Goal: Communication & Community: Answer question/provide support

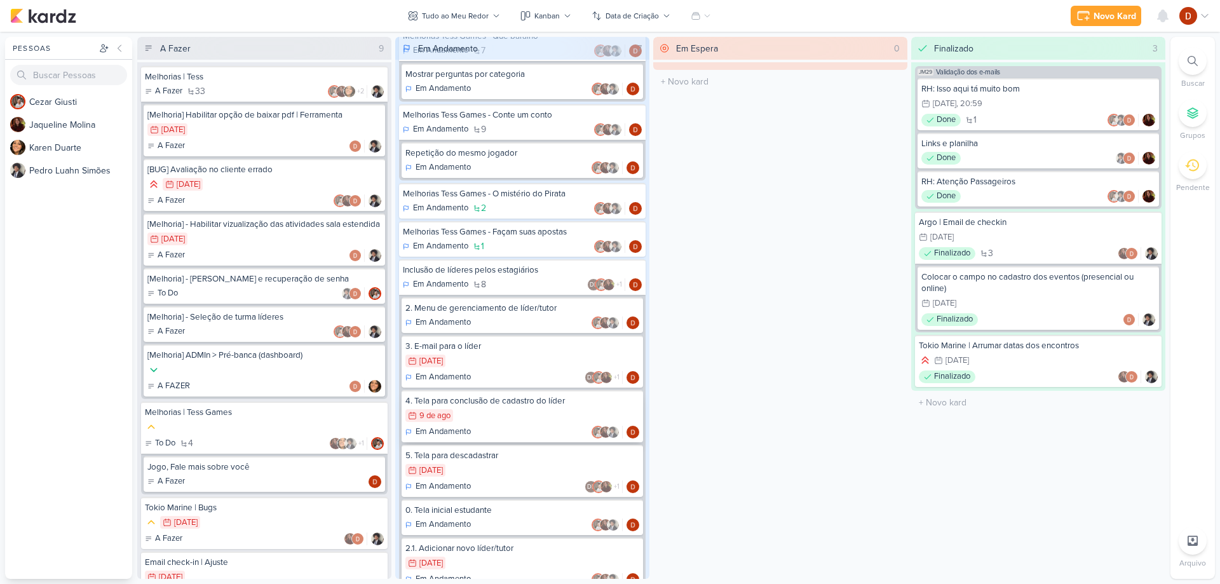
scroll to position [231, 0]
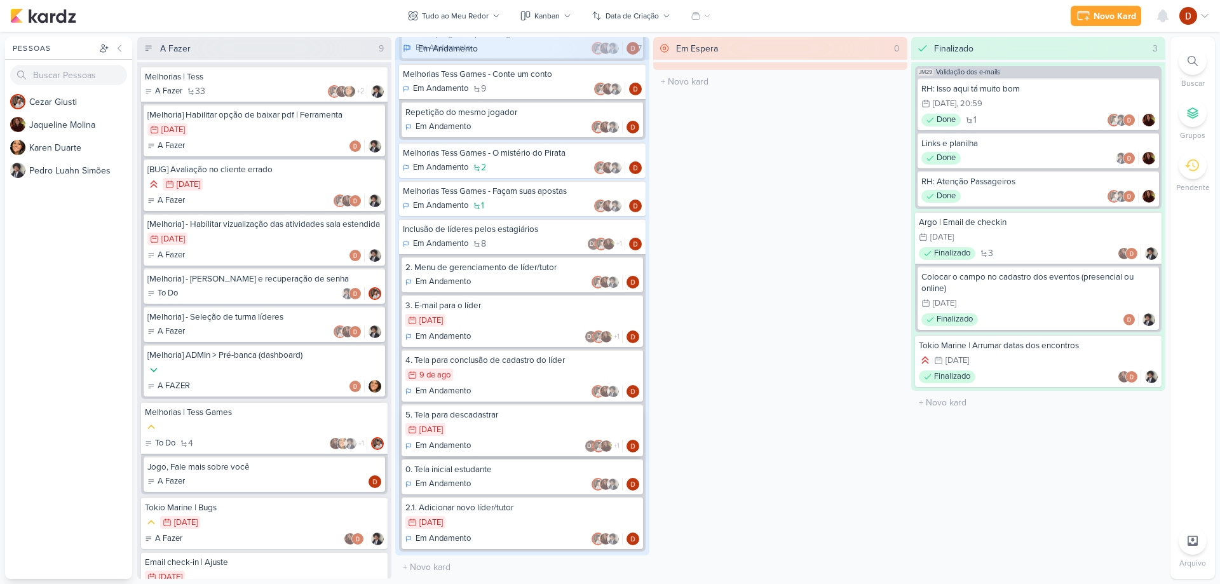
click at [494, 428] on div "1/8 [DATE]" at bounding box center [522, 430] width 234 height 14
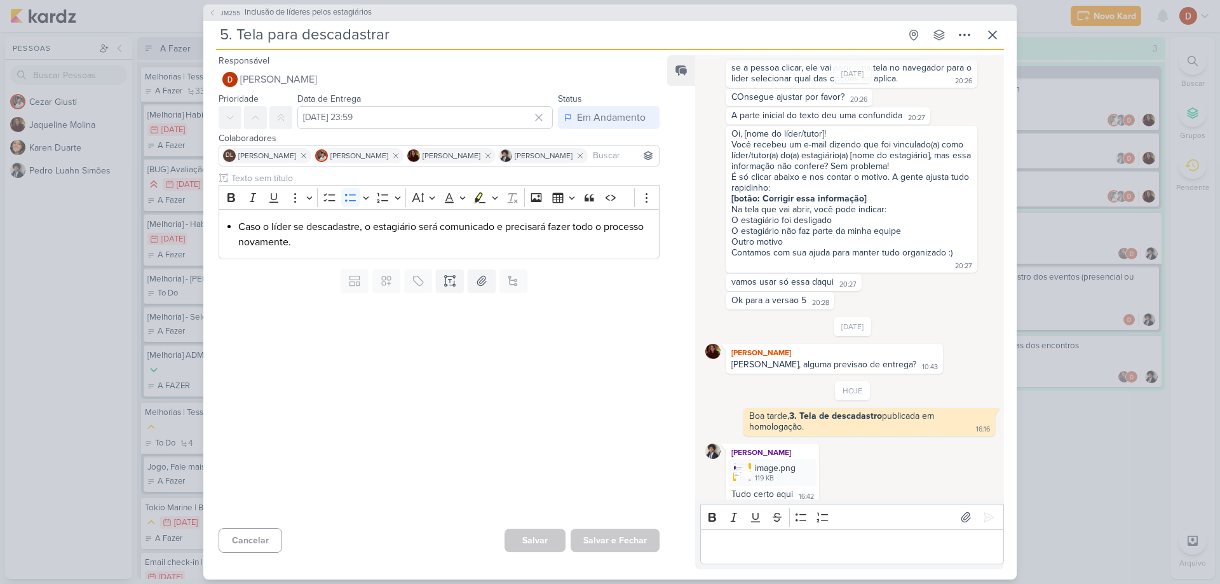
scroll to position [682, 0]
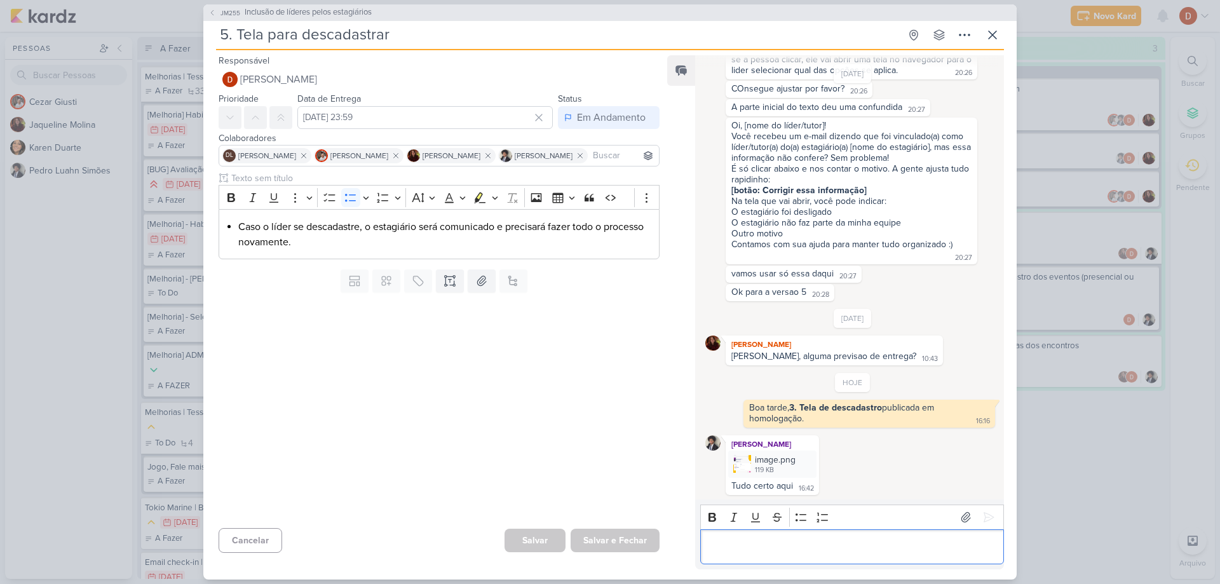
click at [815, 541] on p "Editor editing area: main" at bounding box center [852, 546] width 290 height 15
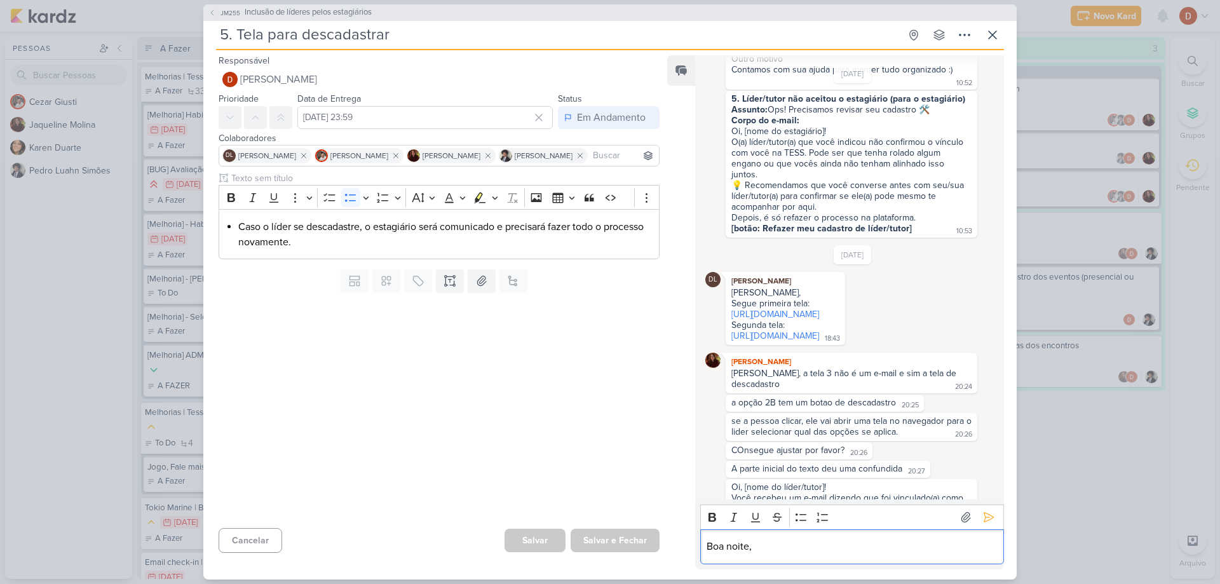
scroll to position [237, 0]
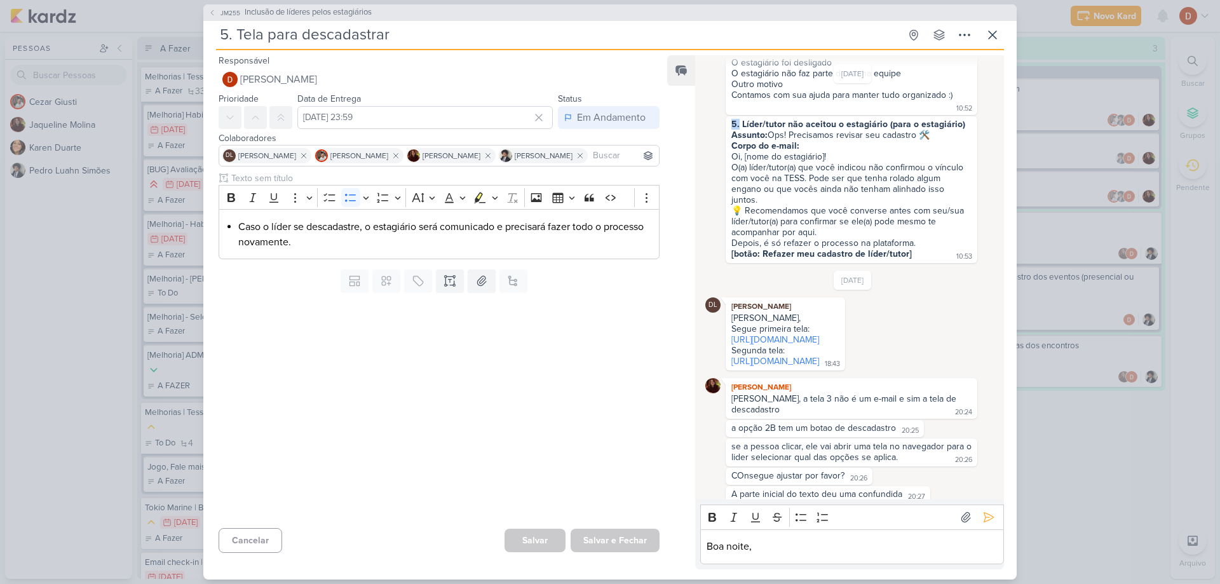
drag, startPoint x: 730, startPoint y: 123, endPoint x: 738, endPoint y: 124, distance: 7.7
click at [738, 124] on div "5. Líder/tutor não aceitou o estagiário (para o estagiário) Assunto: Ops! Preci…" at bounding box center [851, 190] width 247 height 142
copy strong "5."
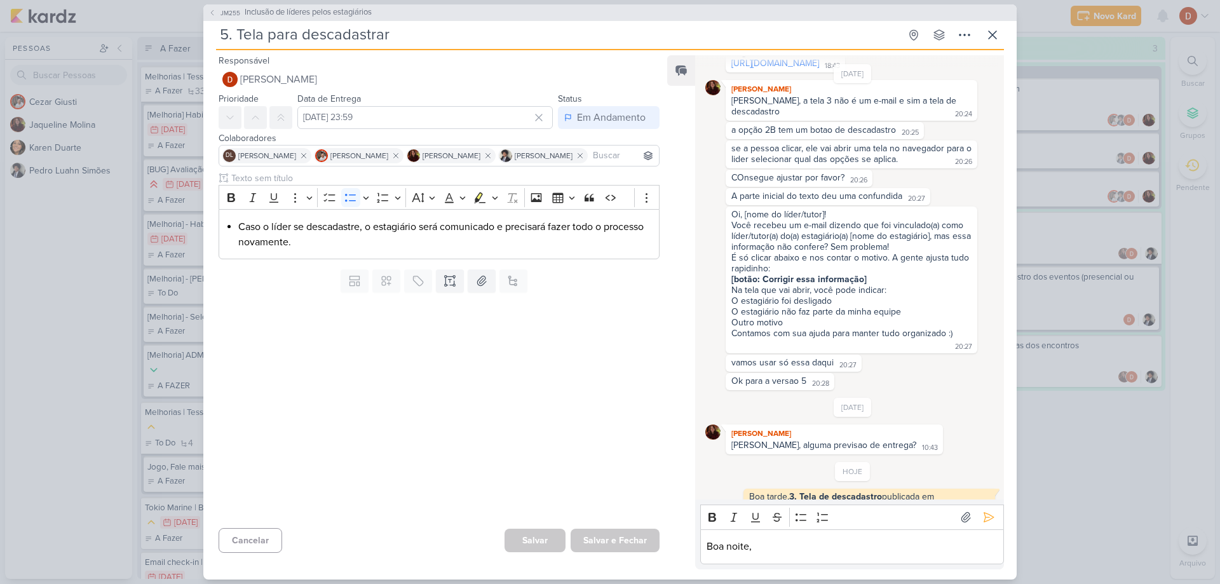
scroll to position [682, 0]
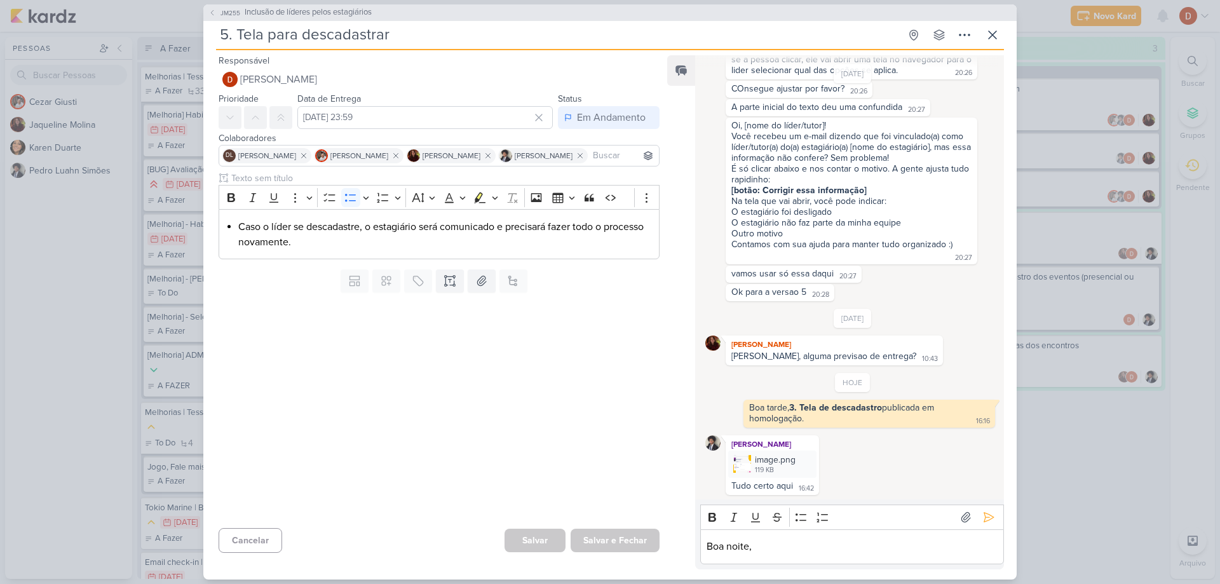
click at [810, 546] on p "Boa noite," at bounding box center [852, 546] width 290 height 15
click at [722, 517] on button "Bold" at bounding box center [712, 517] width 19 height 19
click at [937, 540] on p "Boa noite, 5. E-mail para o estagiário ⁠⁠⁠⁠⁠⁠⁠" at bounding box center [852, 546] width 290 height 15
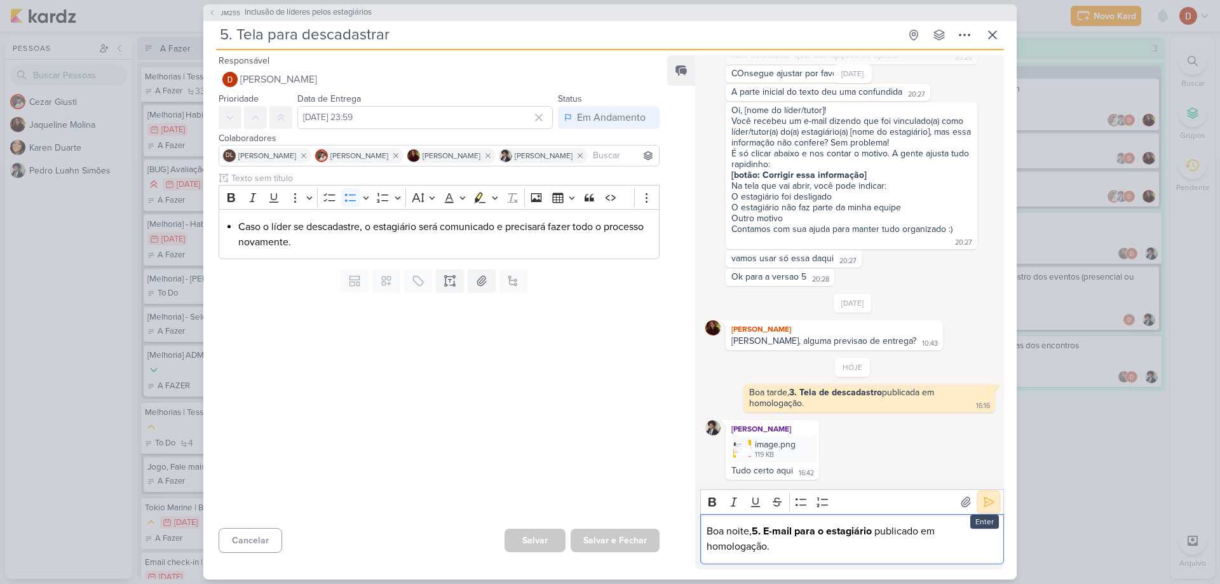
click at [985, 494] on button at bounding box center [988, 502] width 20 height 20
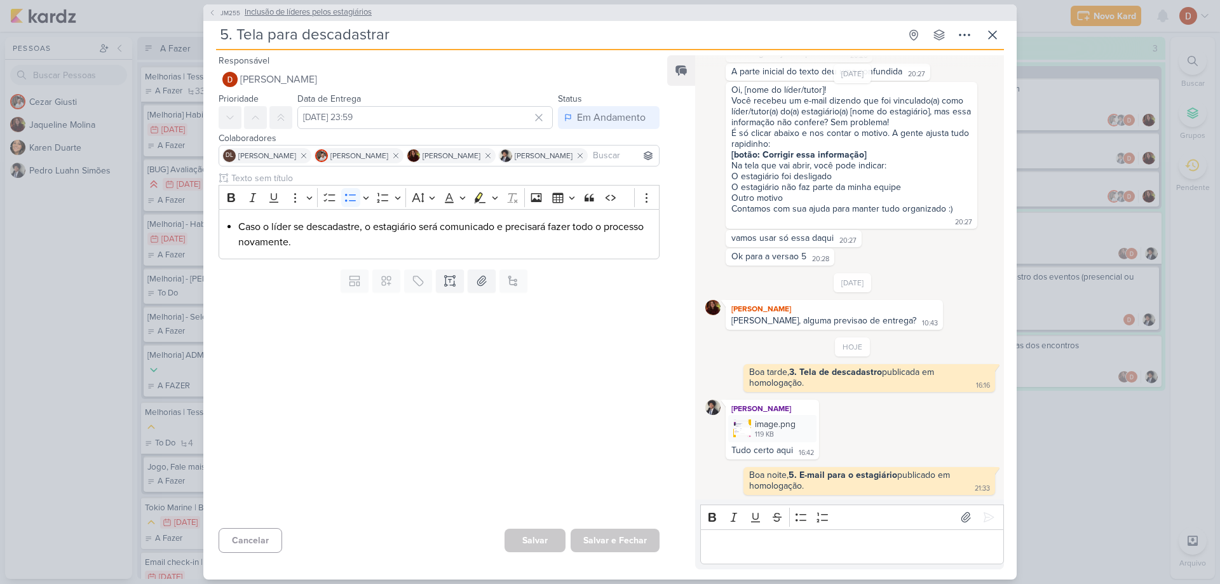
click at [219, 6] on button "JM255 Inclusão de líderes pelos estagiários" at bounding box center [289, 12] width 163 height 13
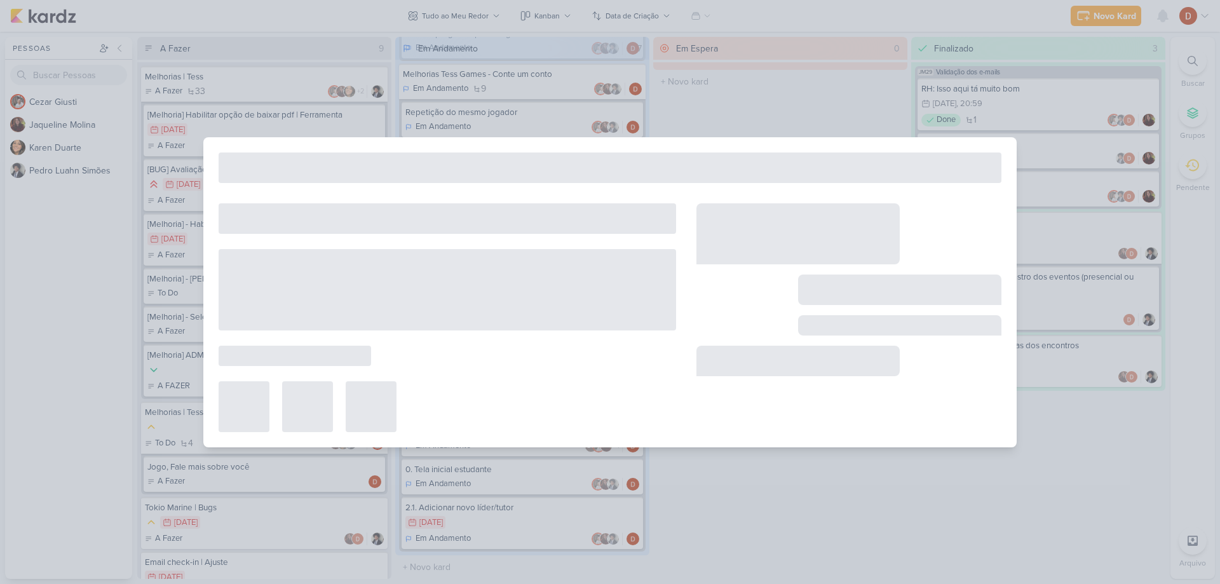
type input "Inclusão de líderes pelos estagiários"
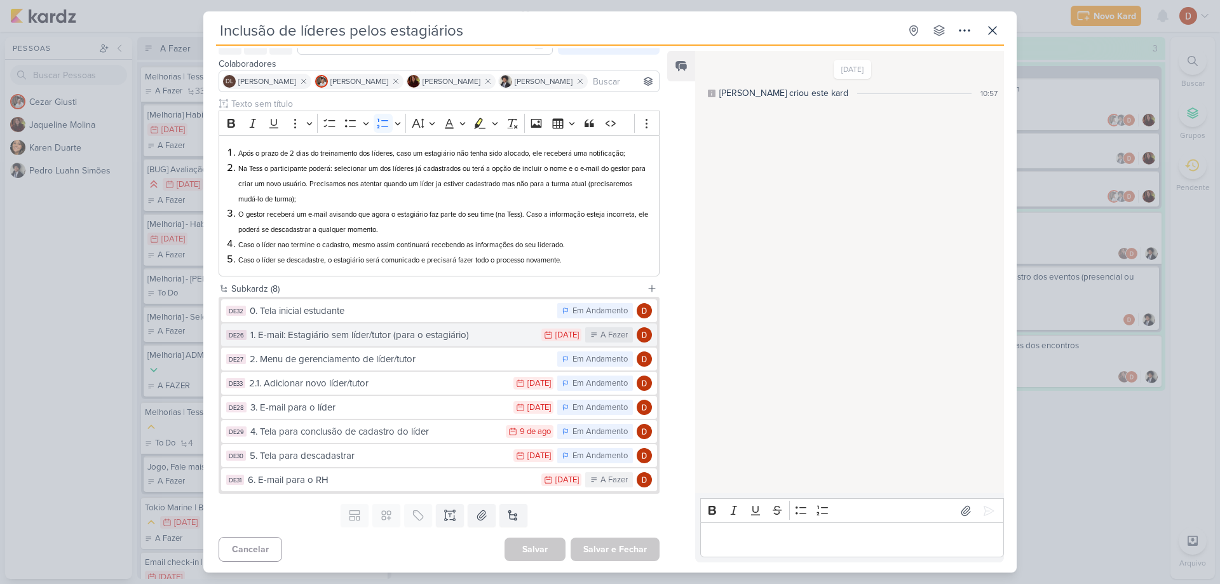
scroll to position [72, 0]
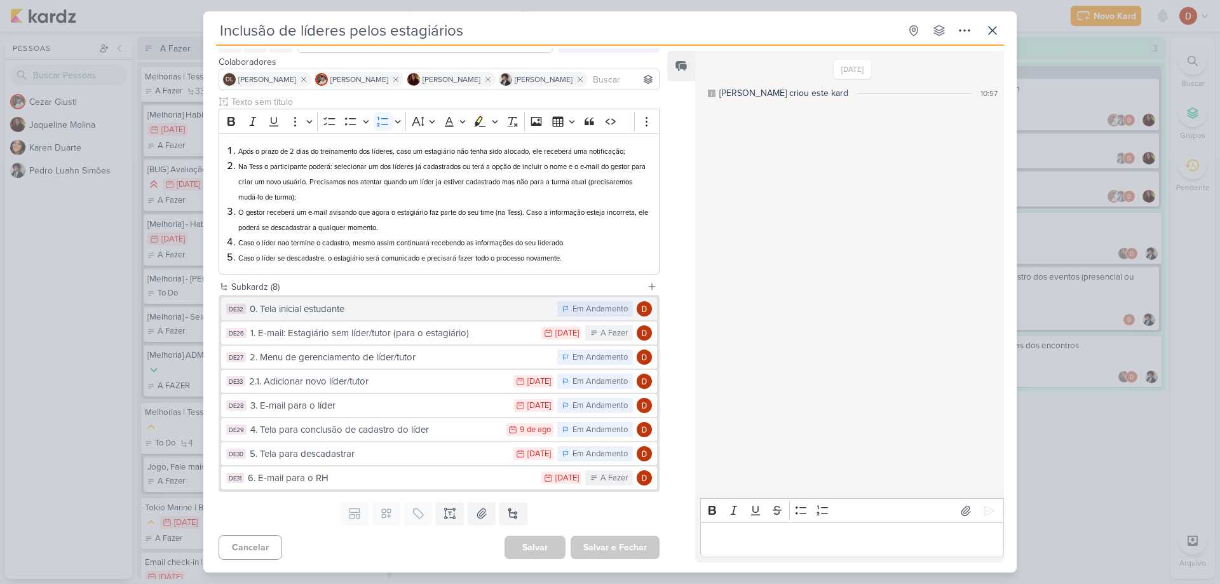
click at [363, 309] on div "0. Tela inicial estudante" at bounding box center [400, 309] width 301 height 15
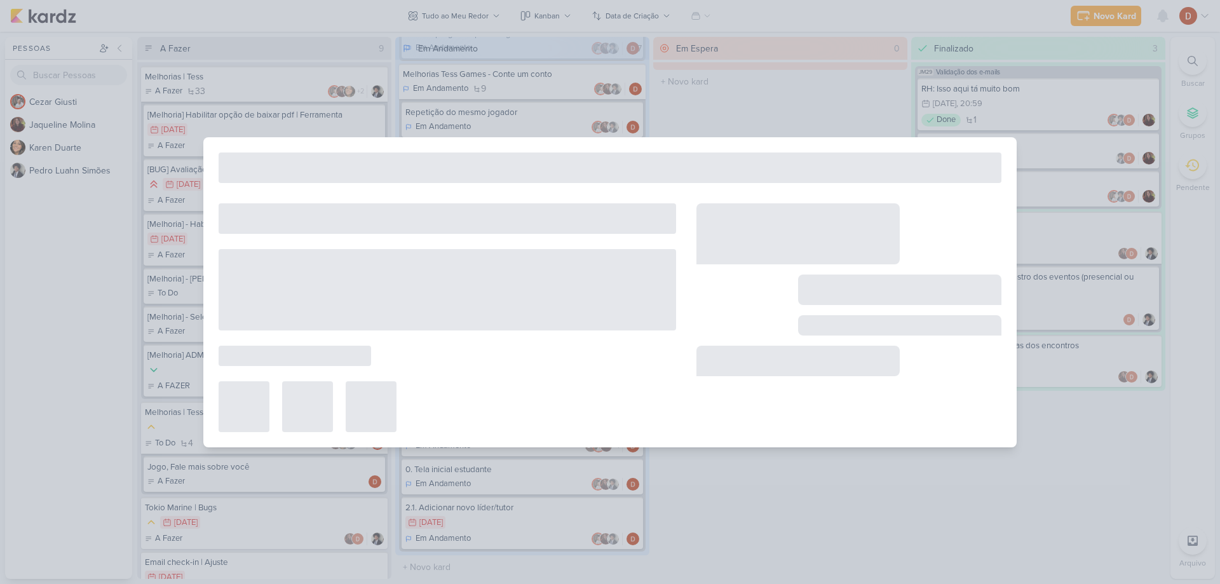
type input "0. Tela inicial estudante"
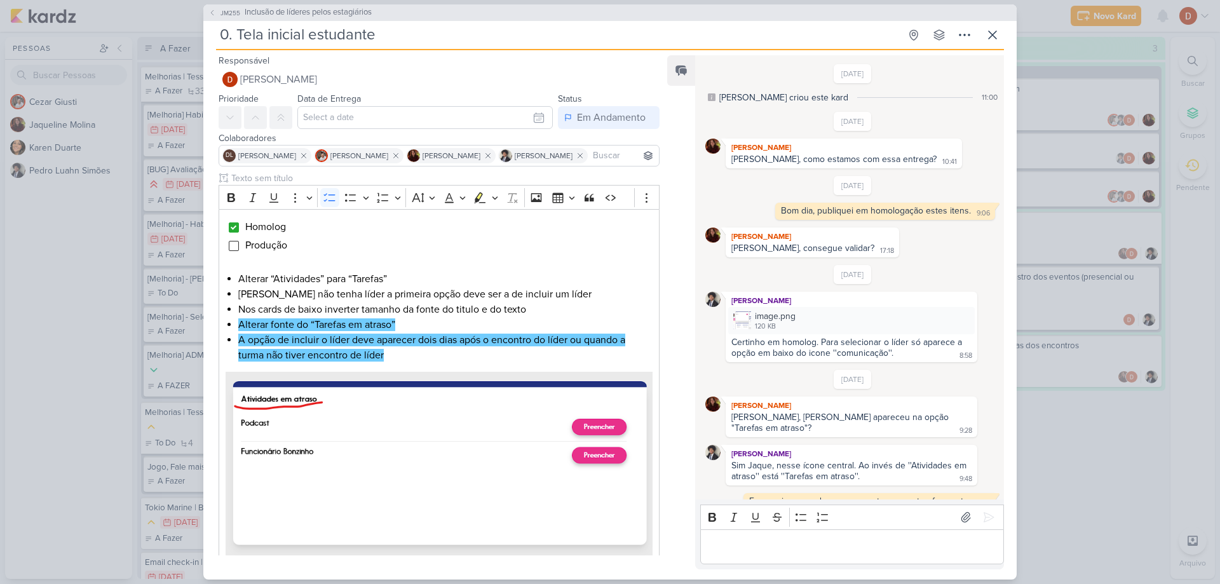
scroll to position [219, 0]
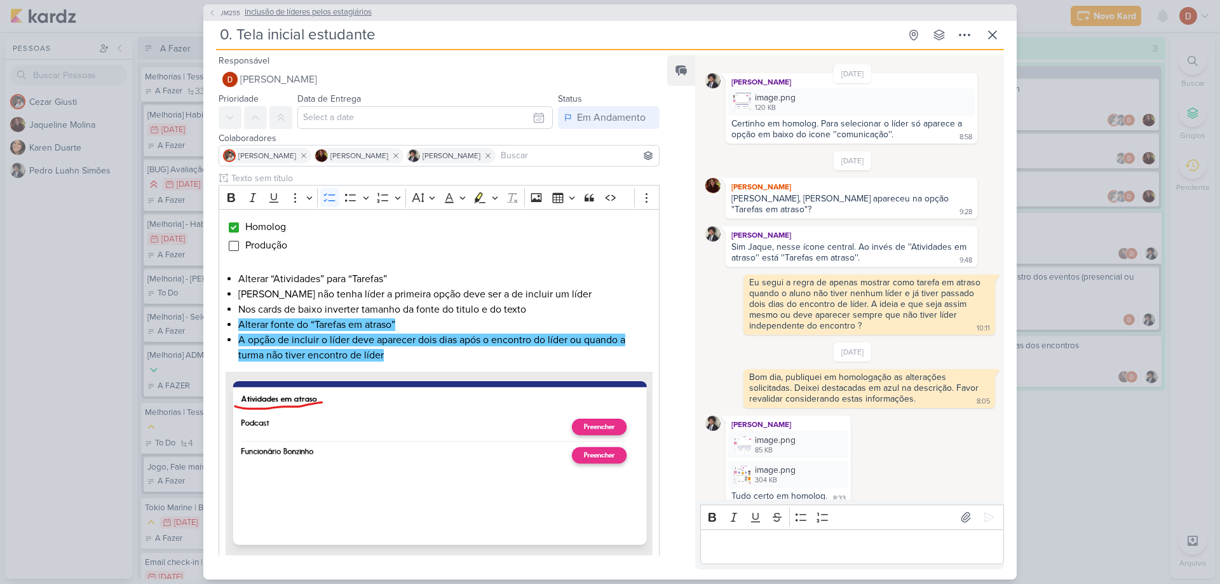
click at [219, 15] on span "JM255" at bounding box center [231, 13] width 24 height 10
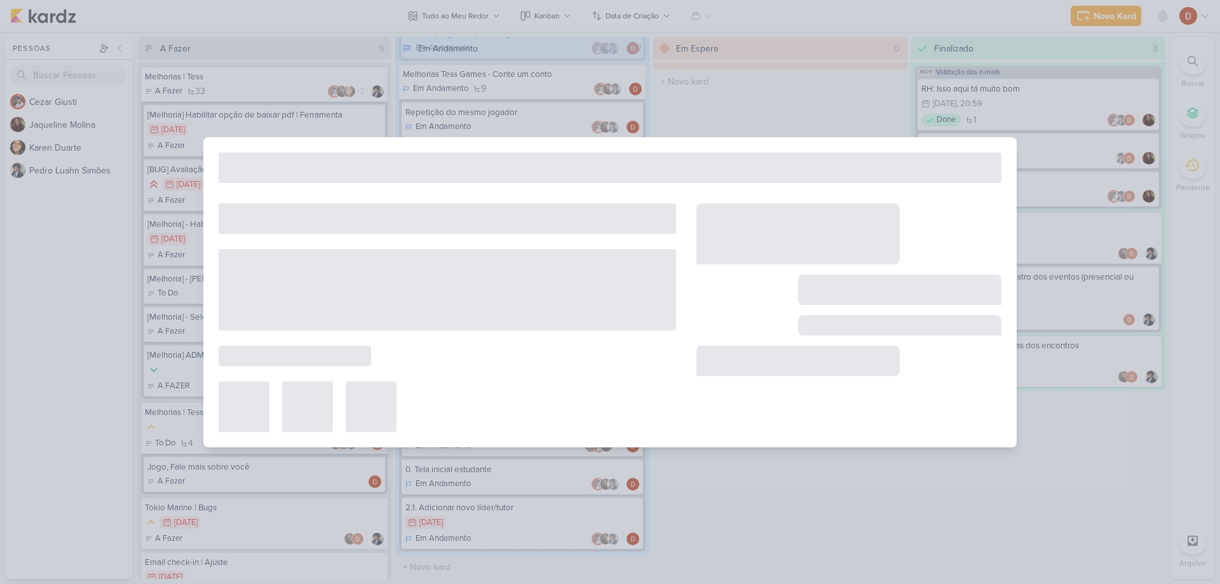
type input "Inclusão de líderes pelos estagiários"
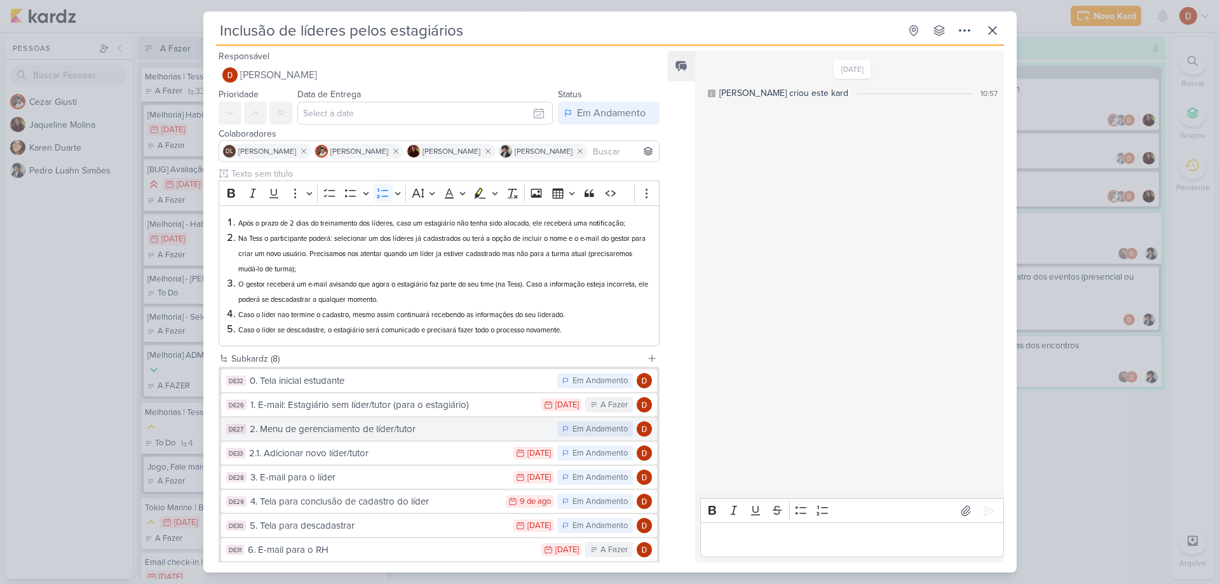
click at [379, 432] on div "2. Menu de gerenciamento de líder/tutor" at bounding box center [400, 429] width 301 height 15
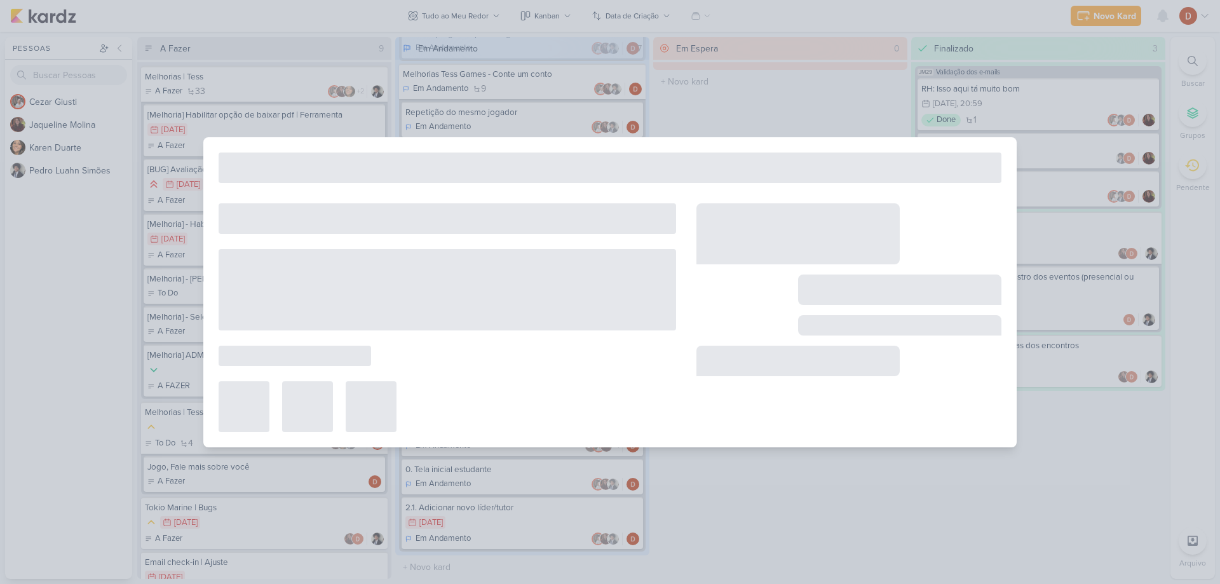
type input "2. Menu de gerenciamento de líder/tutor"
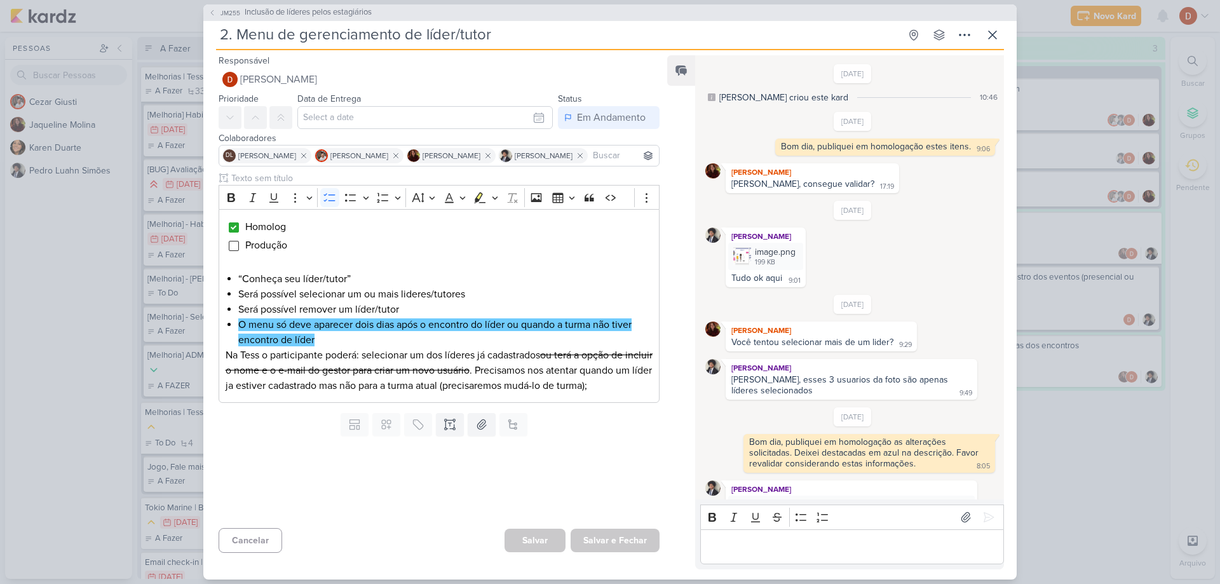
scroll to position [56, 0]
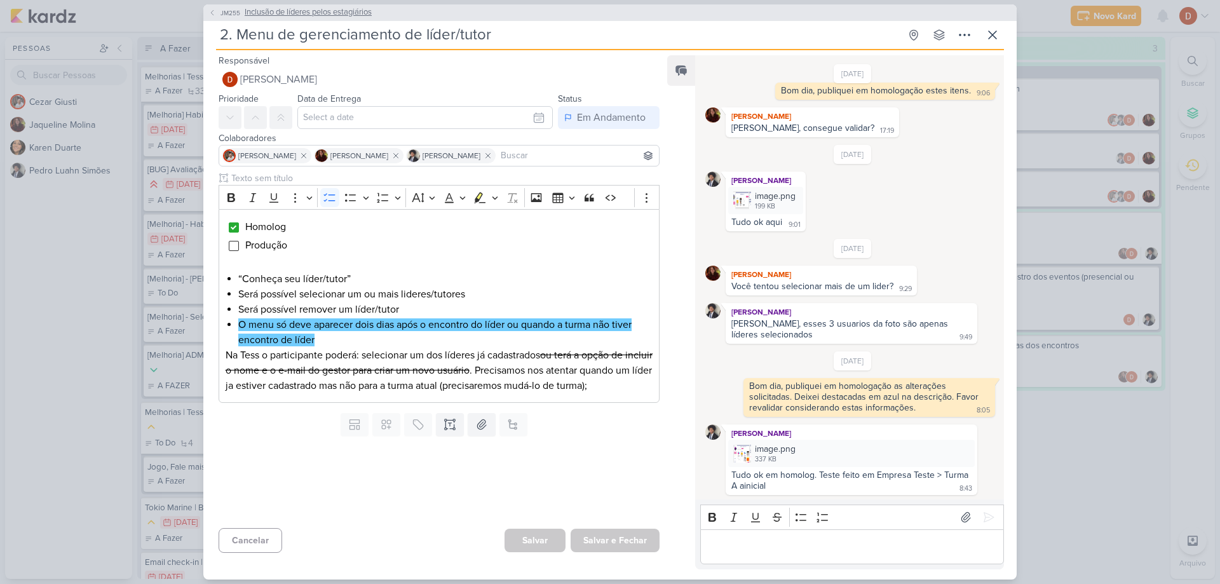
click at [222, 18] on button "JM255 Inclusão de líderes pelos estagiários" at bounding box center [289, 12] width 163 height 13
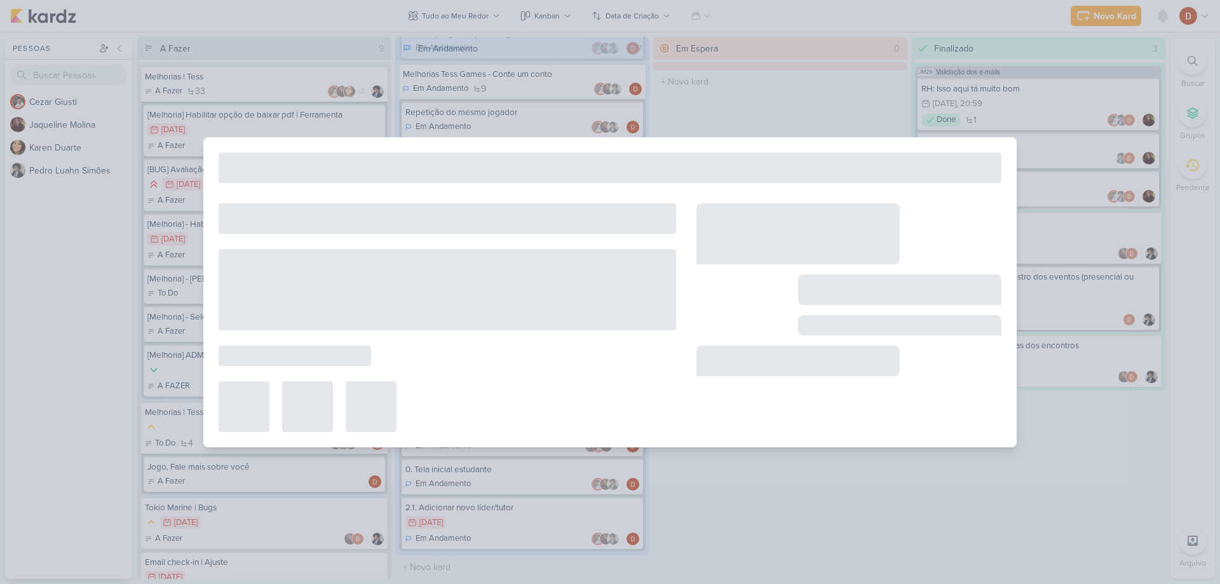
type input "Inclusão de líderes pelos estagiários"
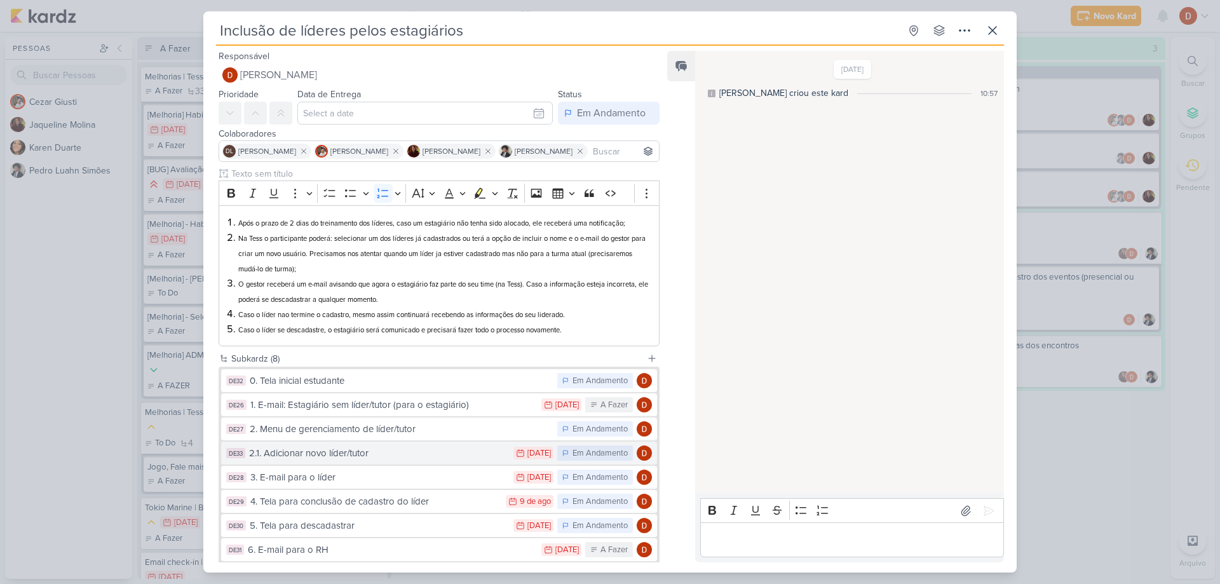
click at [363, 445] on button "DE33 2.1. Adicionar novo líder/tutor 7/8 [DATE] Em Andamento" at bounding box center [439, 453] width 436 height 23
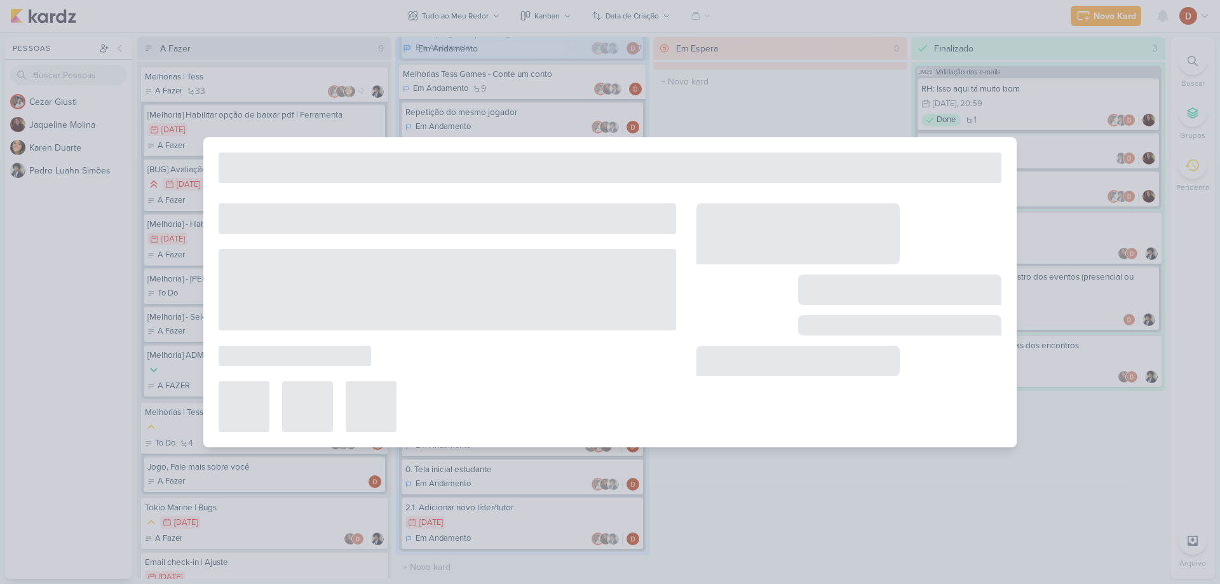
type input "2.1. Adicionar novo líder/tutor"
type input "[DATE] 23:59"
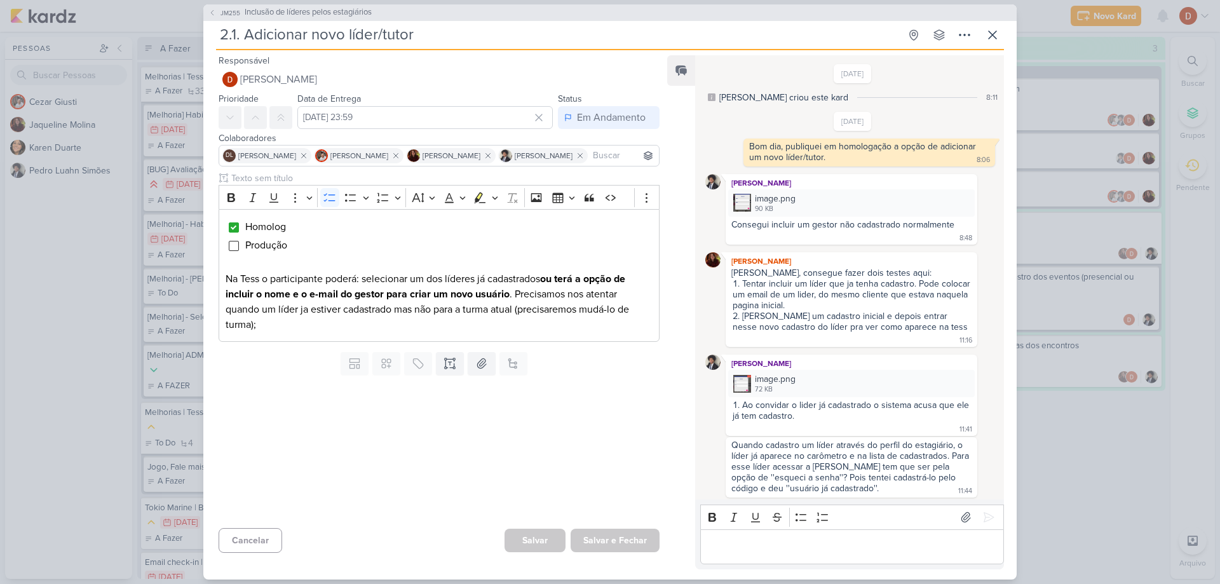
scroll to position [582, 0]
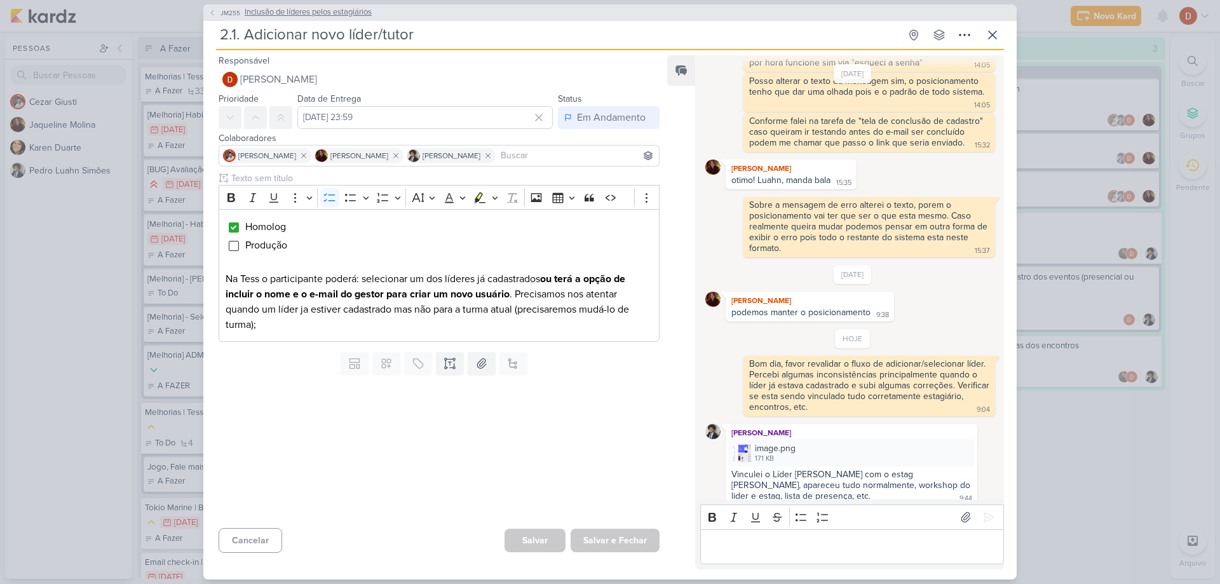
click at [219, 14] on span "JM255" at bounding box center [231, 13] width 24 height 10
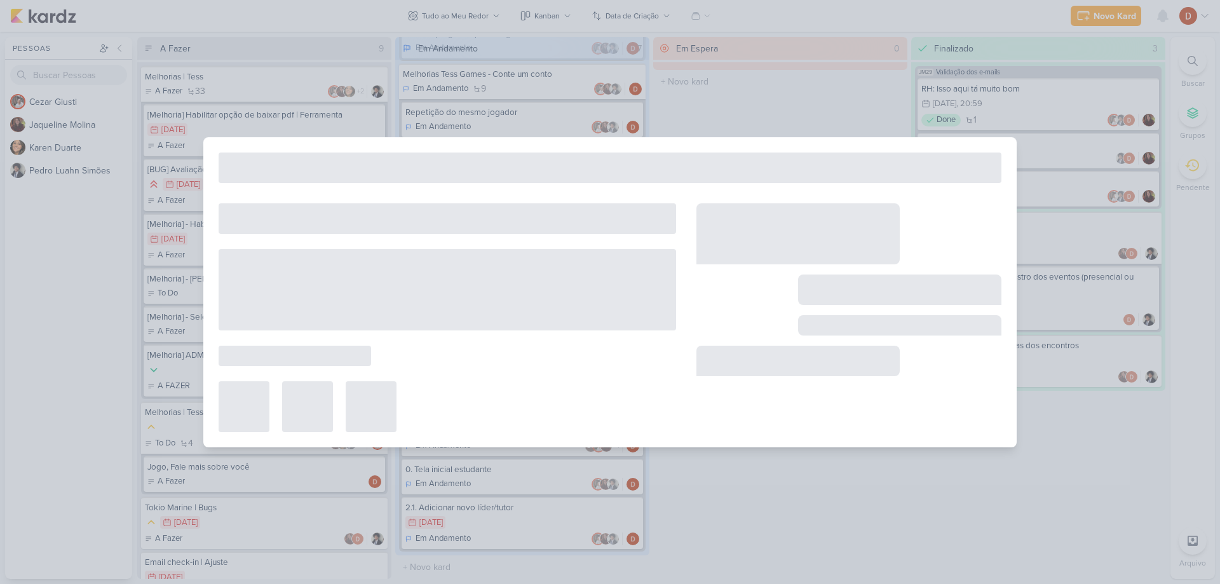
type input "Inclusão de líderes pelos estagiários"
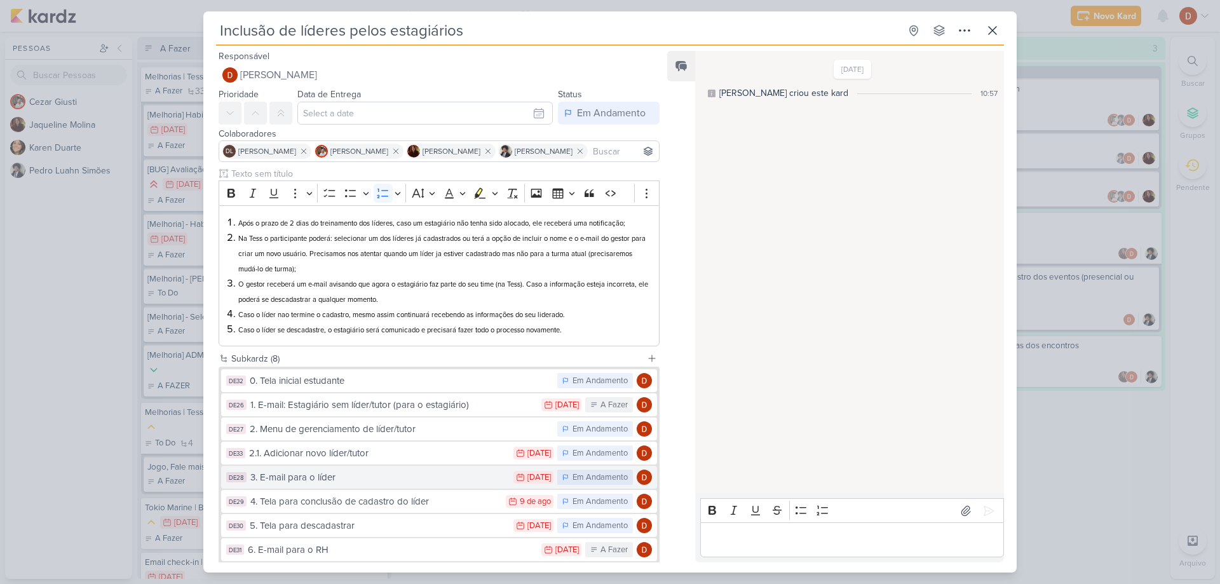
click at [334, 473] on div "3. E-mail para o líder" at bounding box center [378, 477] width 257 height 15
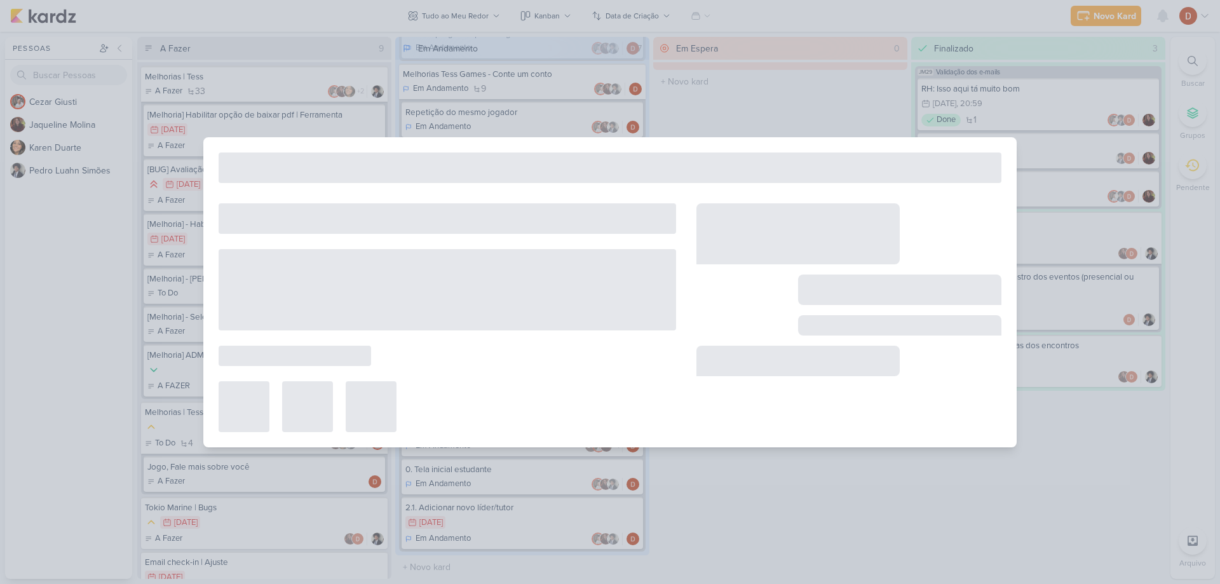
type input "3. E-mail para o líder"
type input "[DATE] 23:59"
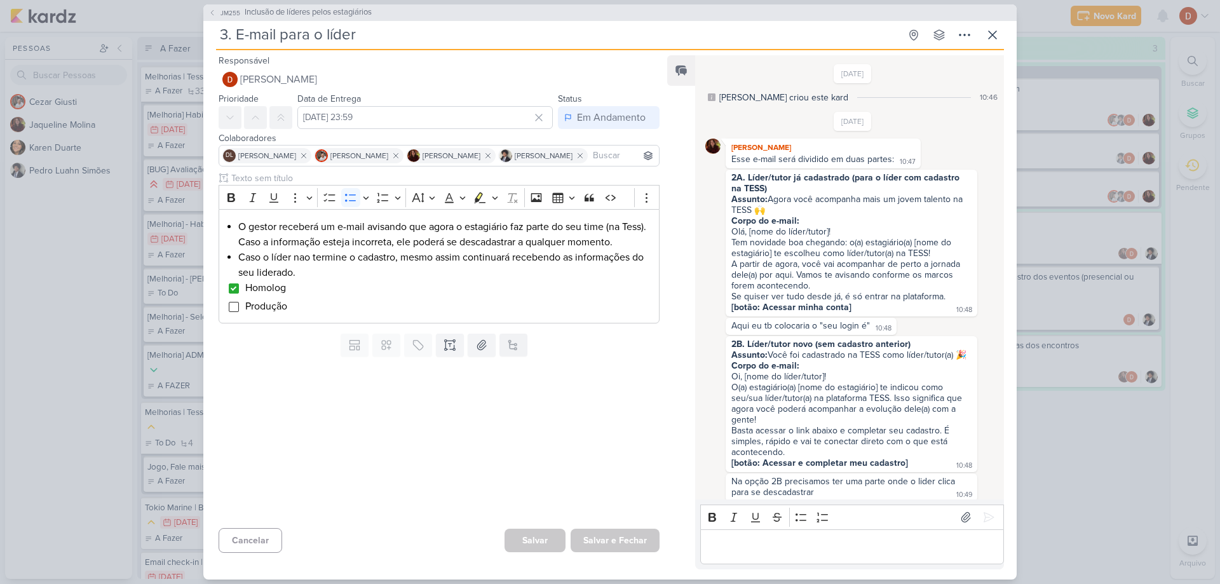
scroll to position [515, 0]
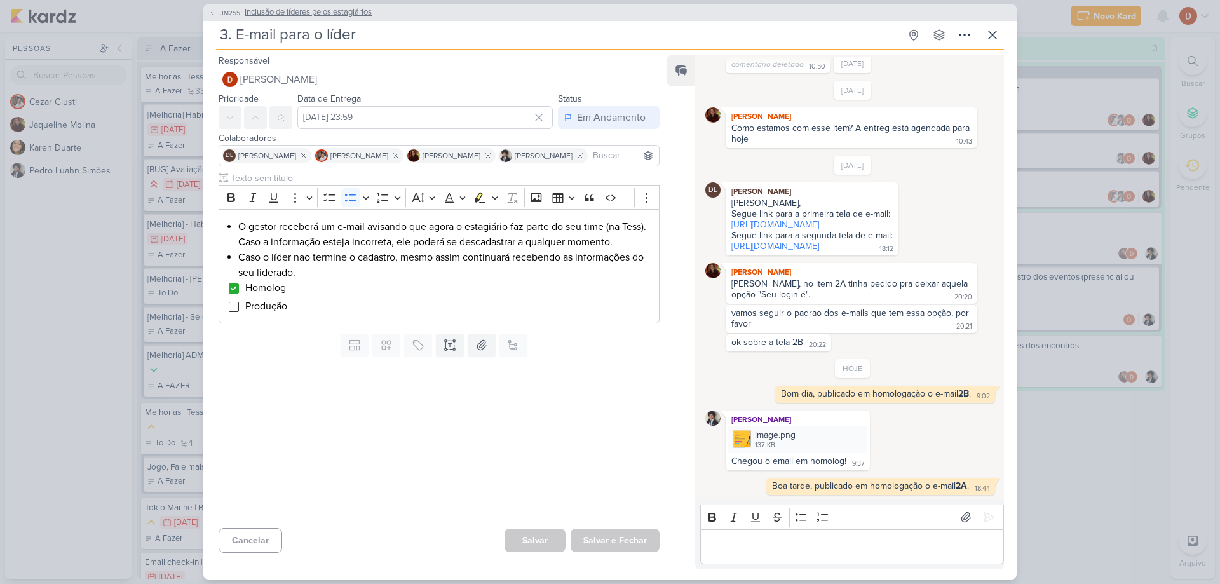
click at [214, 8] on button "JM255 Inclusão de líderes pelos estagiários" at bounding box center [289, 12] width 163 height 13
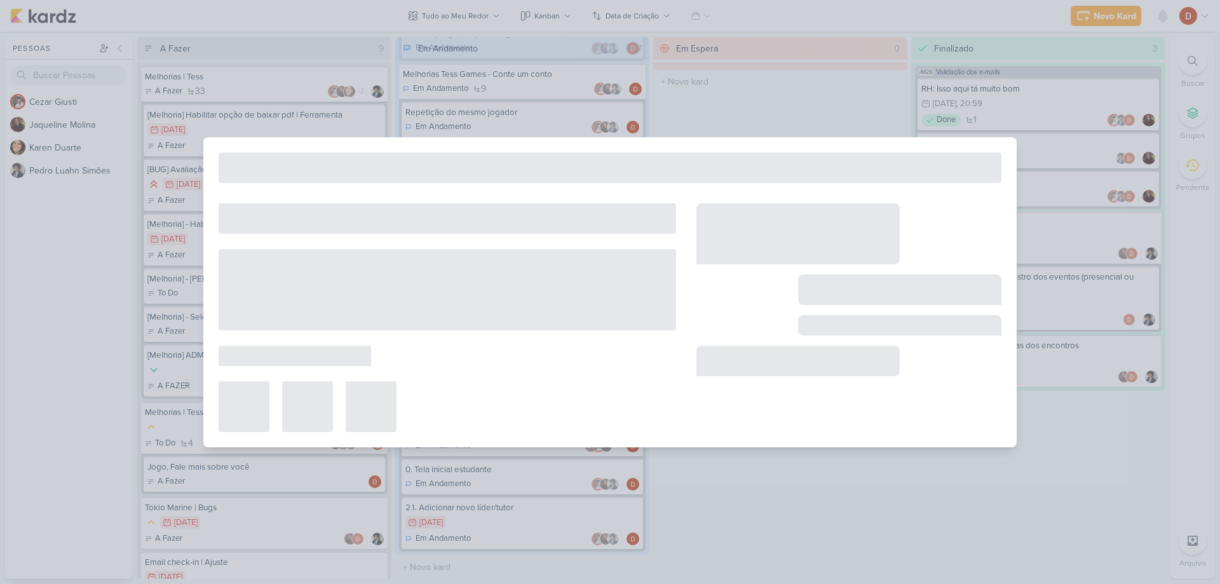
type input "Inclusão de líderes pelos estagiários"
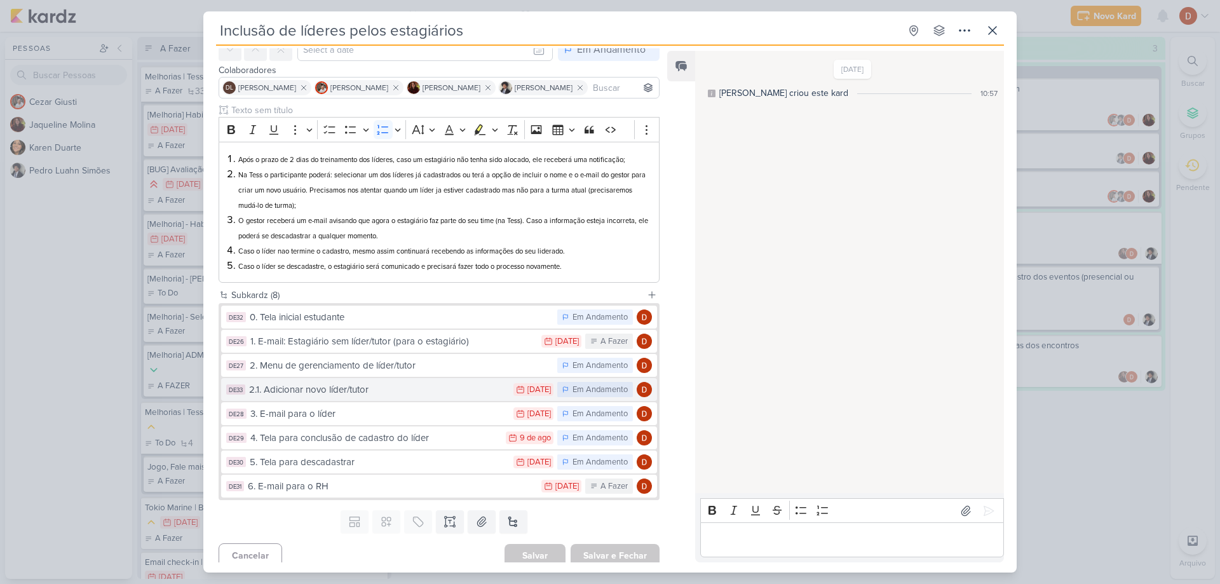
scroll to position [72, 0]
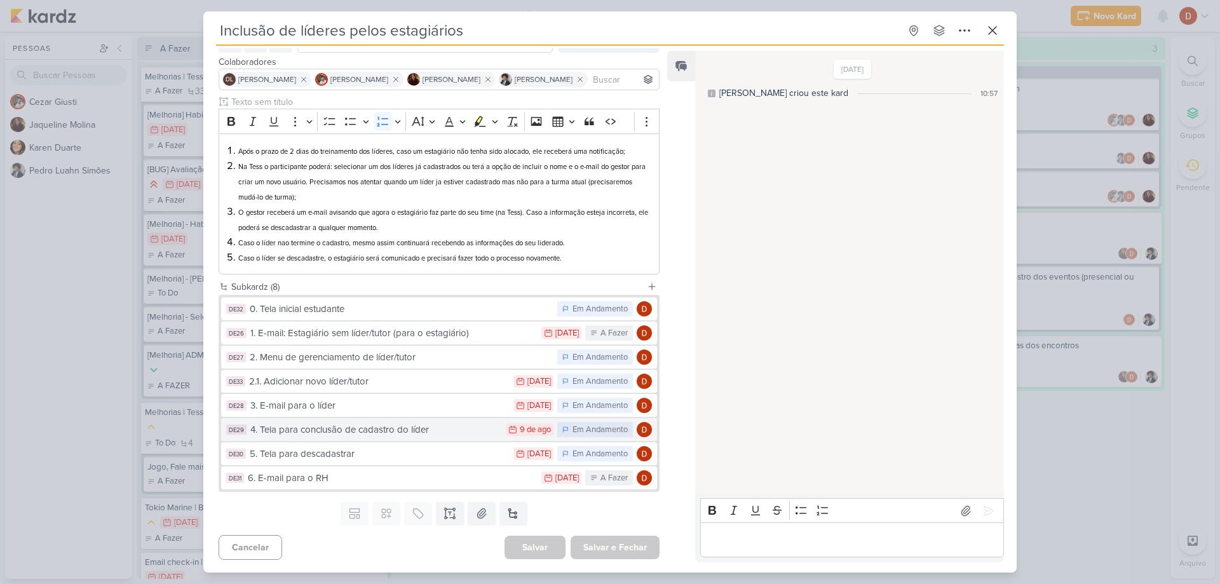
click at [342, 423] on div "4. Tela para conclusão de cadastro do líder" at bounding box center [374, 430] width 249 height 15
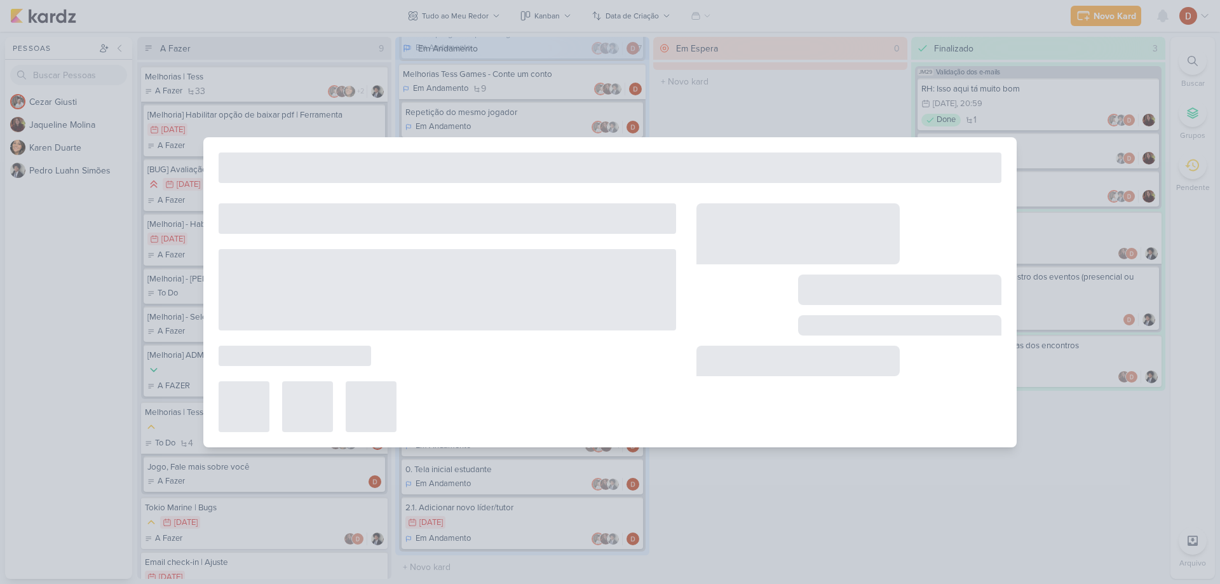
type input "4. Tela para conclusão de cadastro do líder"
type input "[DATE] 23:59"
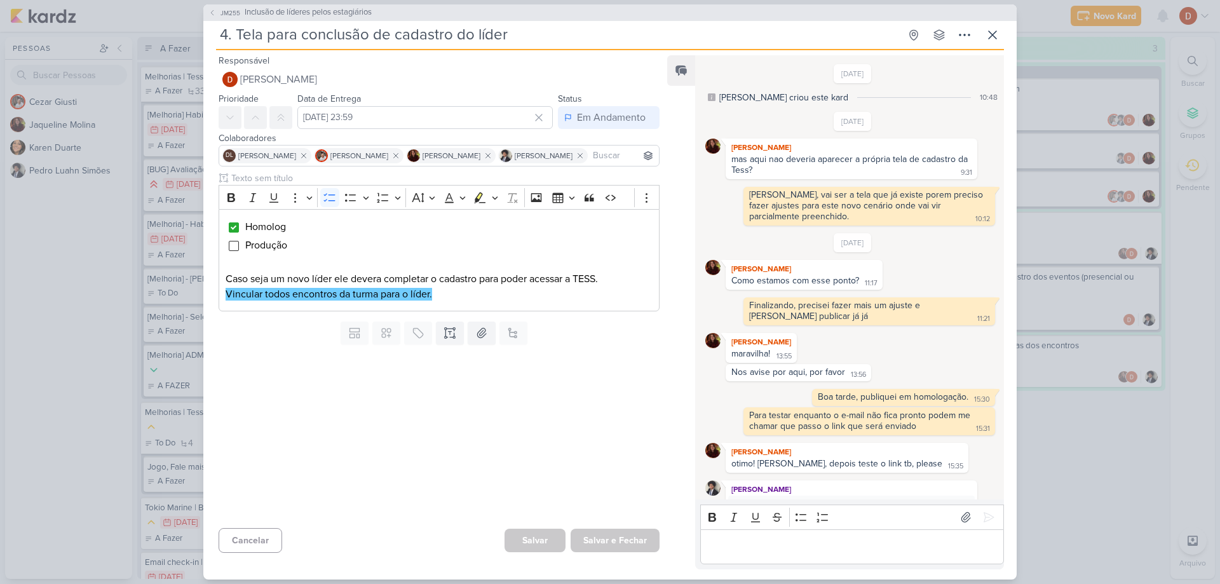
scroll to position [404, 0]
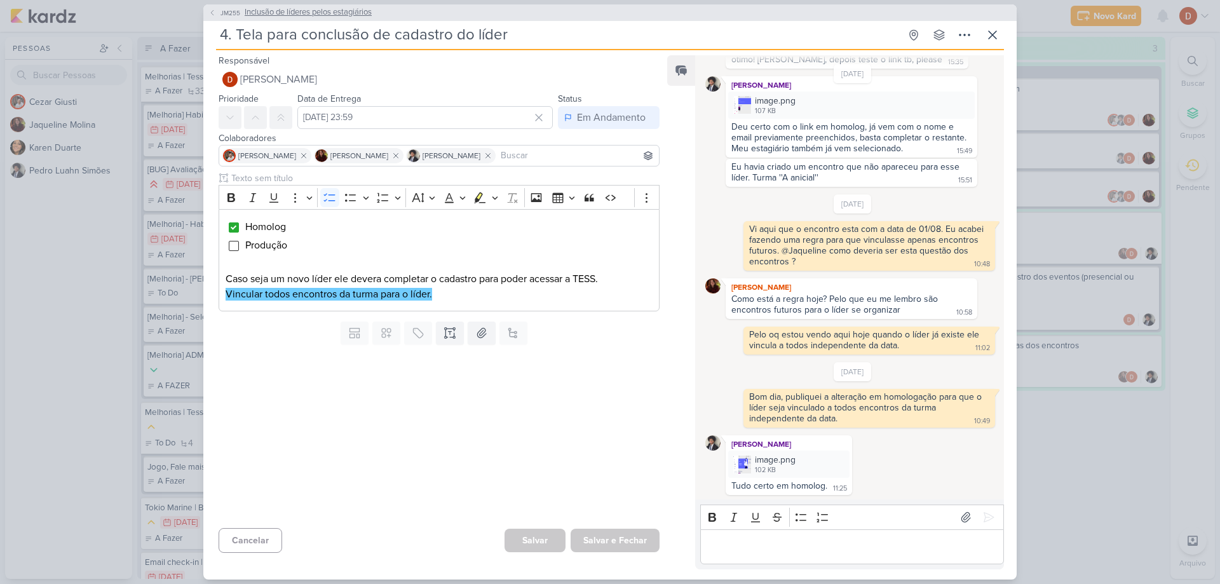
click at [226, 13] on span "JM255" at bounding box center [231, 13] width 24 height 10
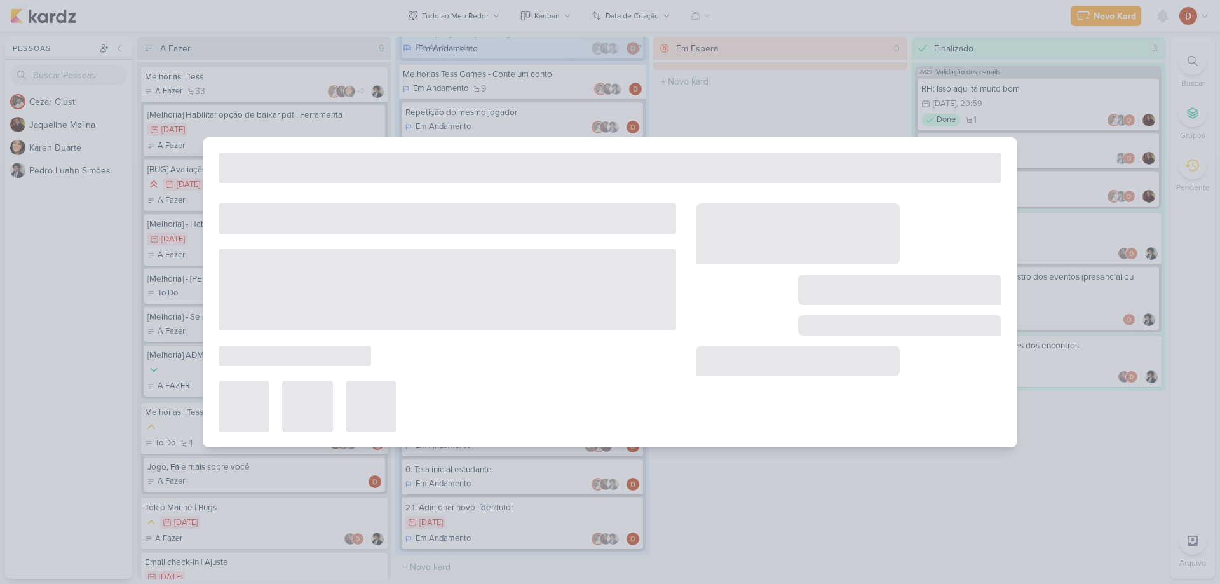
type input "Inclusão de líderes pelos estagiários"
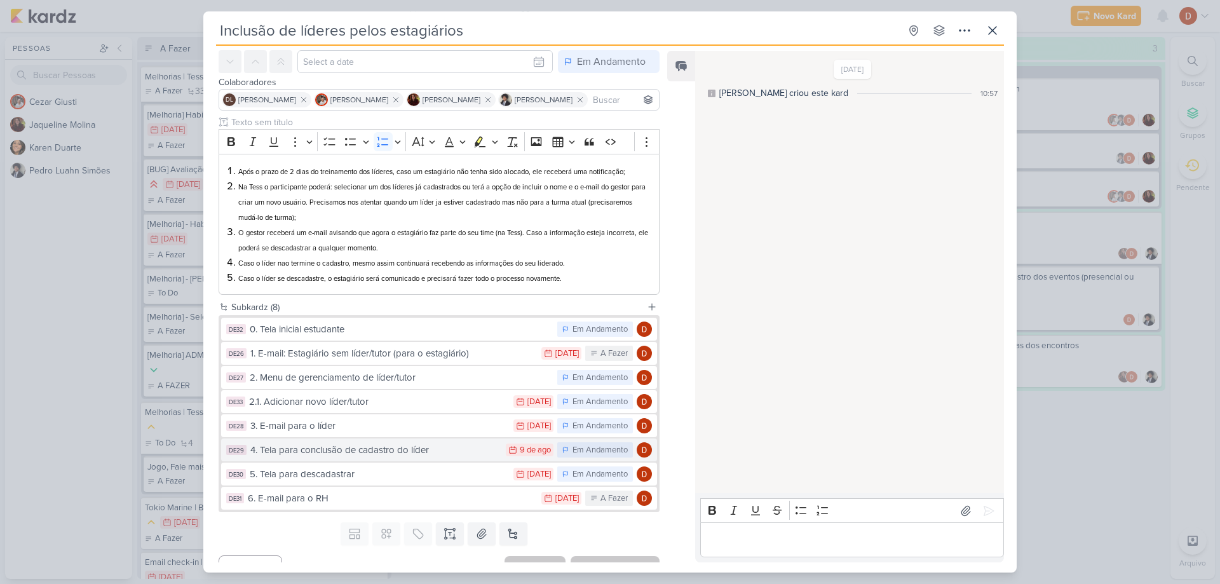
scroll to position [64, 0]
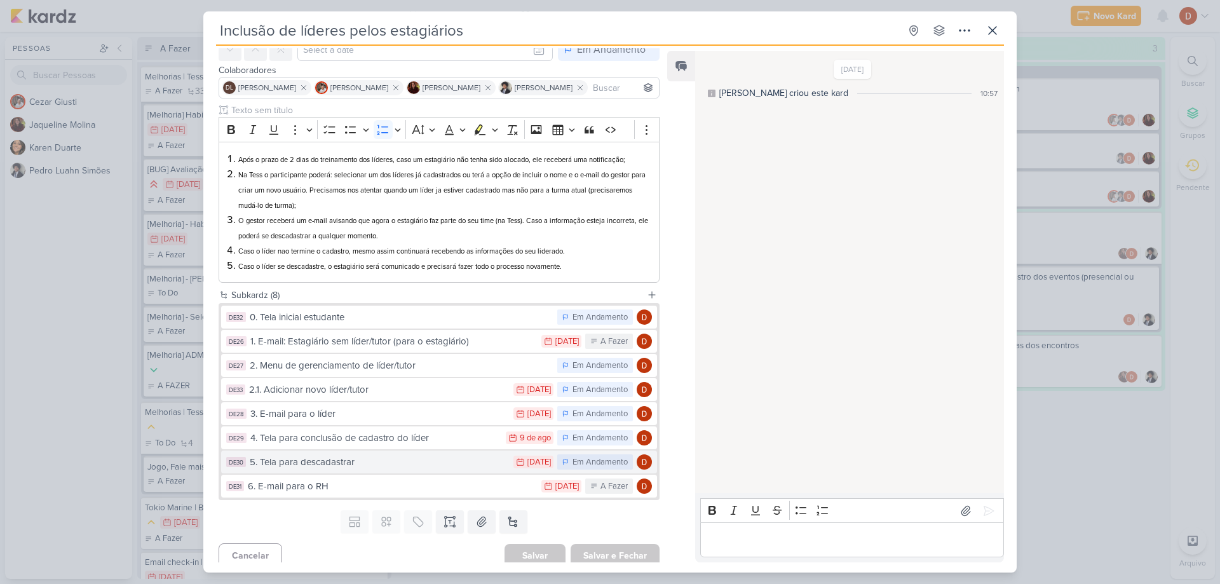
click at [306, 457] on div "5. Tela para descadastrar" at bounding box center [378, 462] width 257 height 15
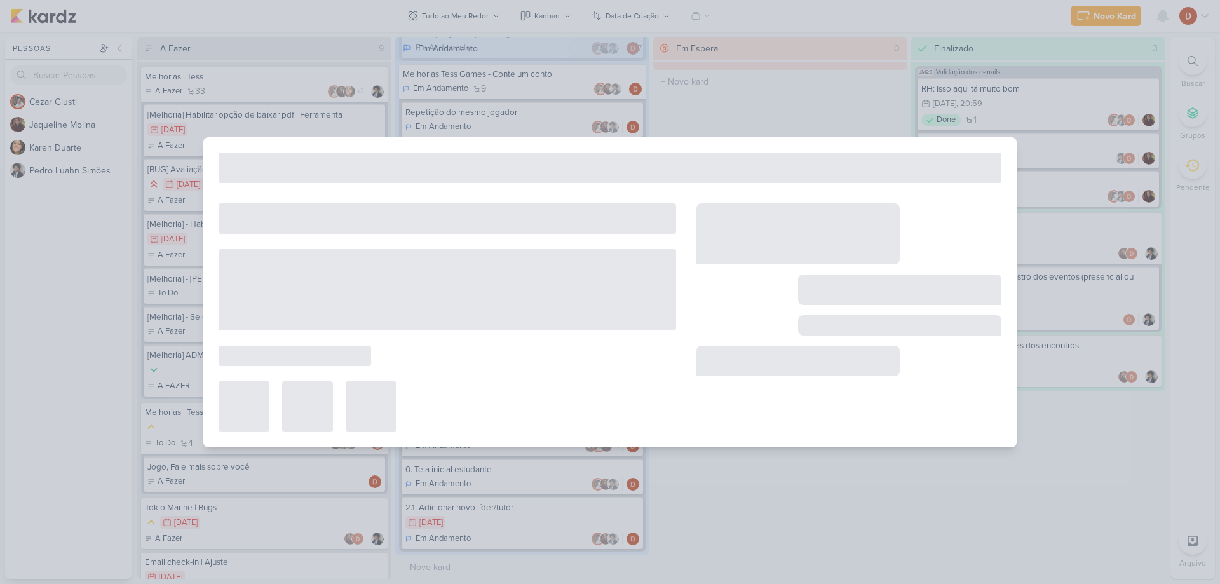
type input "5. Tela para descadastrar"
type input "[DATE] 23:59"
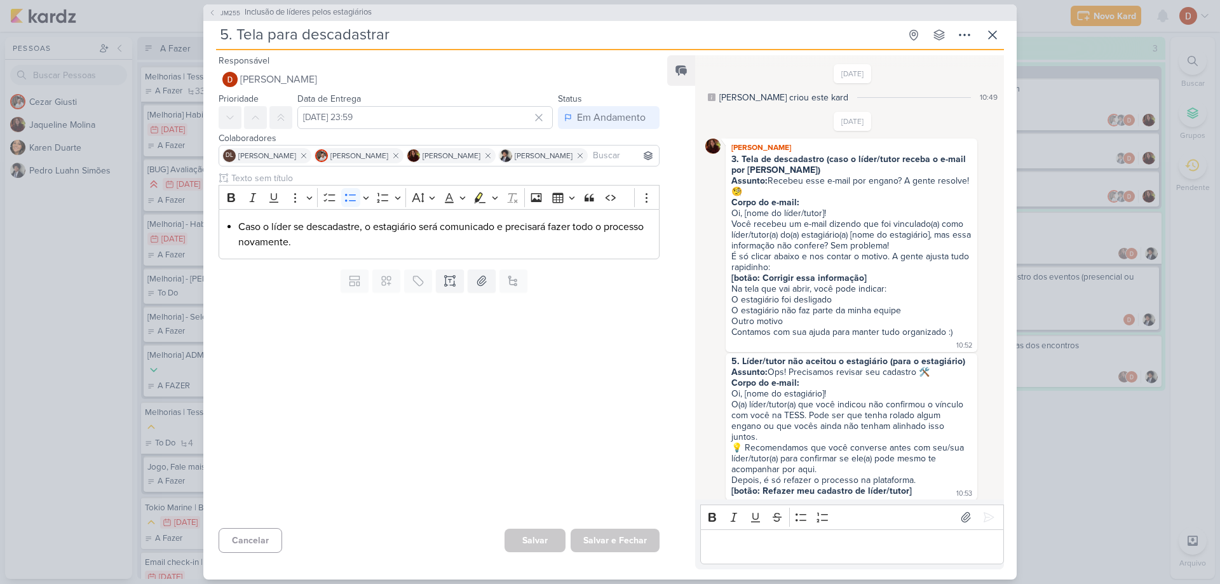
scroll to position [717, 0]
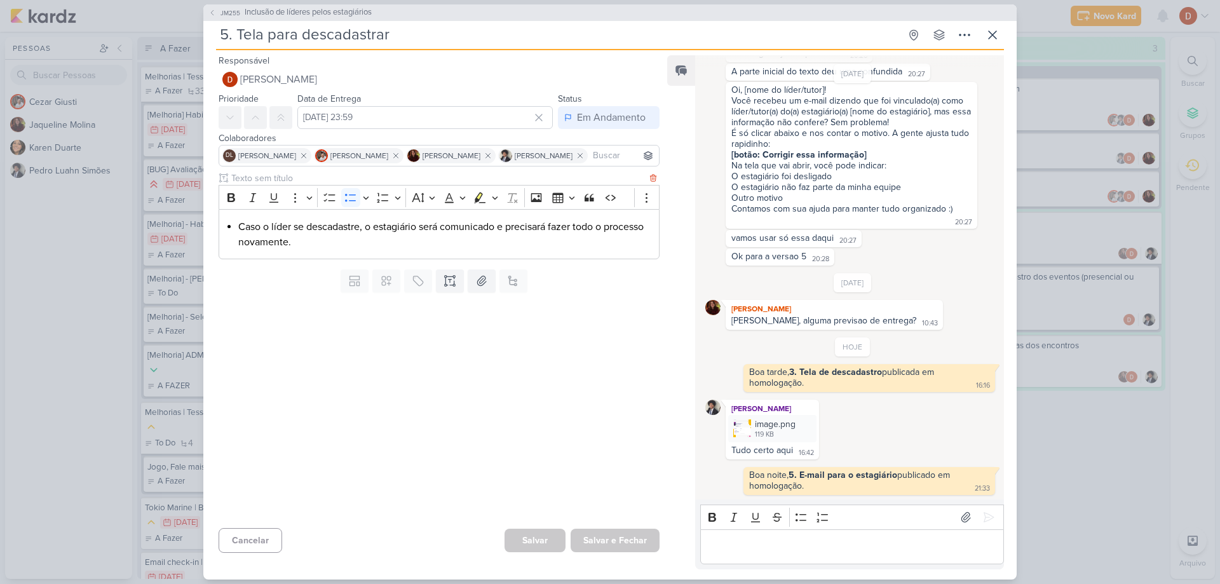
click at [238, 226] on li "Caso o líder se descadastre, o estagiário será comunicado e precisará fazer tod…" at bounding box center [445, 234] width 414 height 30
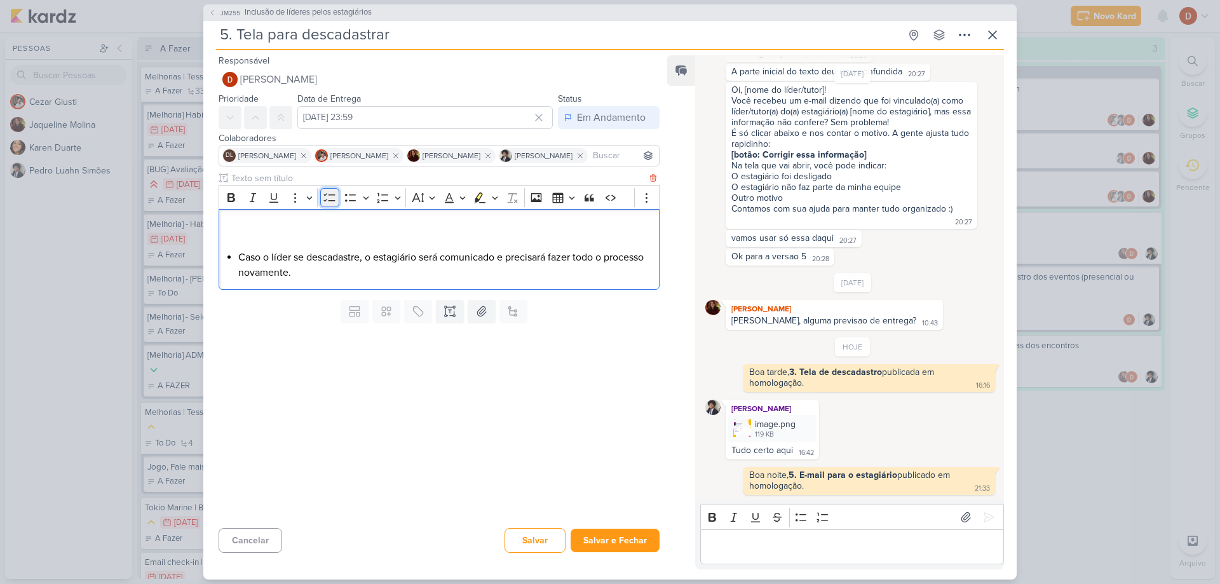
click at [325, 199] on icon "Editor toolbar" at bounding box center [329, 197] width 13 height 13
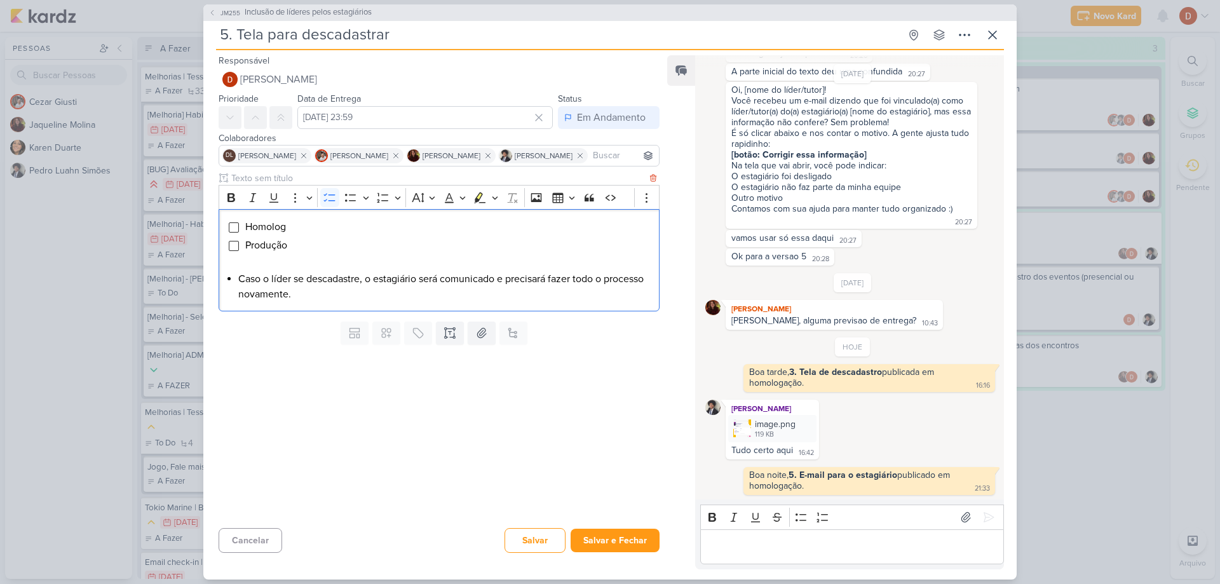
click at [326, 231] on li "Homolog" at bounding box center [449, 226] width 408 height 15
drag, startPoint x: 274, startPoint y: 245, endPoint x: 301, endPoint y: 243, distance: 26.8
click at [301, 243] on li "Produção" at bounding box center [449, 245] width 408 height 15
copy span "ção"
click at [302, 228] on li "Homologa" at bounding box center [449, 226] width 408 height 15
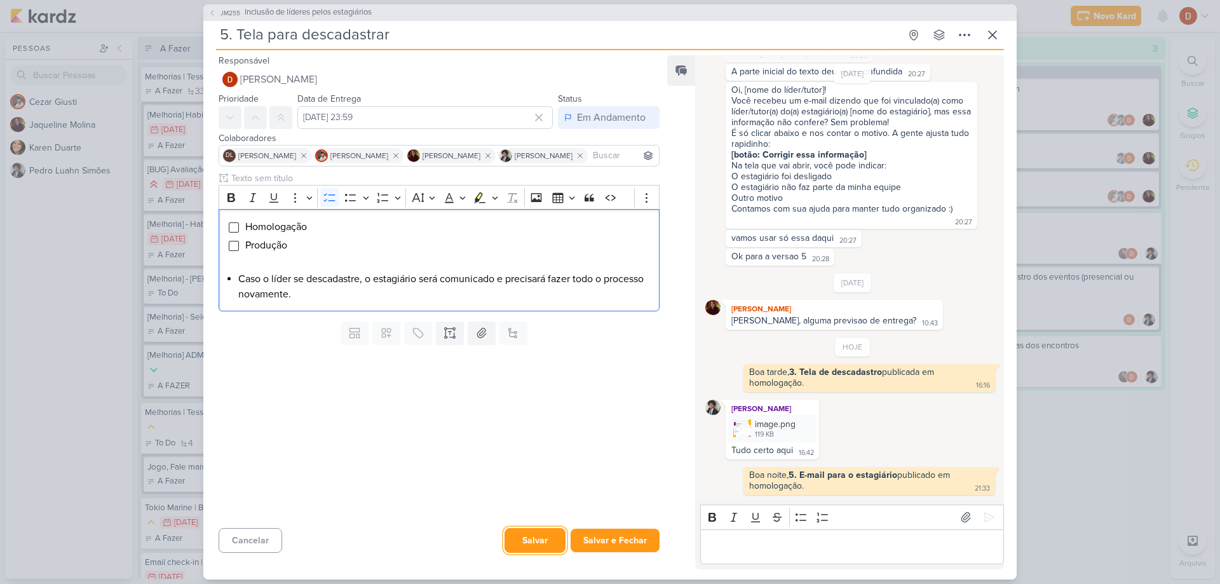
click at [543, 532] on button "Salvar" at bounding box center [534, 540] width 61 height 25
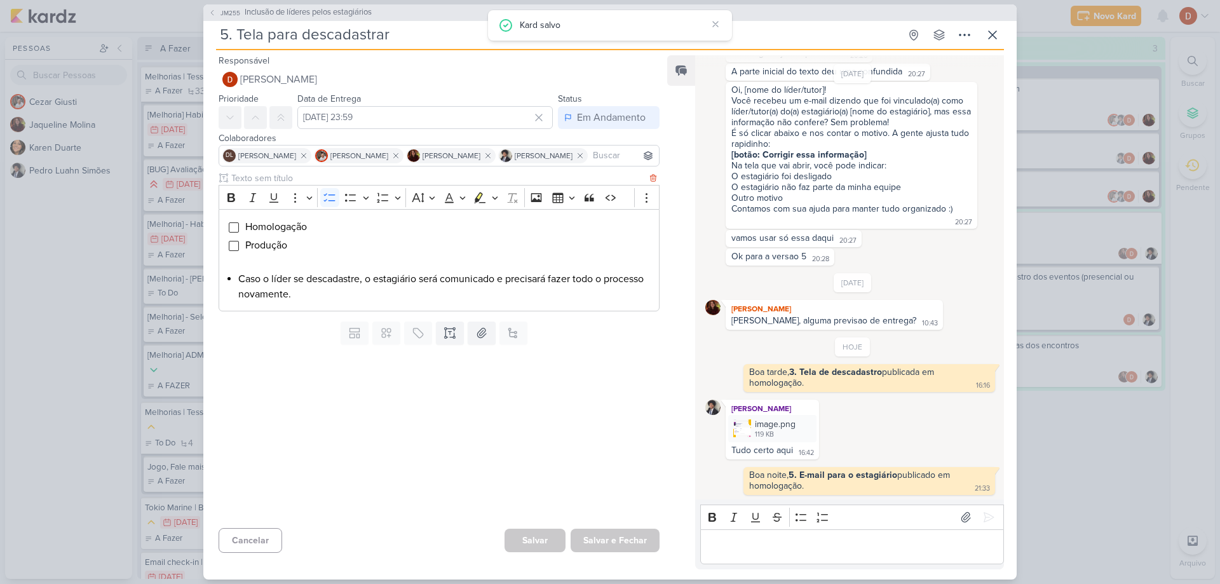
click at [334, 250] on li "Produção" at bounding box center [449, 245] width 408 height 15
click at [323, 273] on li "Caso o líder se descadastre, o estagiário será comunicado e precisará fazer tod…" at bounding box center [445, 286] width 414 height 30
click at [297, 270] on p "Editor editing area: main" at bounding box center [439, 263] width 427 height 15
drag, startPoint x: 315, startPoint y: 279, endPoint x: 300, endPoint y: 269, distance: 17.4
click at [300, 269] on p "Editor editing area: main" at bounding box center [439, 263] width 427 height 15
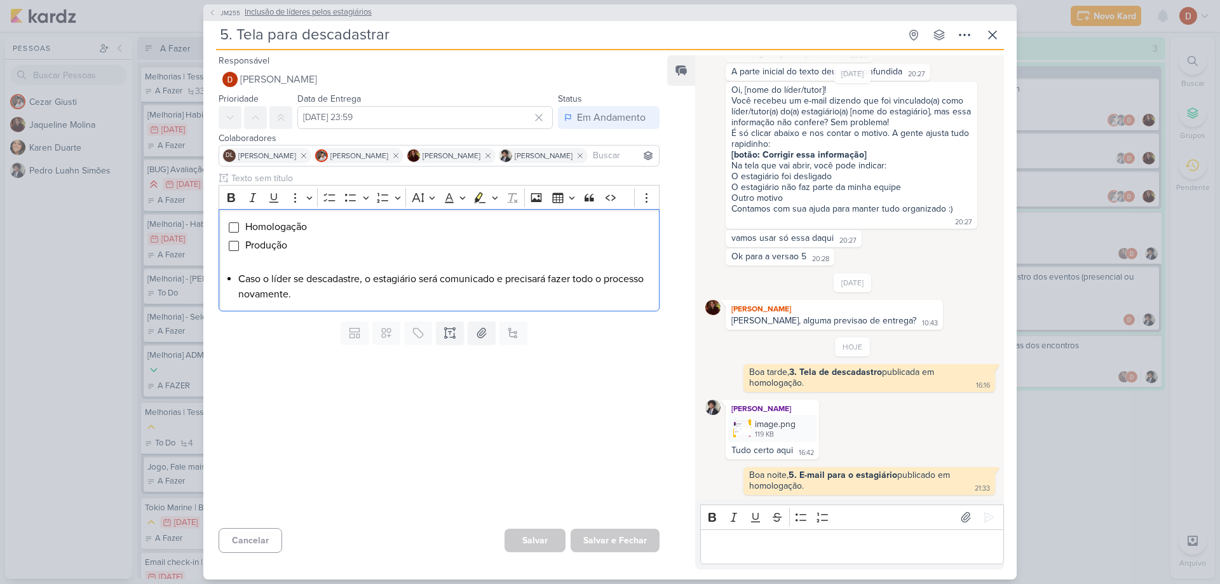
click at [231, 15] on span "JM255" at bounding box center [231, 13] width 24 height 10
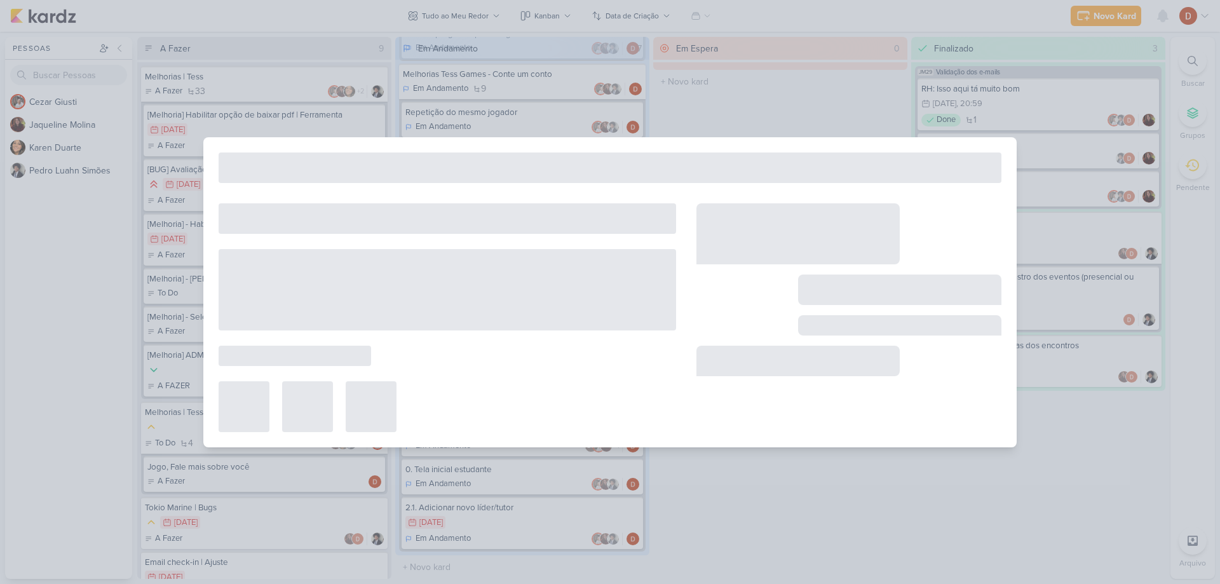
type input "Inclusão de líderes pelos estagiários"
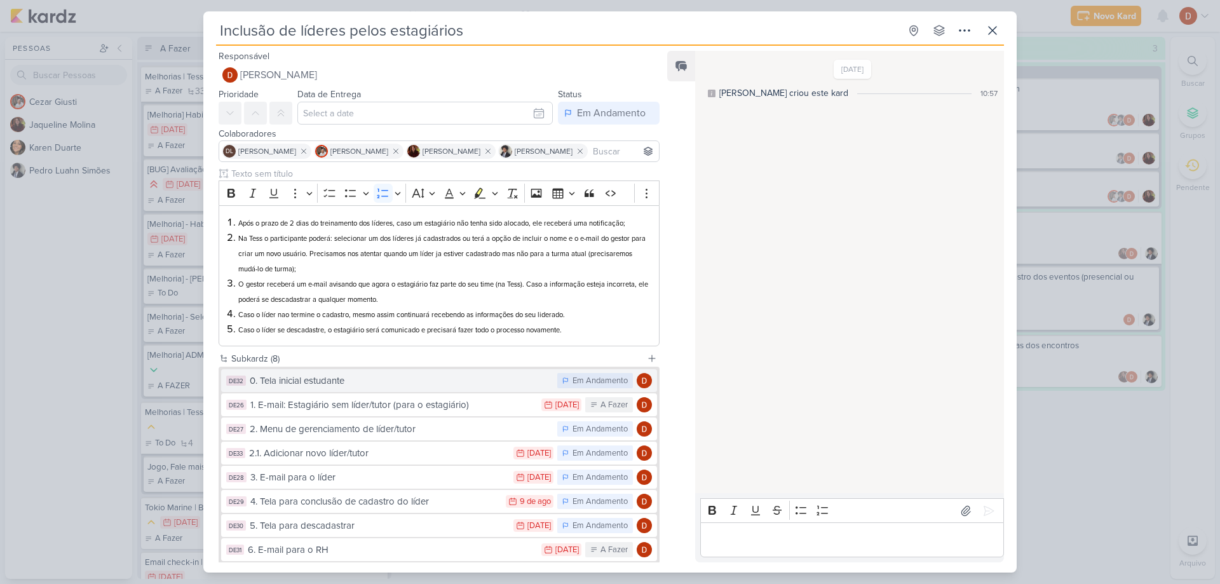
click at [353, 373] on button "DE32 0. Tela inicial estudante Em Andamento" at bounding box center [439, 380] width 436 height 23
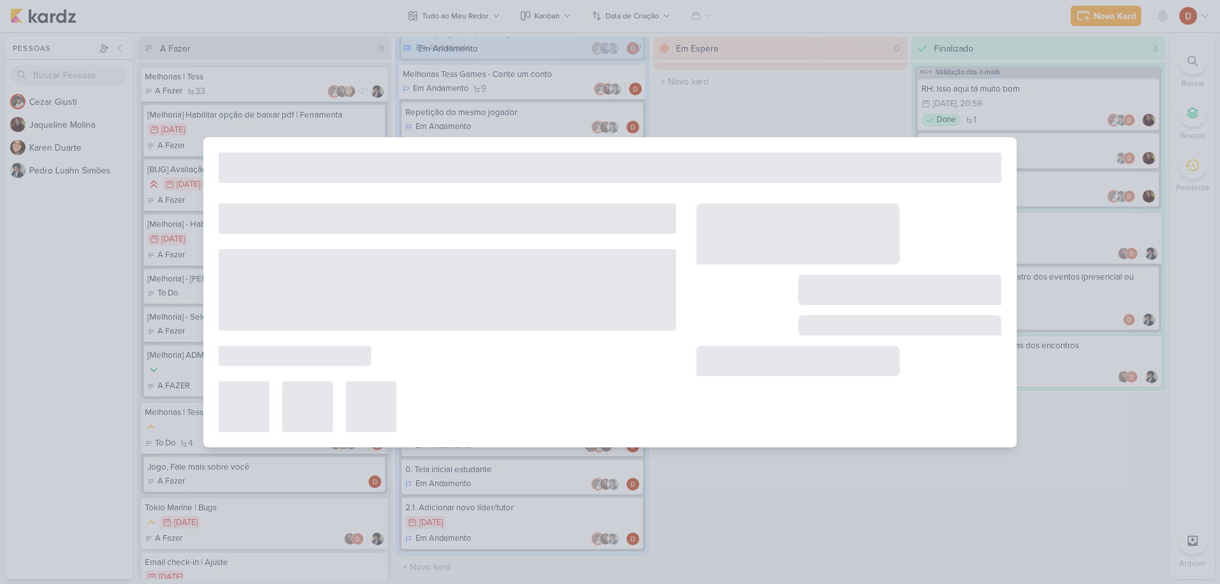
type input "0. Tela inicial estudante"
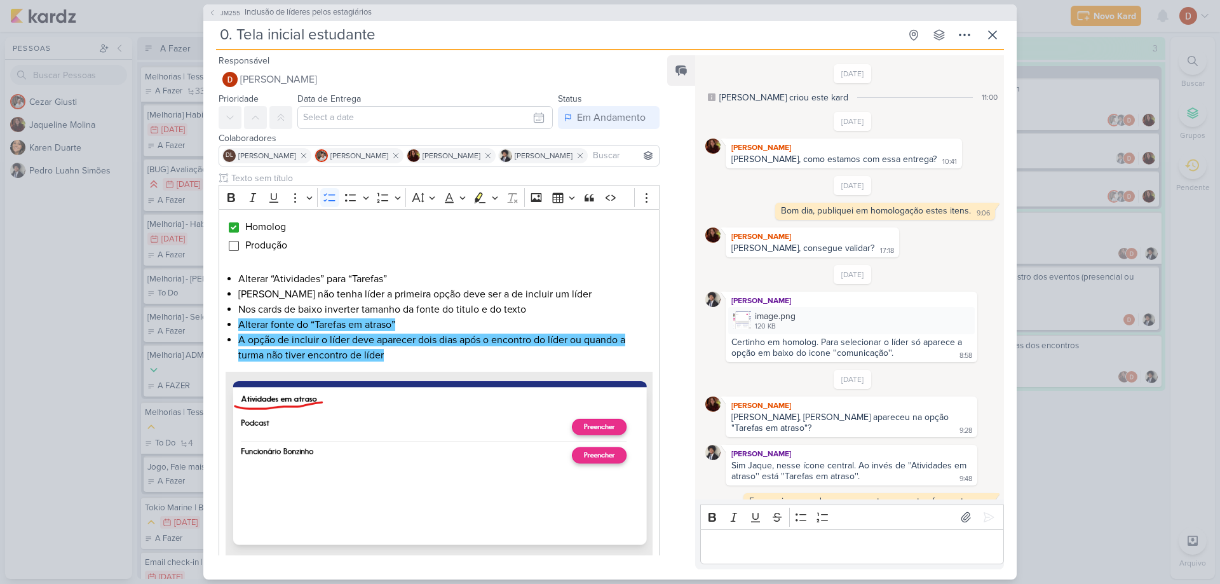
scroll to position [219, 0]
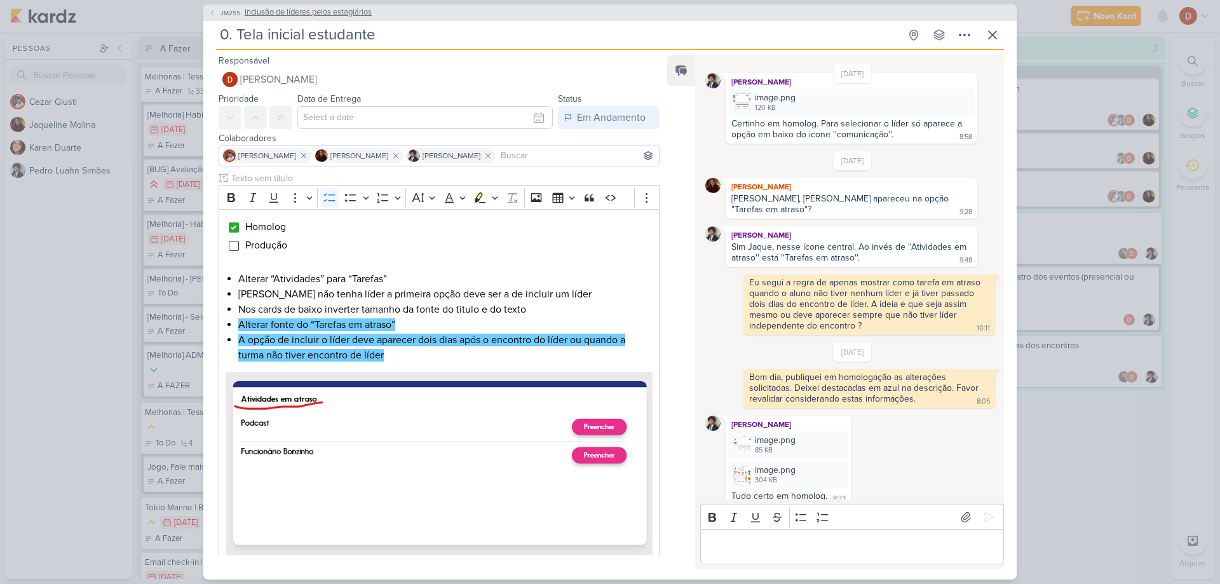
click at [213, 8] on button "JM255 Inclusão de líderes pelos estagiários" at bounding box center [289, 12] width 163 height 13
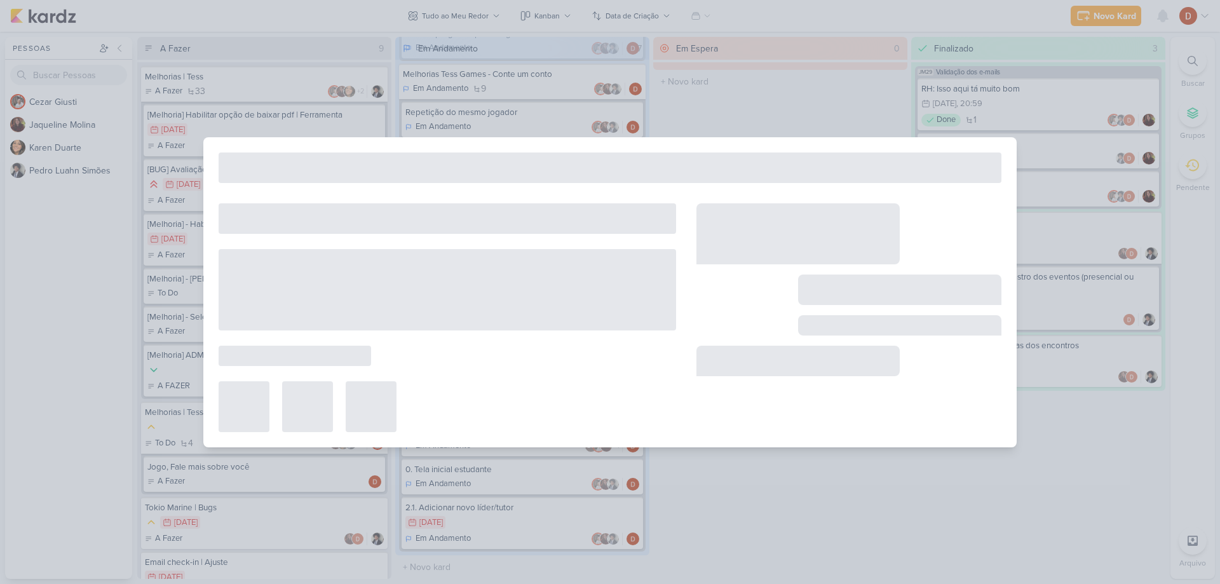
type input "Inclusão de líderes pelos estagiários"
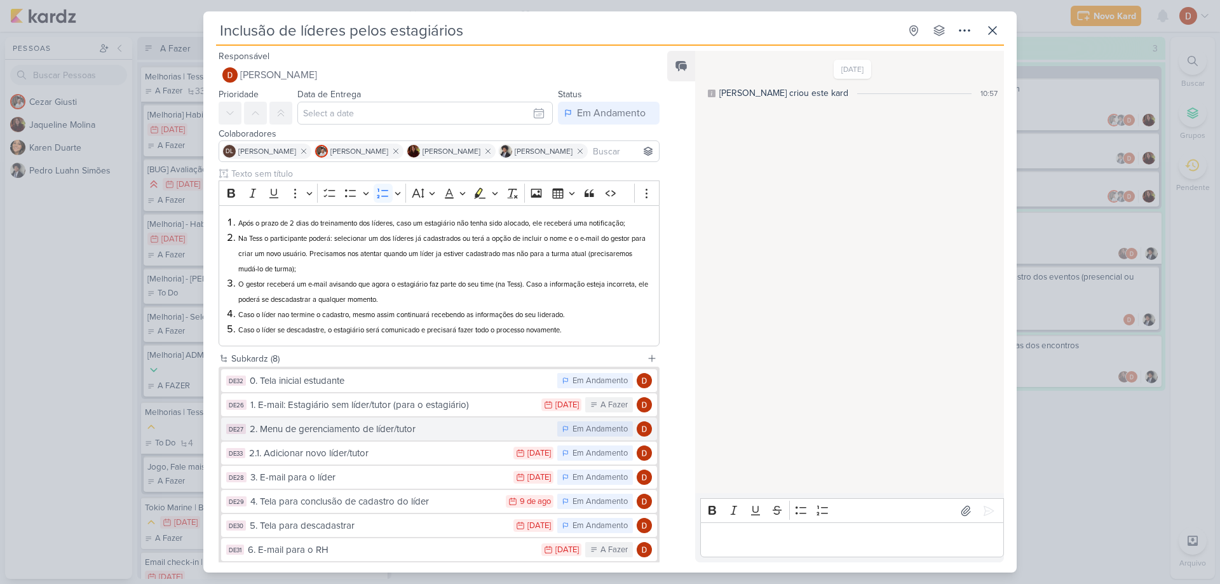
click at [341, 424] on div "2. Menu de gerenciamento de líder/tutor" at bounding box center [400, 429] width 301 height 15
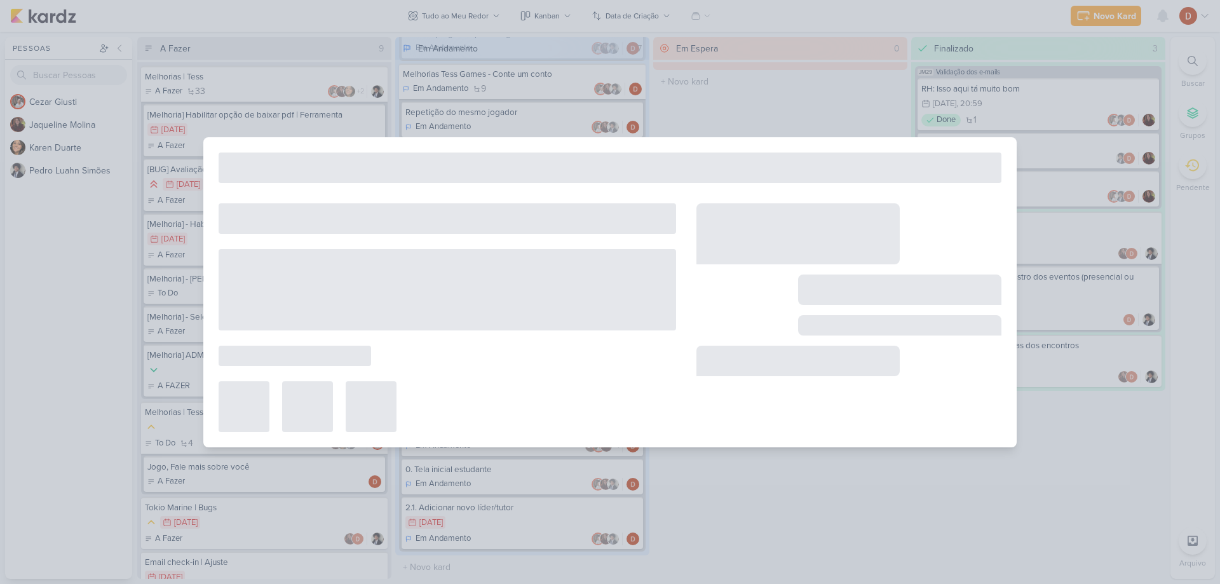
type input "2. Menu de gerenciamento de líder/tutor"
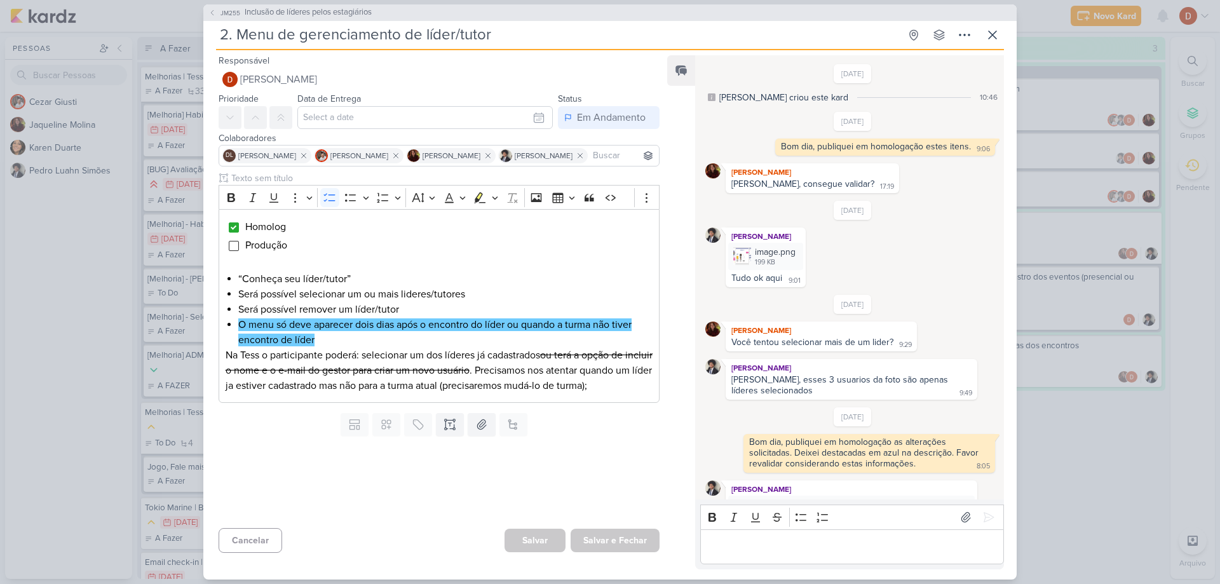
scroll to position [56, 0]
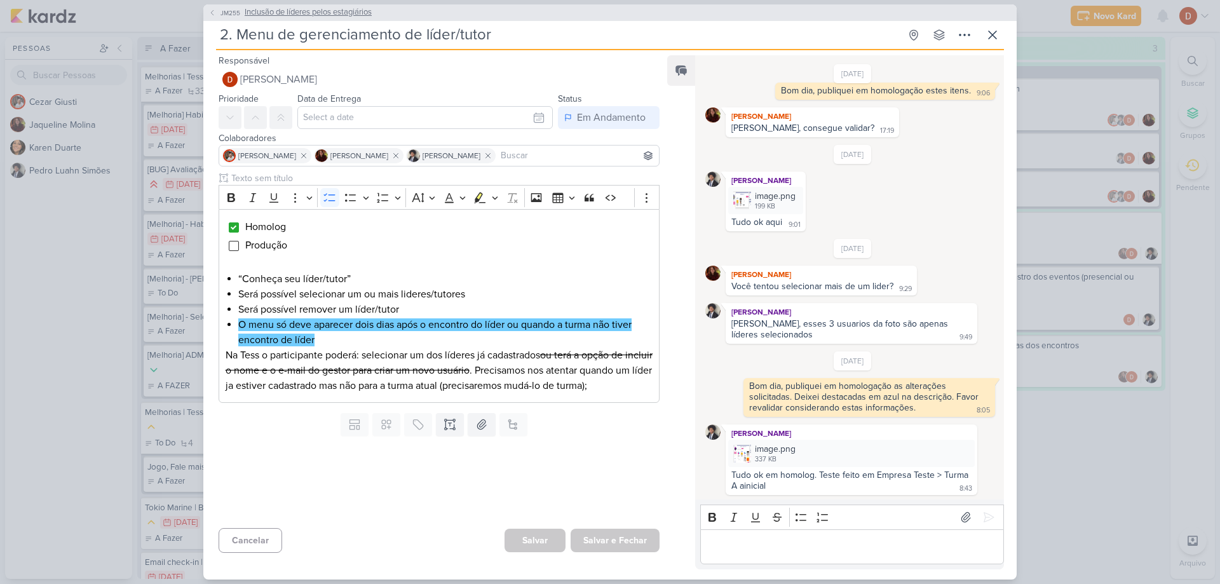
click at [227, 15] on span "JM255" at bounding box center [231, 13] width 24 height 10
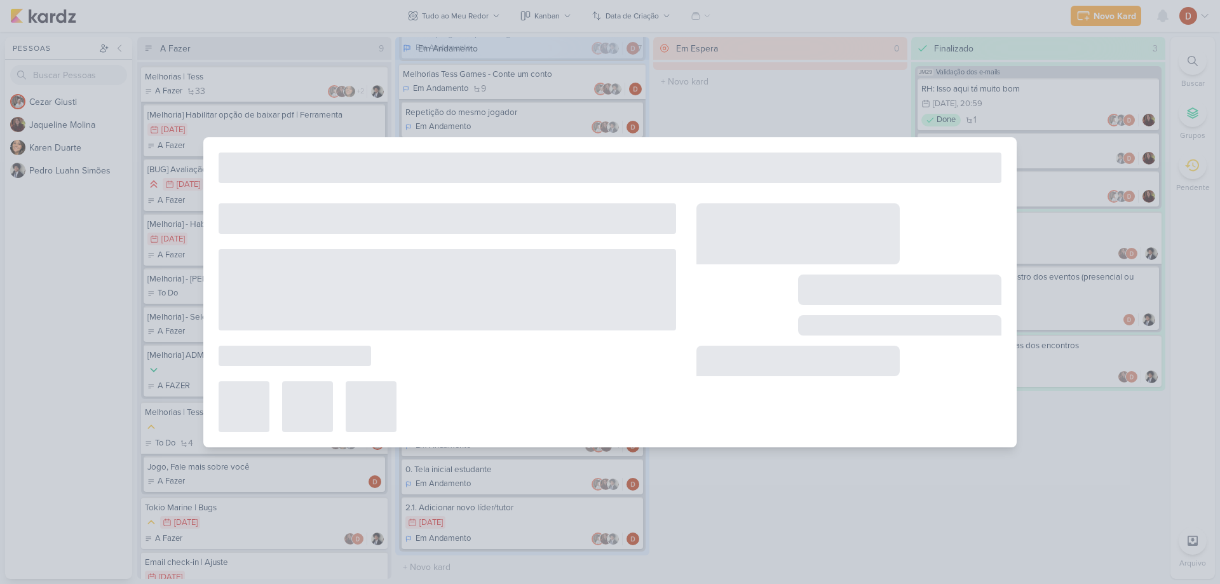
type input "Inclusão de líderes pelos estagiários"
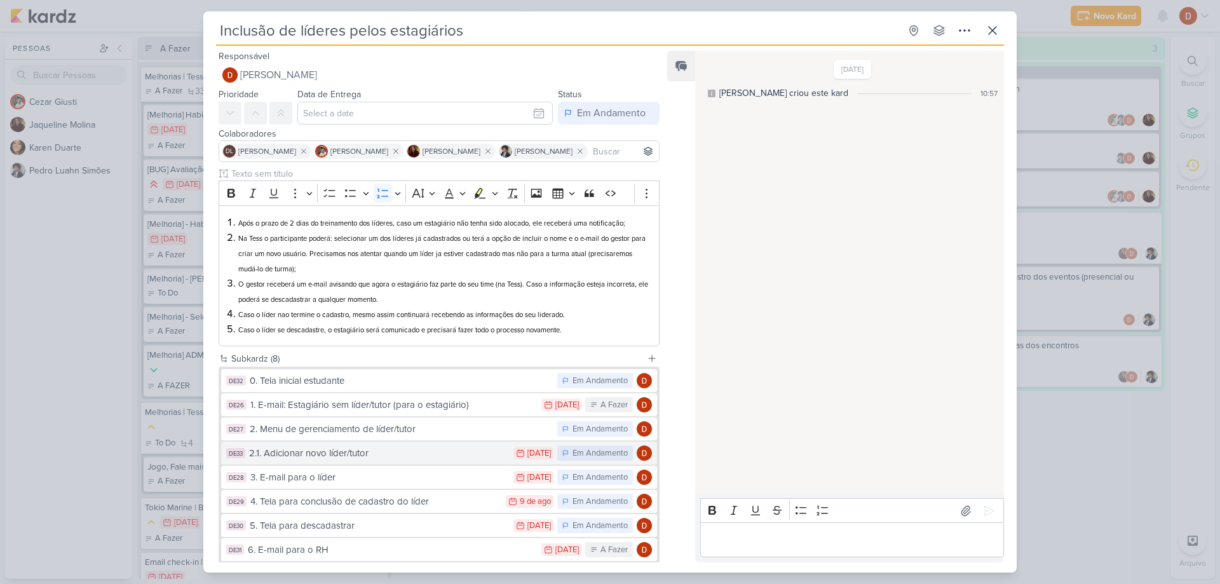
click at [353, 457] on div "2.1. Adicionar novo líder/tutor" at bounding box center [378, 453] width 258 height 15
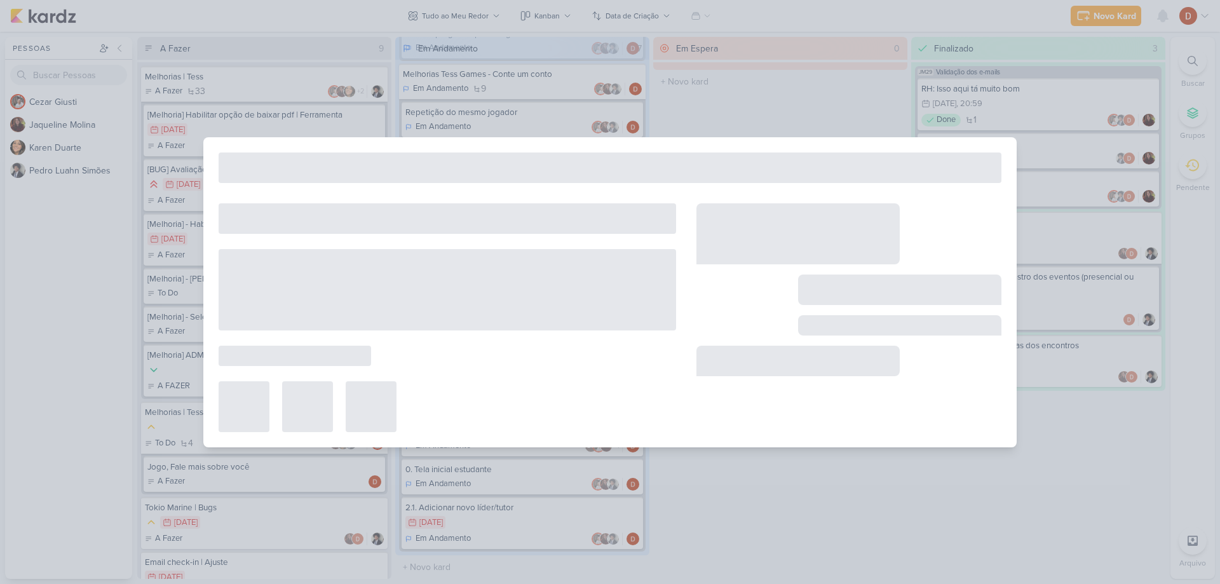
type input "2.1. Adicionar novo líder/tutor"
type input "[DATE] 23:59"
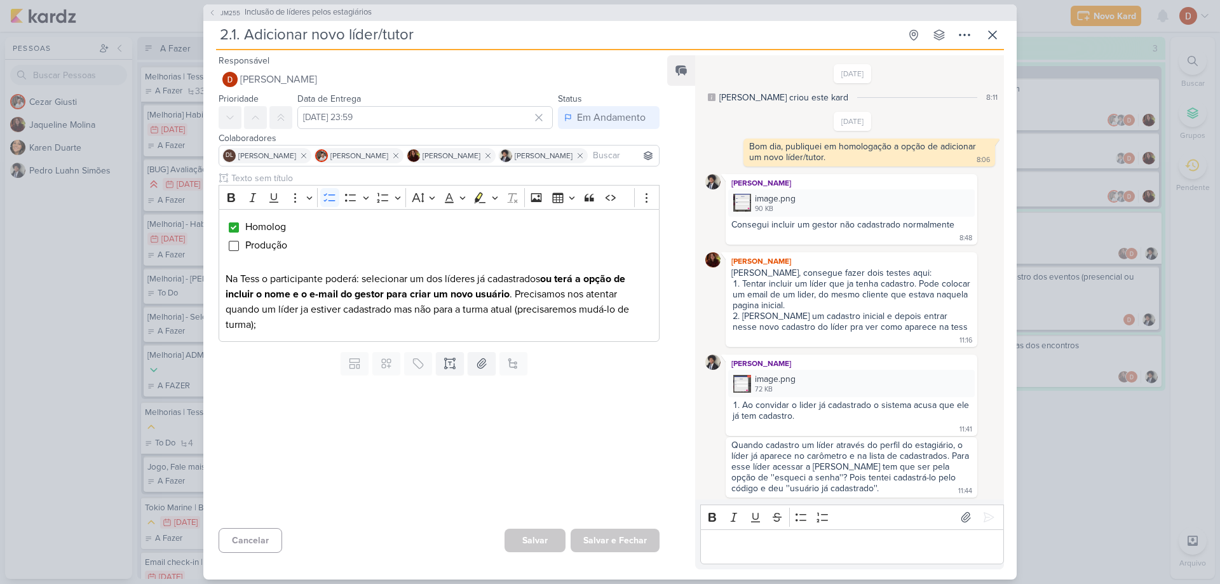
scroll to position [582, 0]
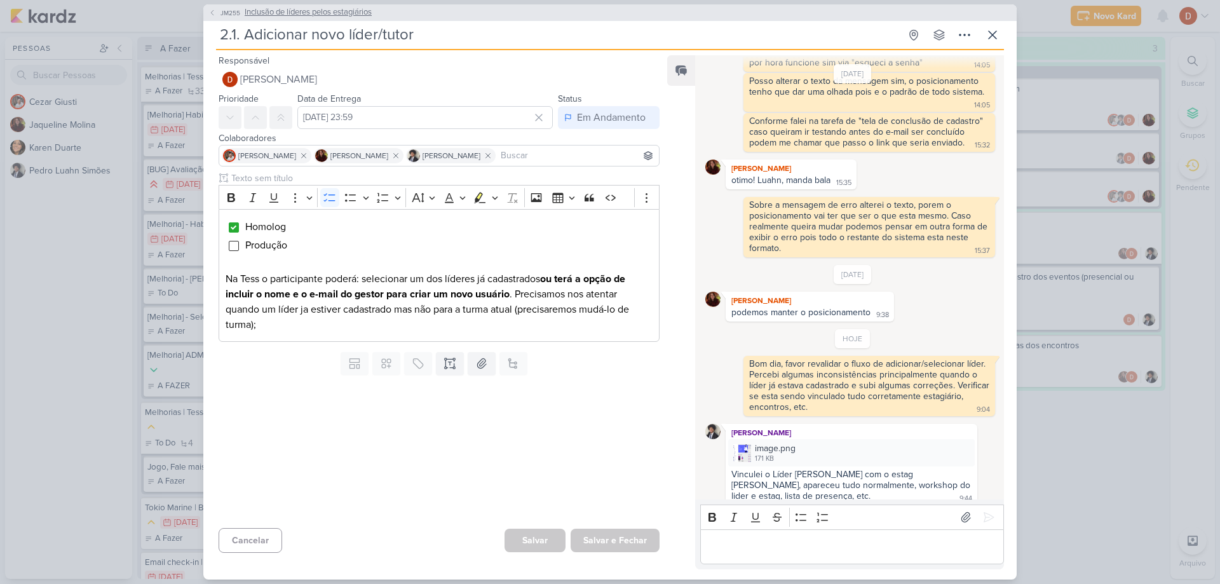
click at [219, 18] on button "JM255 Inclusão de líderes pelos estagiários" at bounding box center [289, 12] width 163 height 13
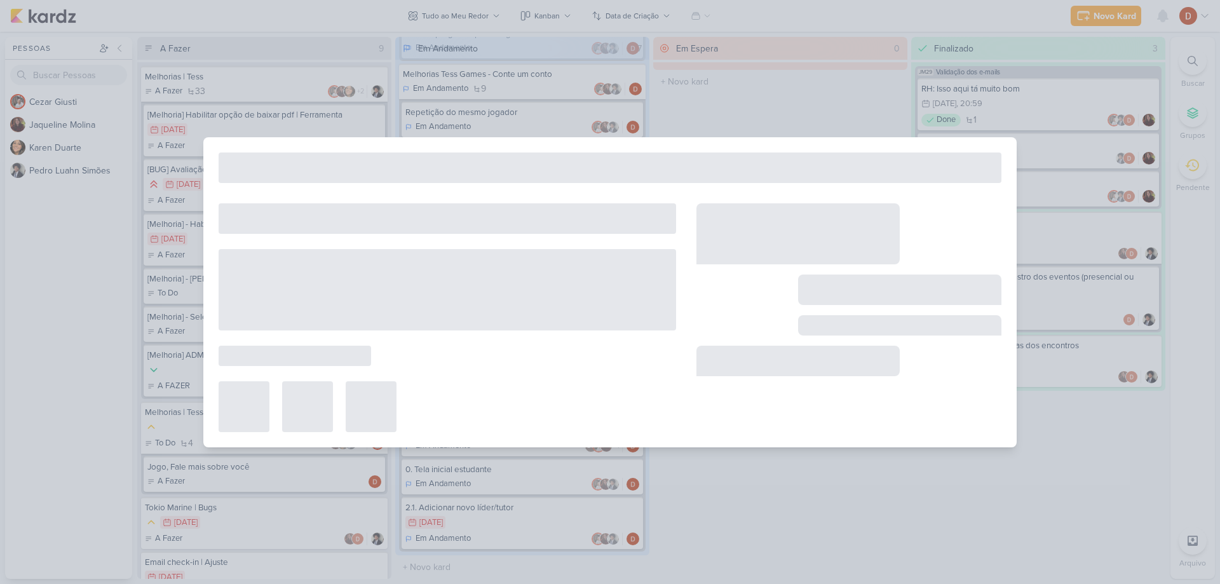
type input "Inclusão de líderes pelos estagiários"
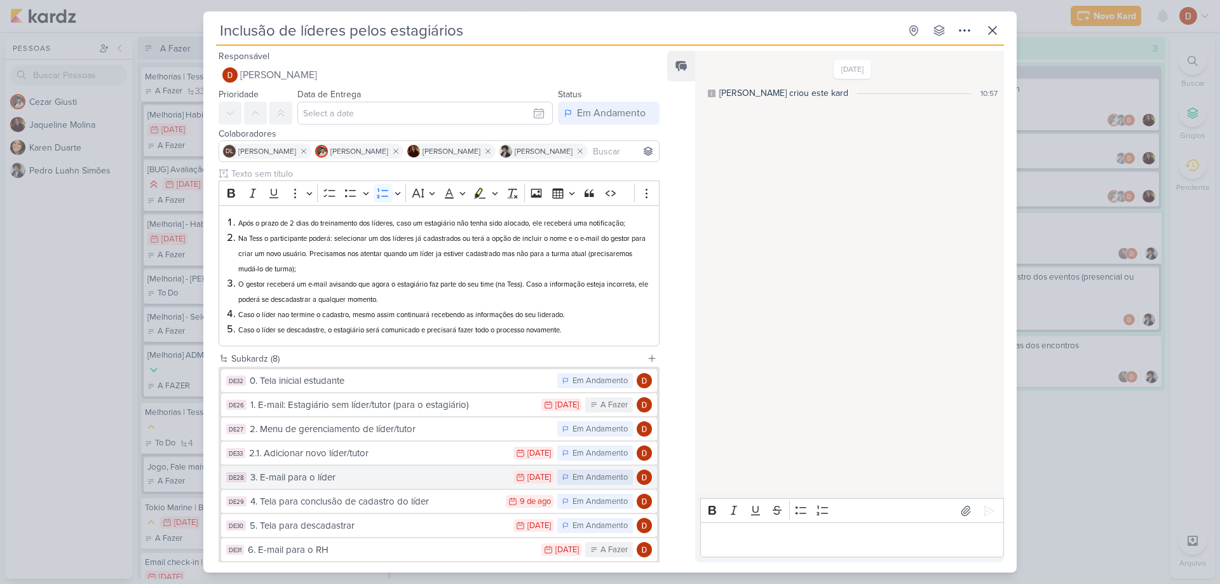
click at [344, 481] on div "3. E-mail para o líder" at bounding box center [378, 477] width 257 height 15
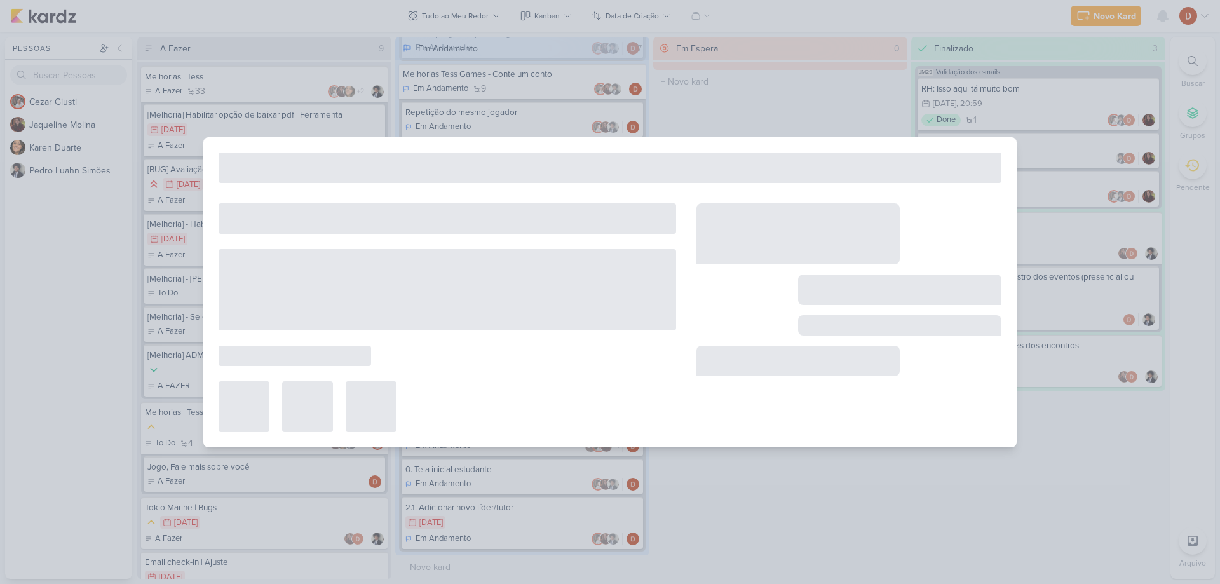
type input "3. E-mail para o líder"
type input "[DATE] 23:59"
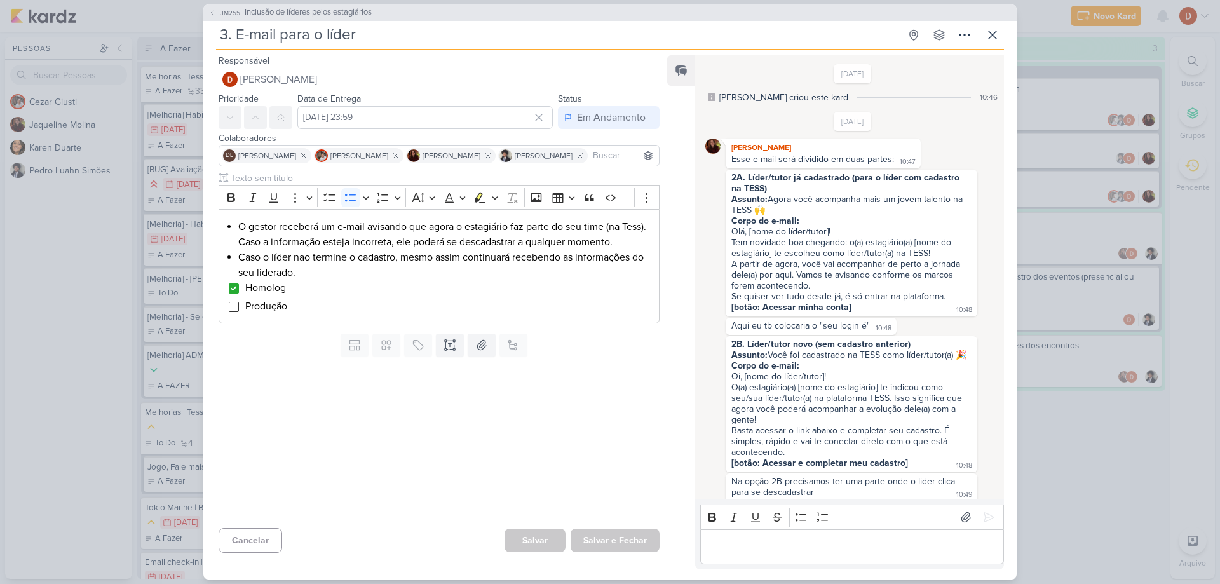
scroll to position [515, 0]
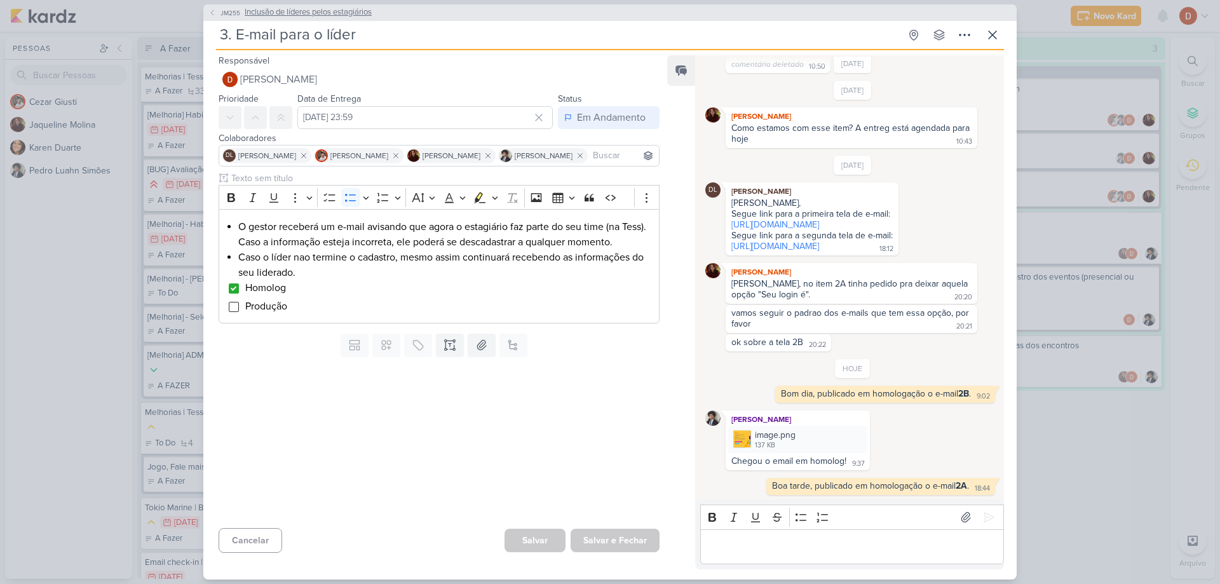
click at [216, 13] on button "JM255 Inclusão de líderes pelos estagiários" at bounding box center [289, 12] width 163 height 13
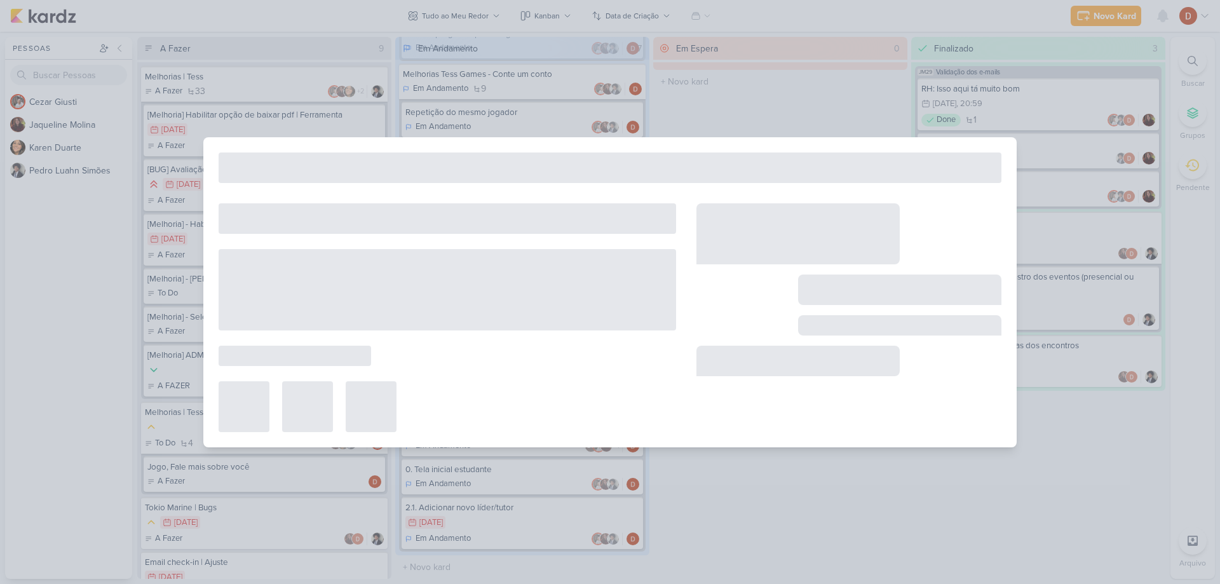
type input "Inclusão de líderes pelos estagiários"
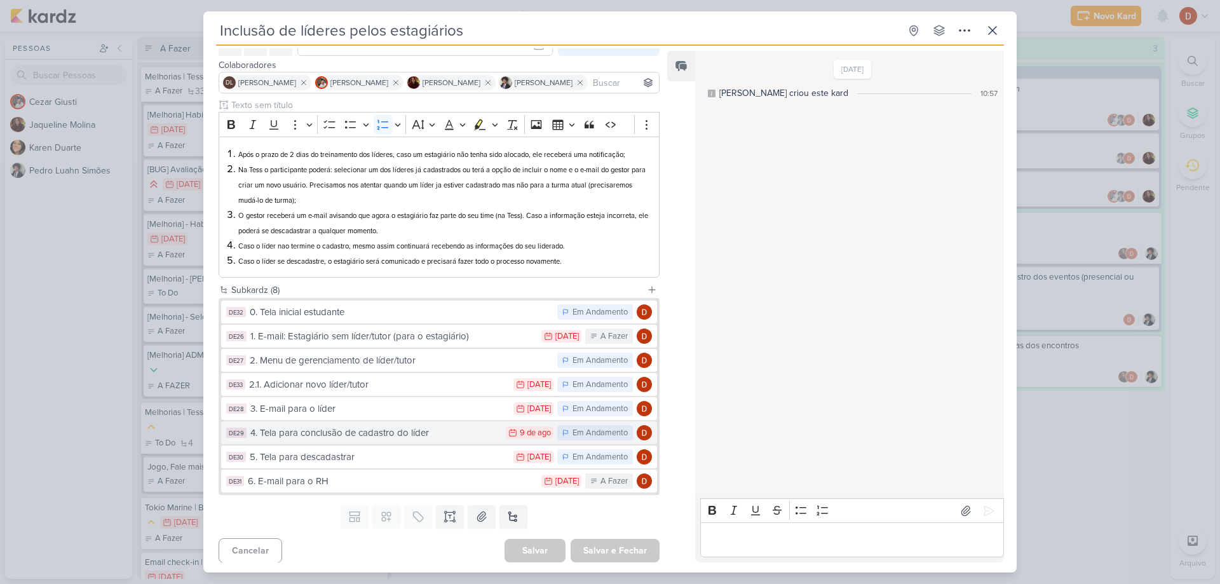
scroll to position [72, 0]
click at [333, 422] on button "DE29 4. Tela para conclusão de cadastro do líder 9/8 [DATE] Em Andamento" at bounding box center [439, 429] width 436 height 23
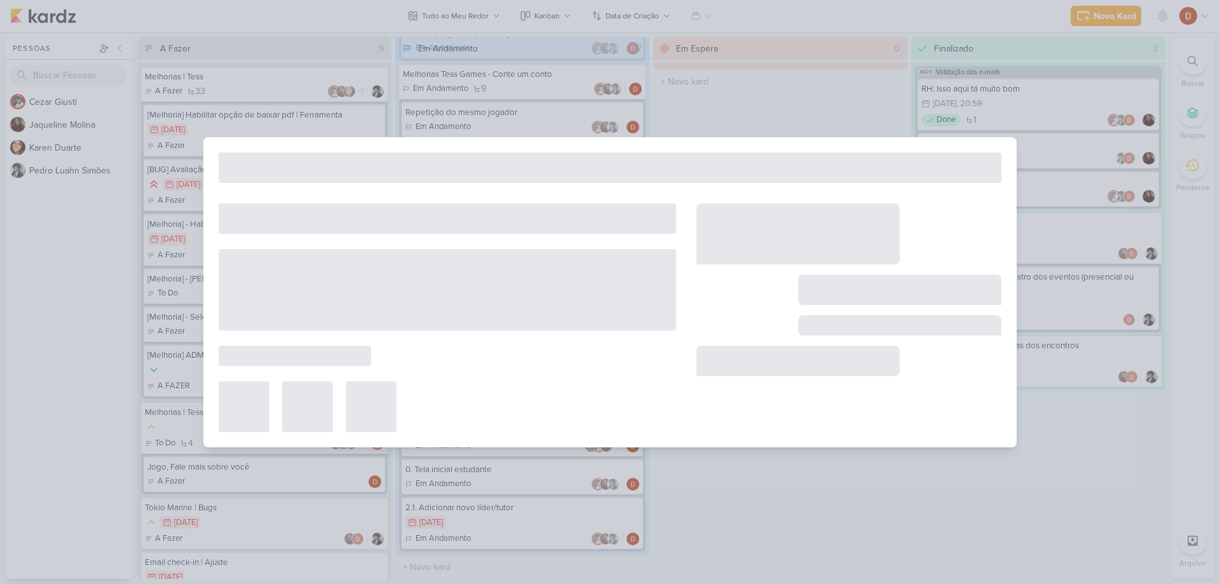
type input "4. Tela para conclusão de cadastro do líder"
type input "[DATE] 23:59"
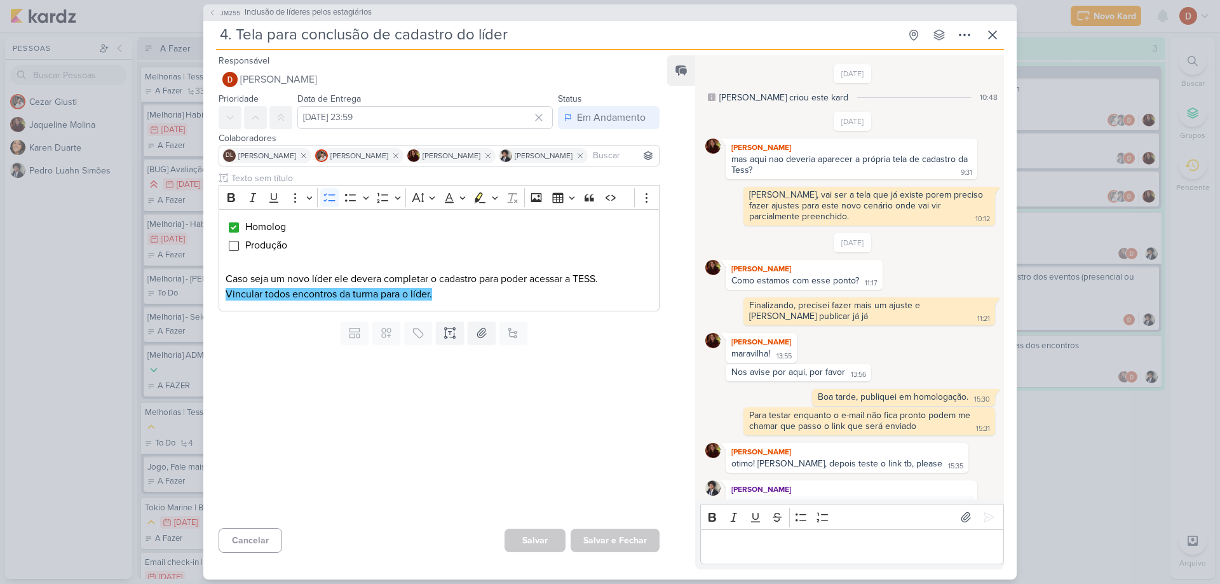
scroll to position [404, 0]
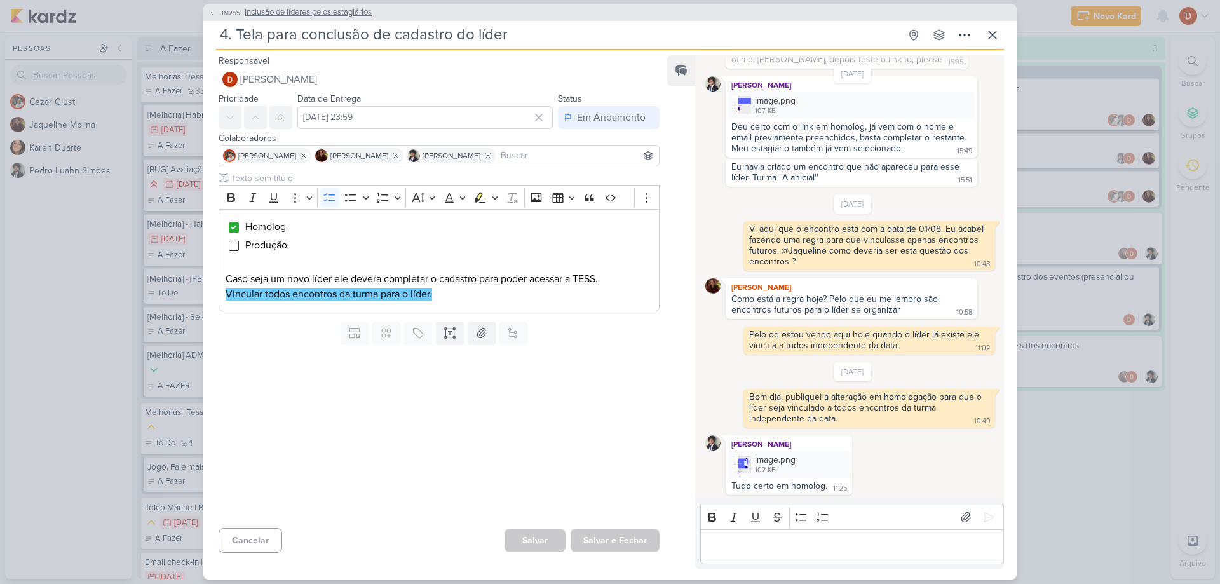
click at [223, 14] on span "JM255" at bounding box center [231, 13] width 24 height 10
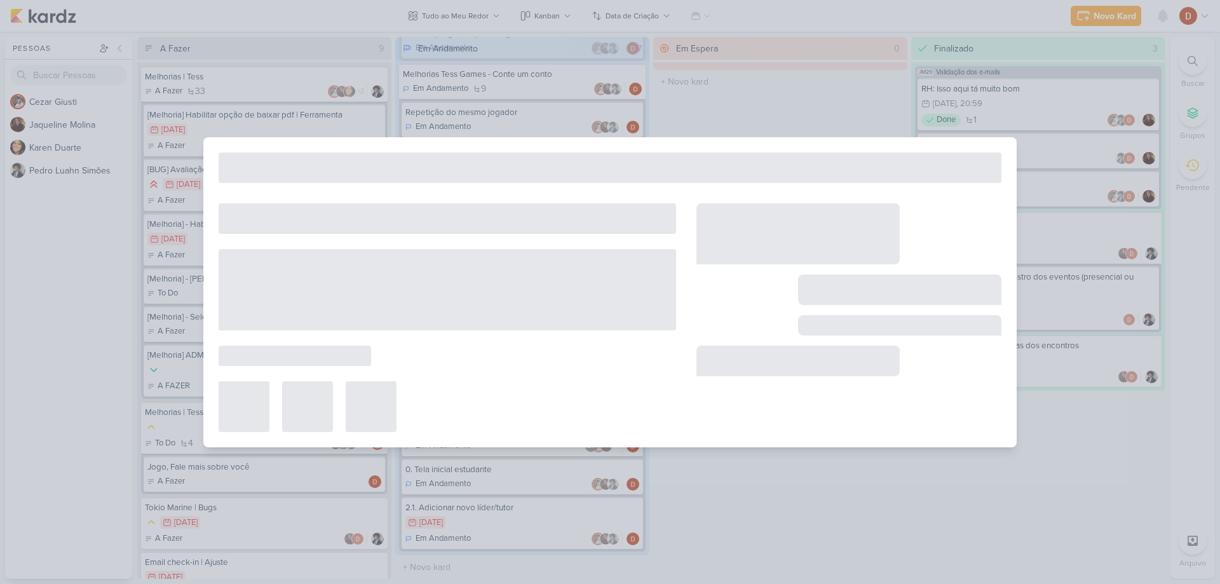
type input "Inclusão de líderes pelos estagiários"
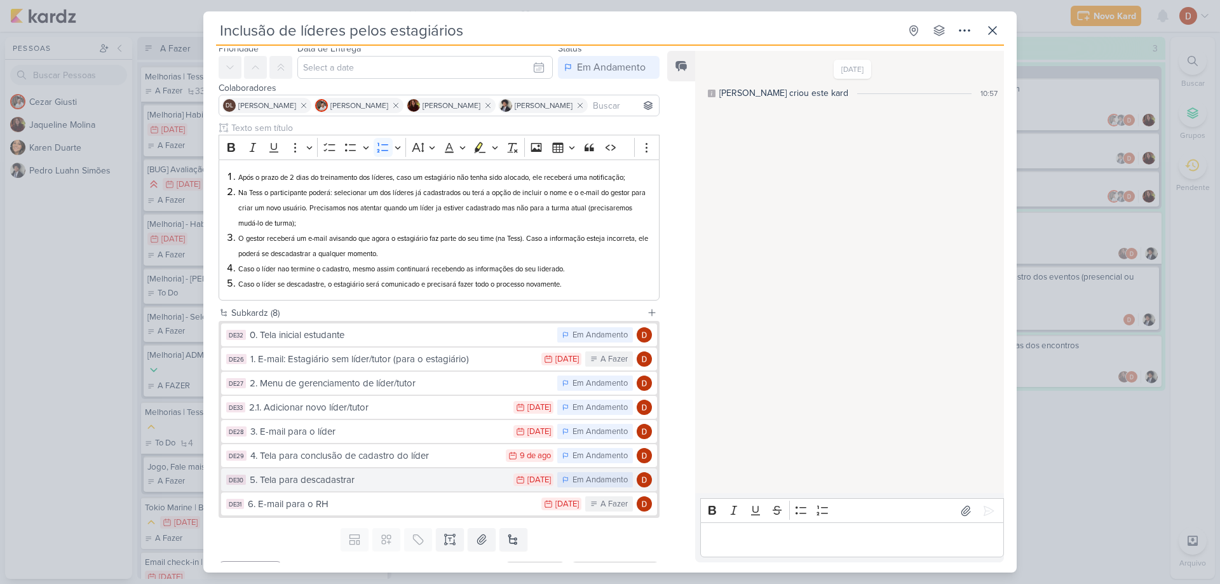
scroll to position [64, 0]
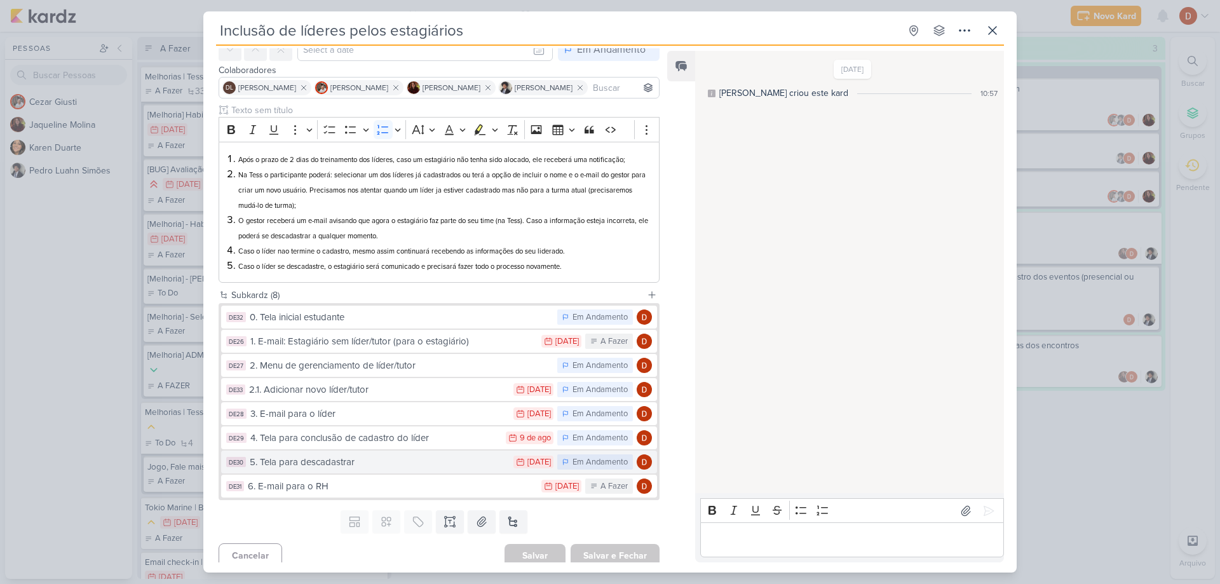
click at [332, 461] on div "5. Tela para descadastrar" at bounding box center [378, 462] width 257 height 15
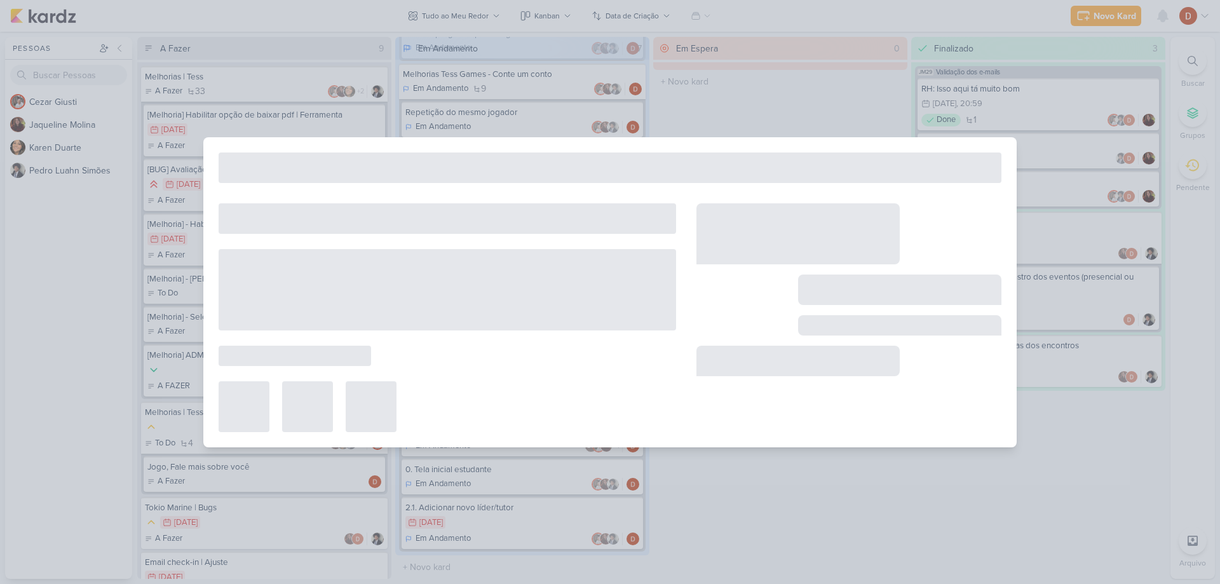
type input "5. Tela para descadastrar"
type input "[DATE] 23:59"
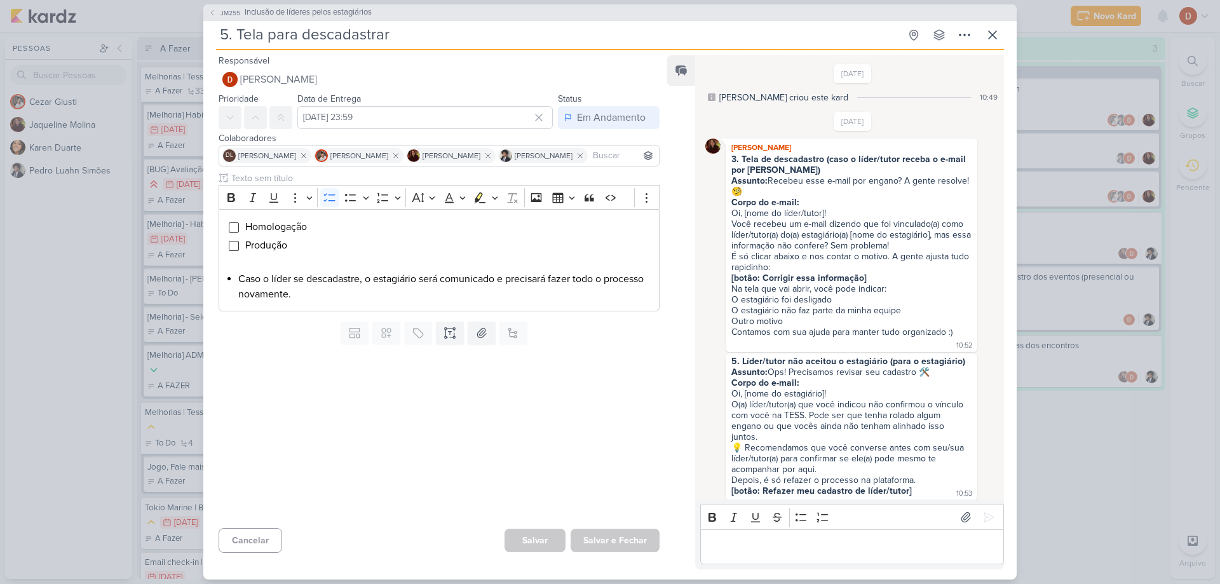
scroll to position [717, 0]
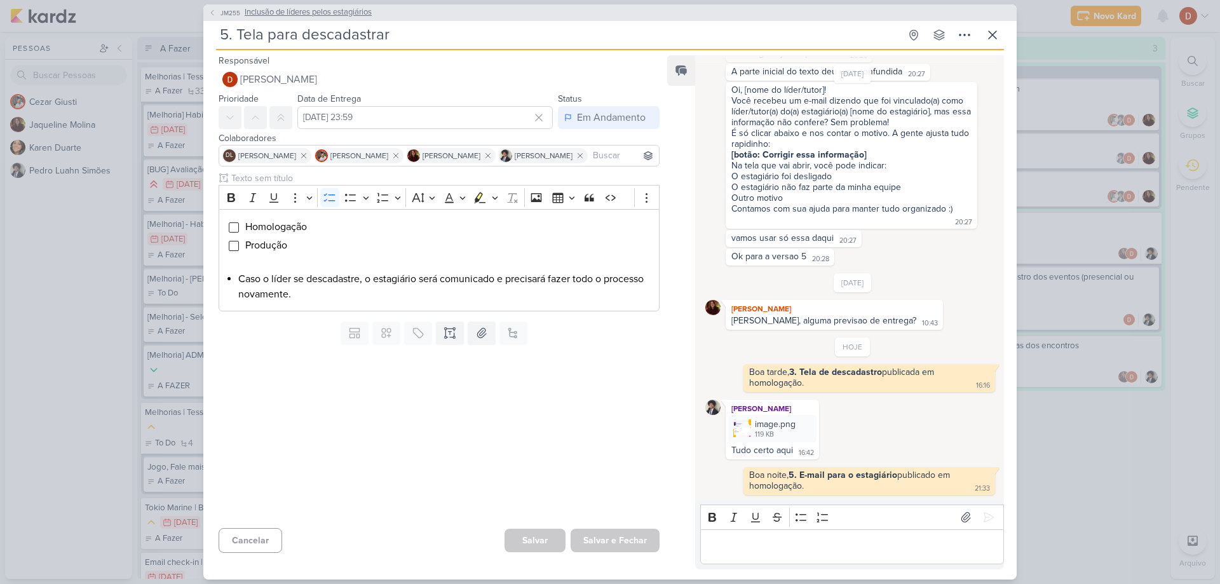
click at [224, 11] on span "JM255" at bounding box center [231, 13] width 24 height 10
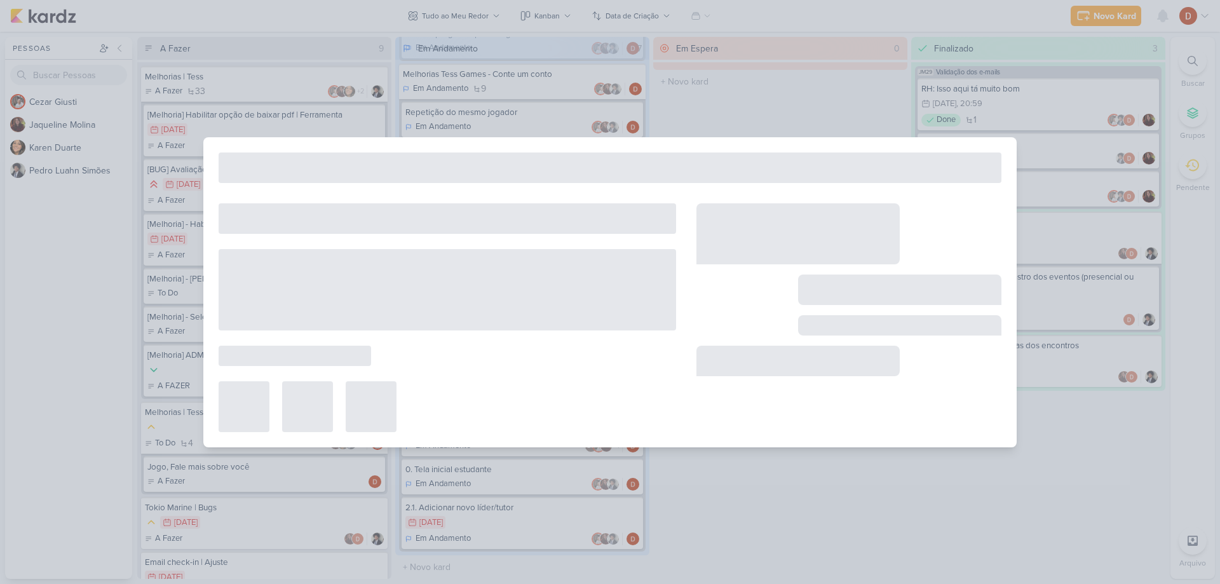
type input "Inclusão de líderes pelos estagiários"
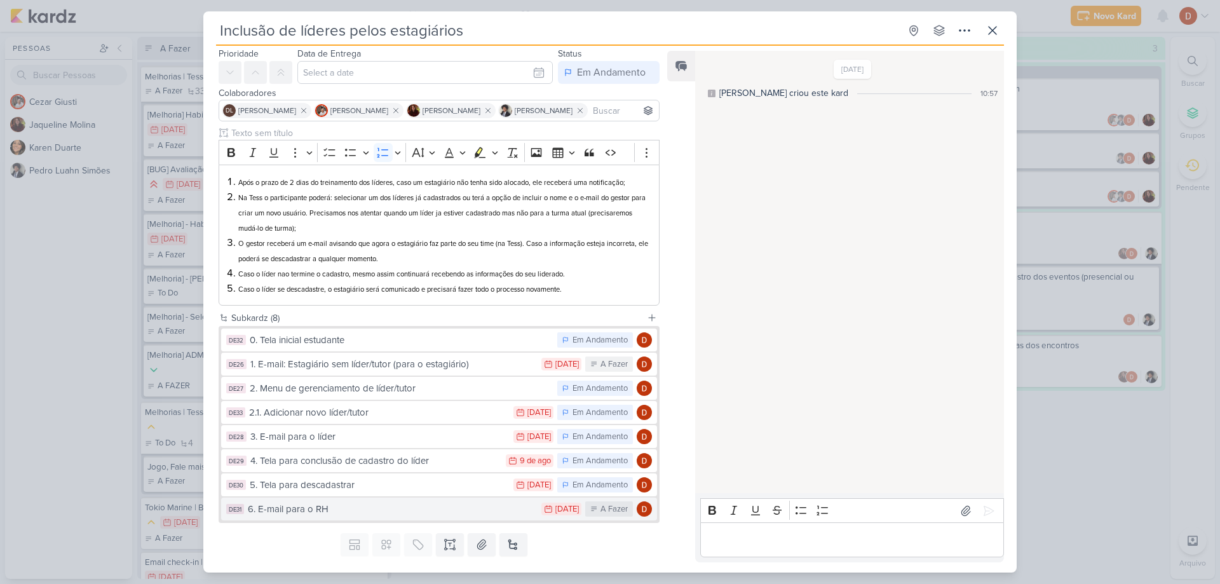
scroll to position [72, 0]
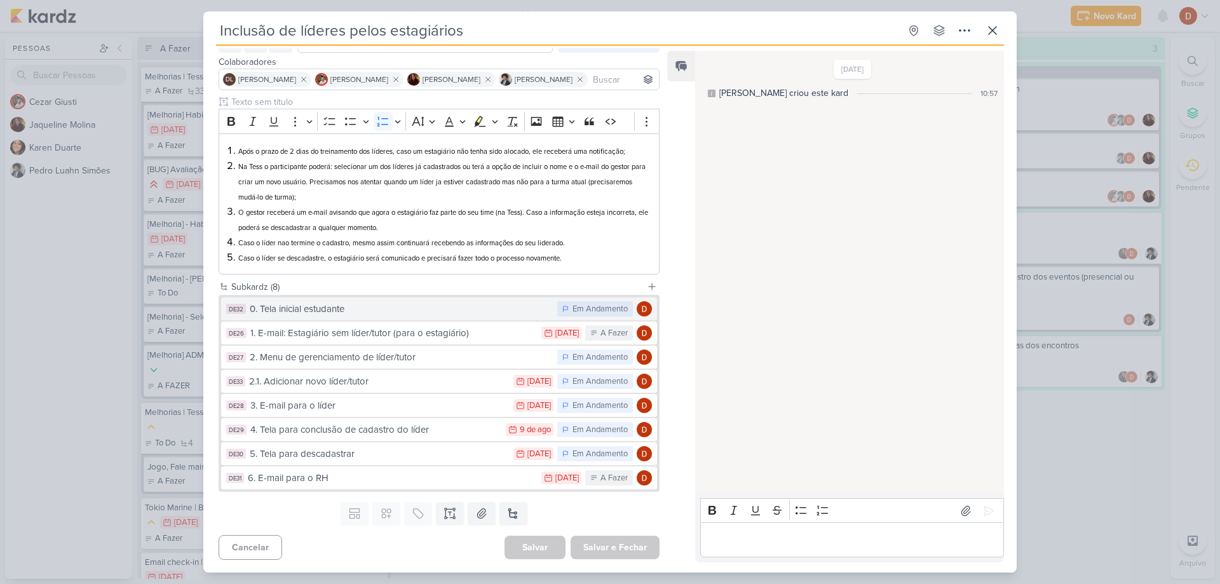
click at [316, 313] on div "0. Tela inicial estudante" at bounding box center [400, 309] width 301 height 15
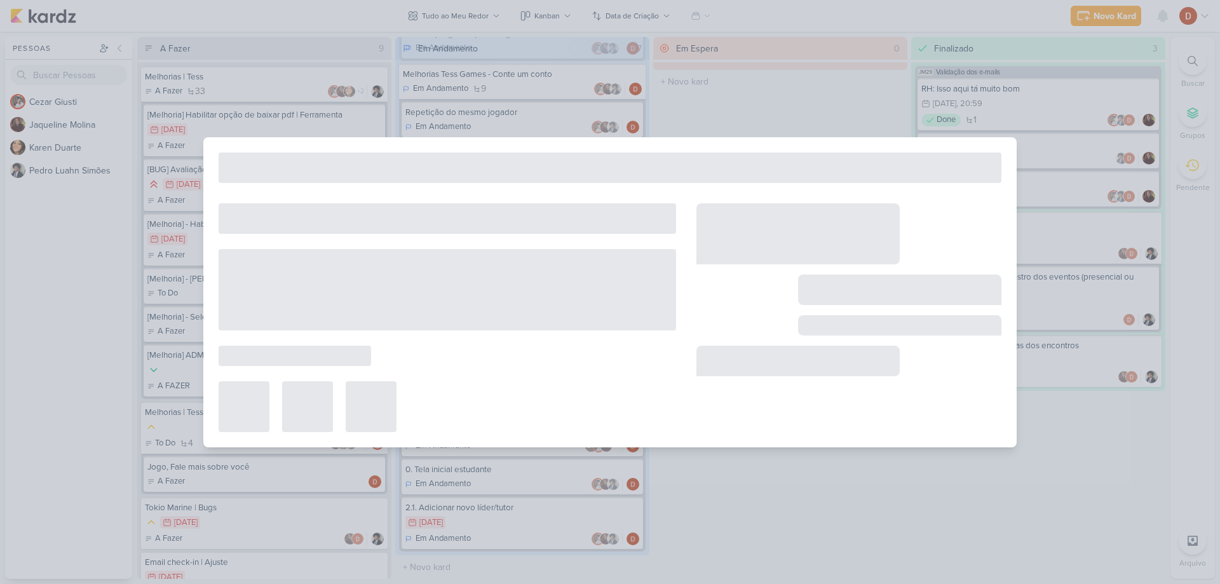
type input "0. Tela inicial estudante"
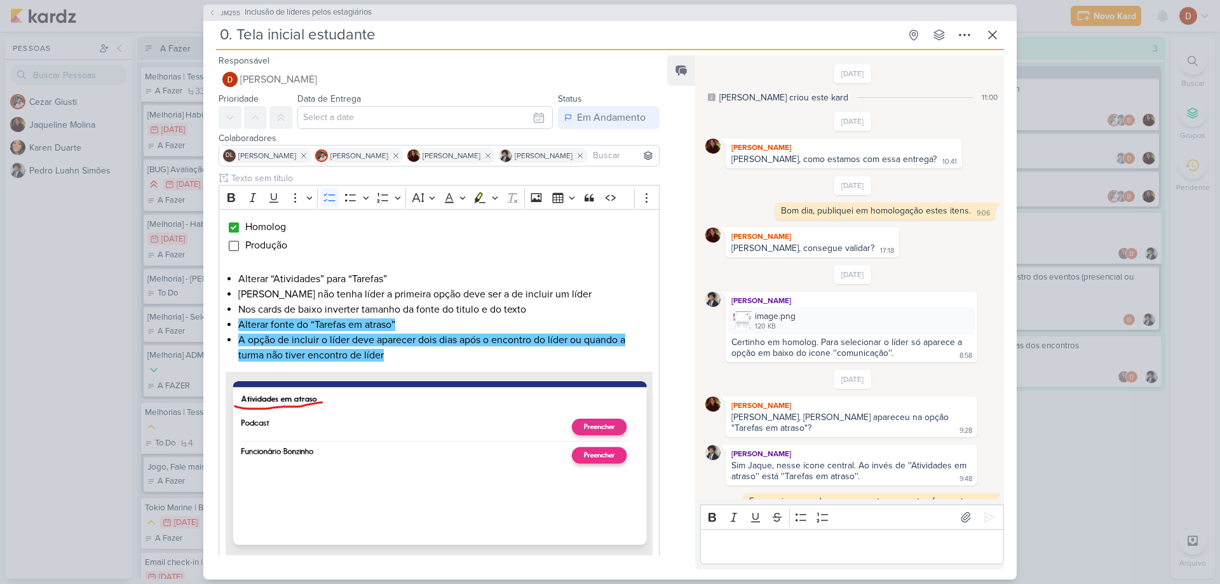
scroll to position [219, 0]
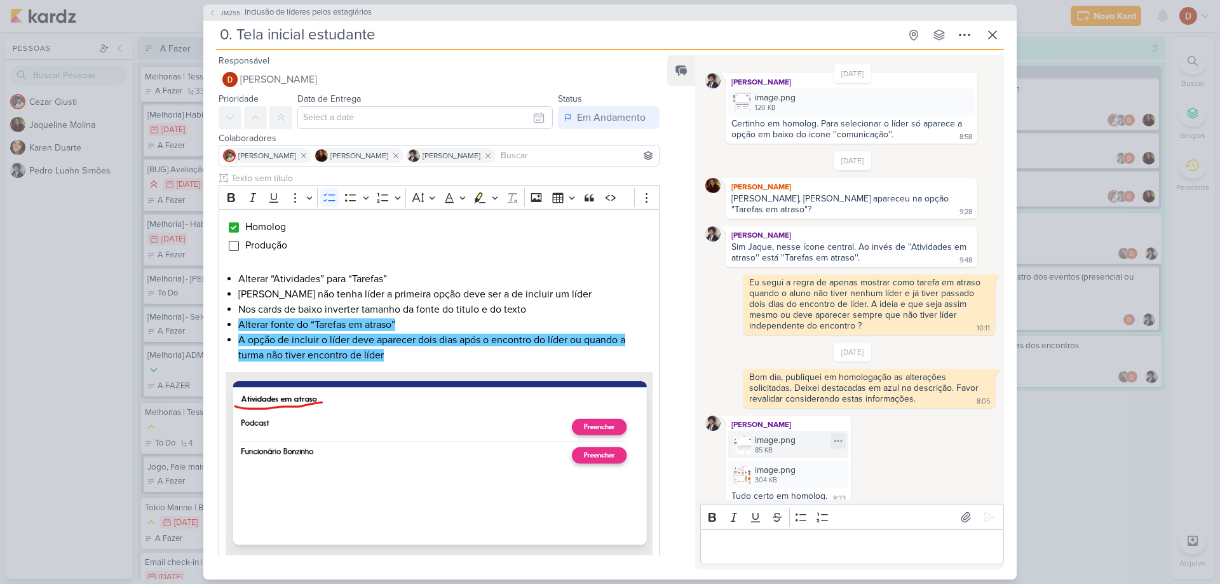
click at [748, 438] on img at bounding box center [742, 445] width 18 height 18
click at [737, 466] on img at bounding box center [742, 475] width 18 height 18
click at [736, 548] on p "Editor editing area: main" at bounding box center [852, 546] width 290 height 15
click at [989, 524] on button at bounding box center [988, 517] width 20 height 20
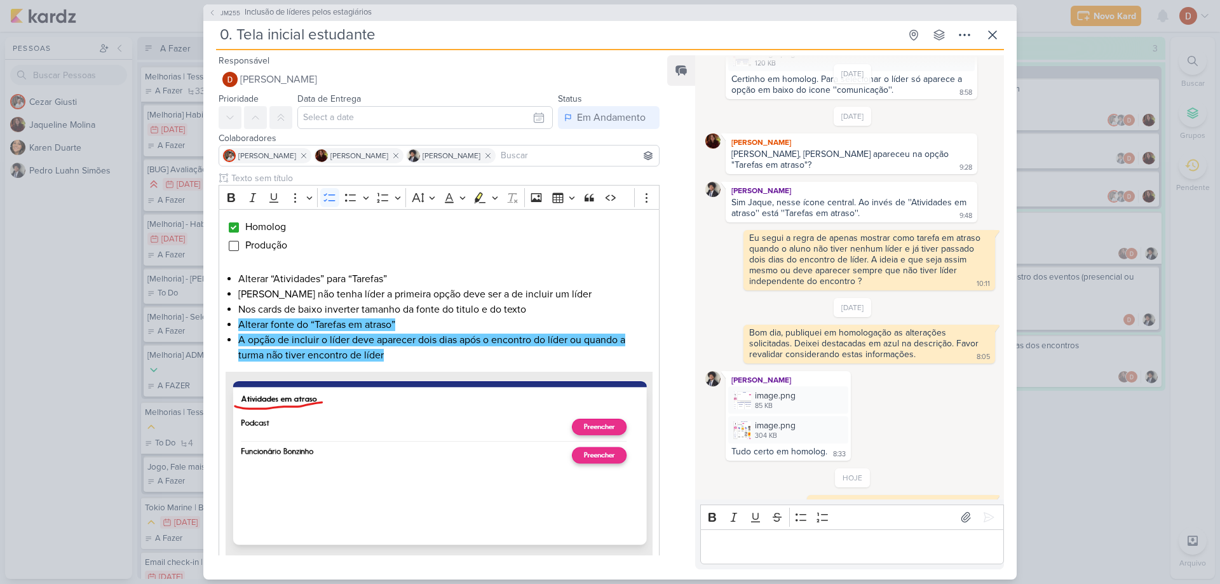
scroll to position [270, 0]
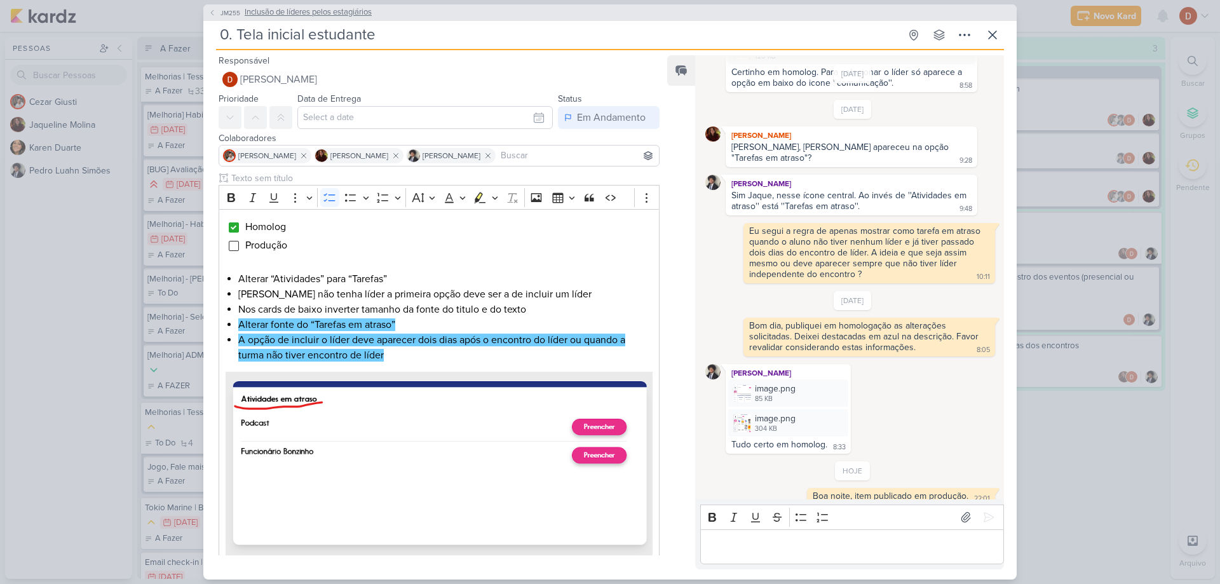
click at [229, 15] on span "JM255" at bounding box center [231, 13] width 24 height 10
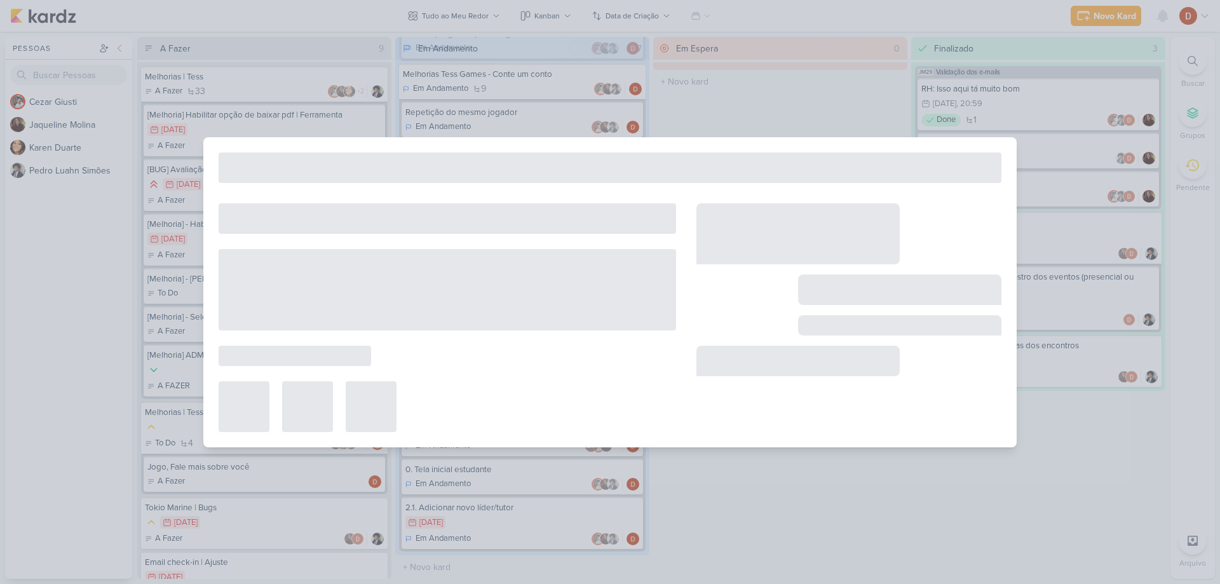
type input "Inclusão de líderes pelos estagiários"
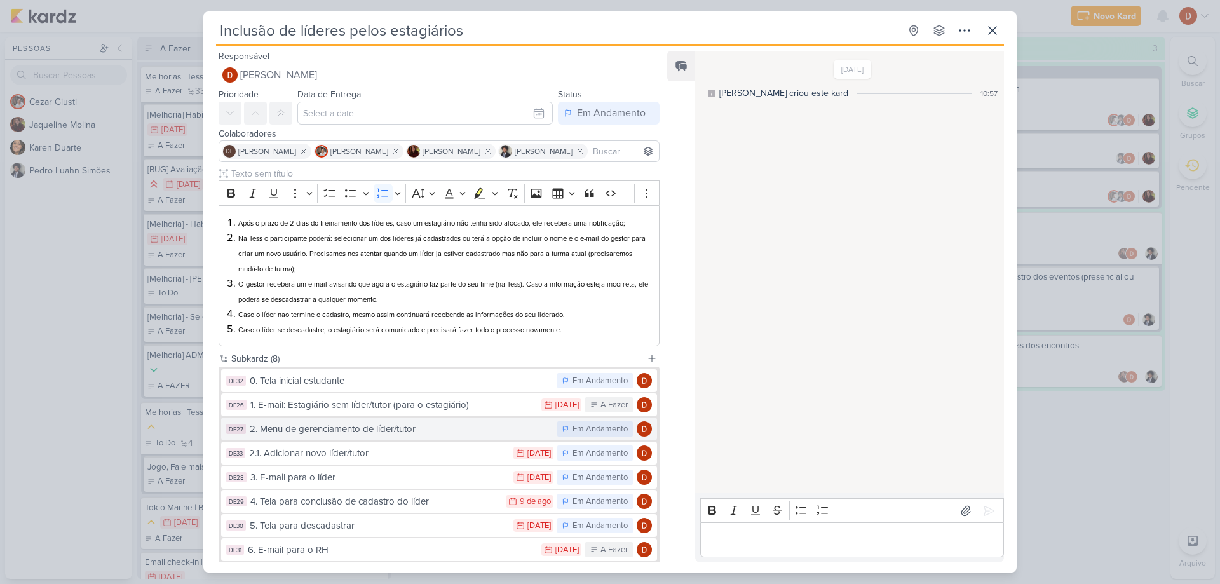
click at [325, 423] on div "2. Menu de gerenciamento de líder/tutor" at bounding box center [400, 429] width 301 height 15
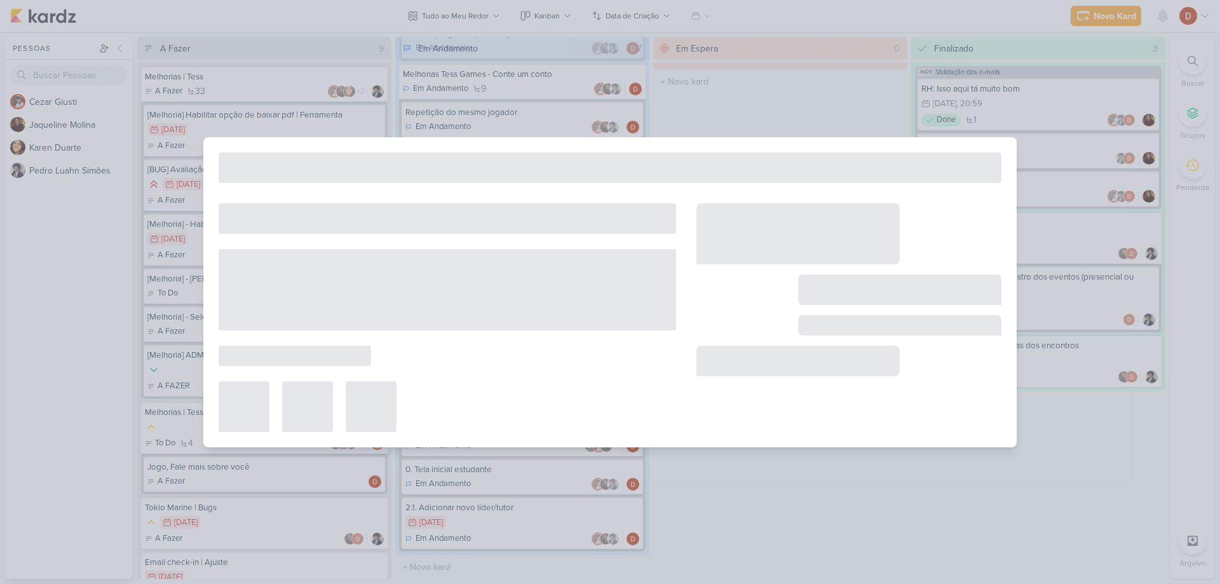
type input "2. Menu de gerenciamento de líder/tutor"
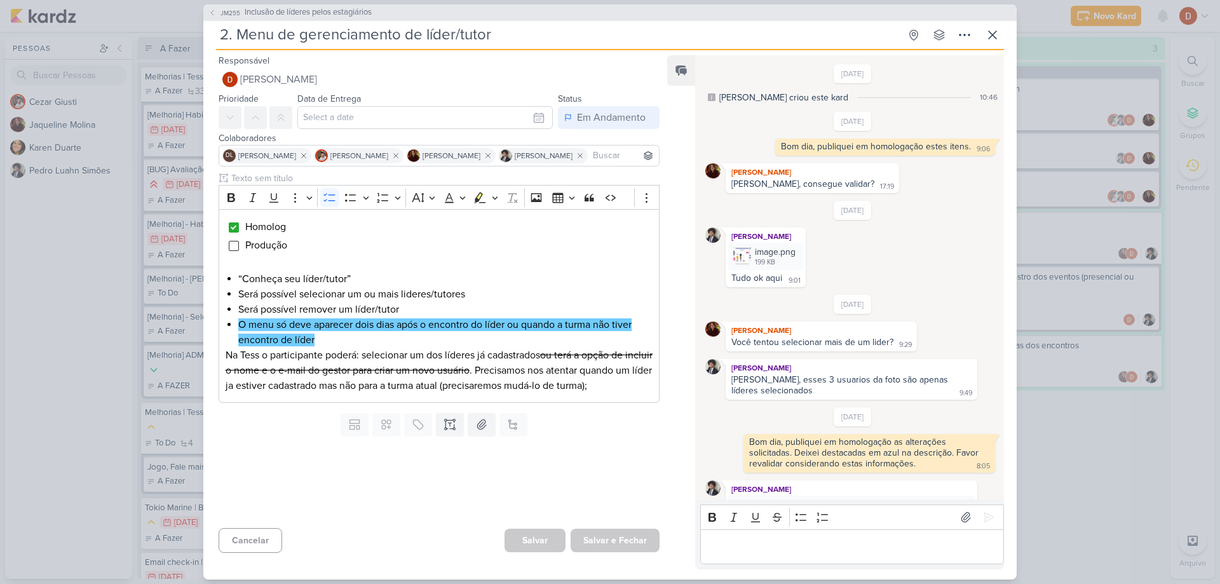
scroll to position [56, 0]
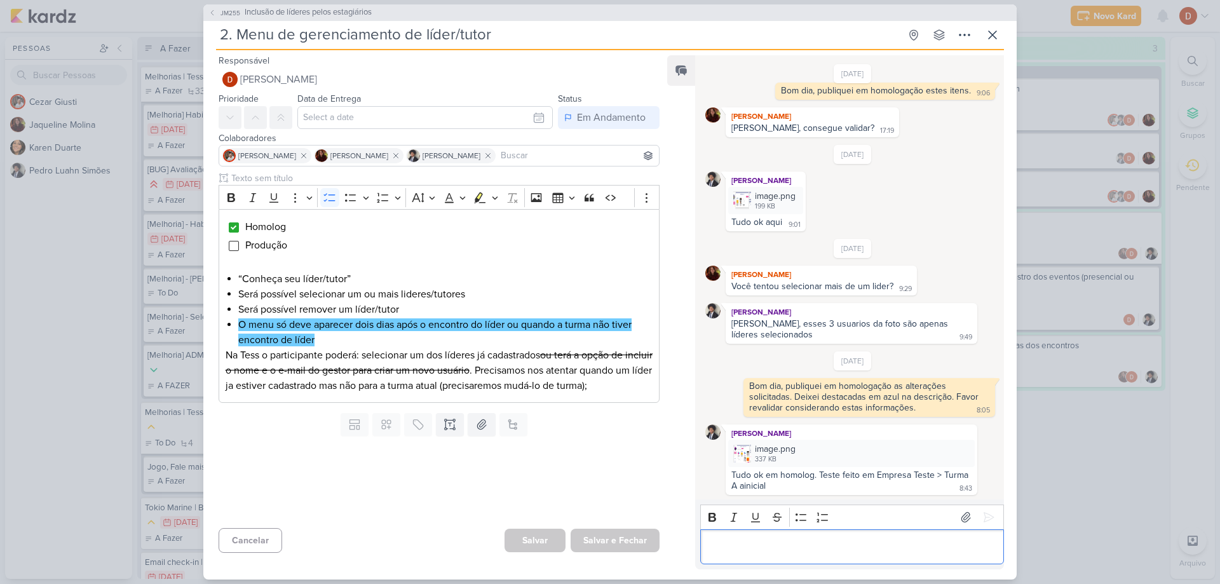
click at [757, 541] on p "Editor editing area: main" at bounding box center [852, 546] width 290 height 15
click at [927, 560] on div "Boa noite, item publicado em produção" at bounding box center [852, 546] width 304 height 35
click at [978, 517] on button at bounding box center [988, 517] width 20 height 20
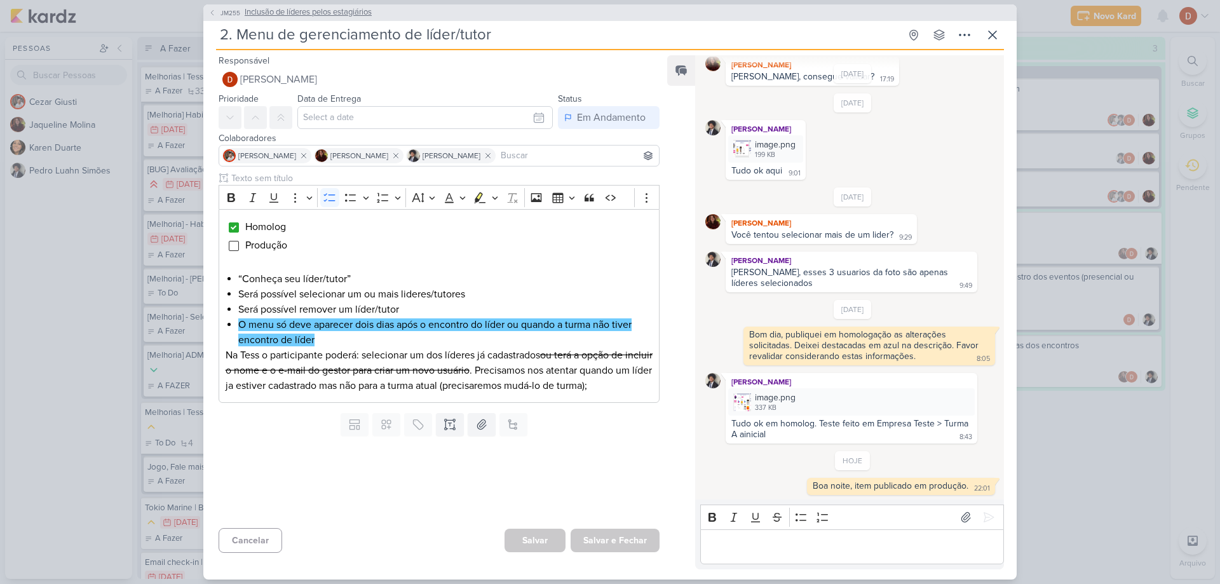
click at [222, 11] on span "JM255" at bounding box center [231, 13] width 24 height 10
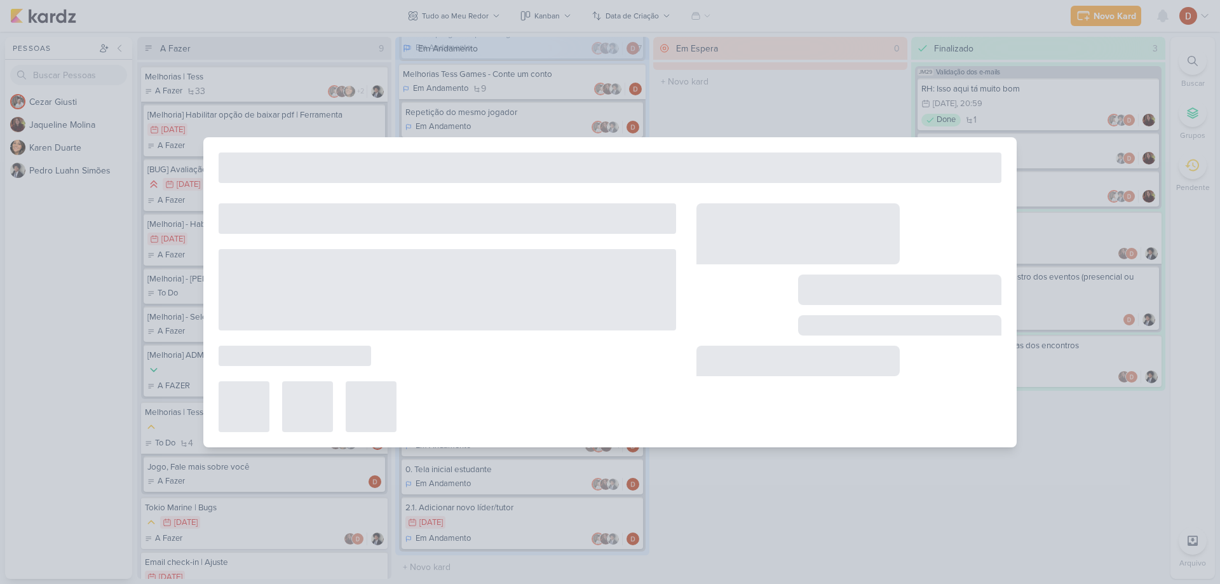
type input "Inclusão de líderes pelos estagiários"
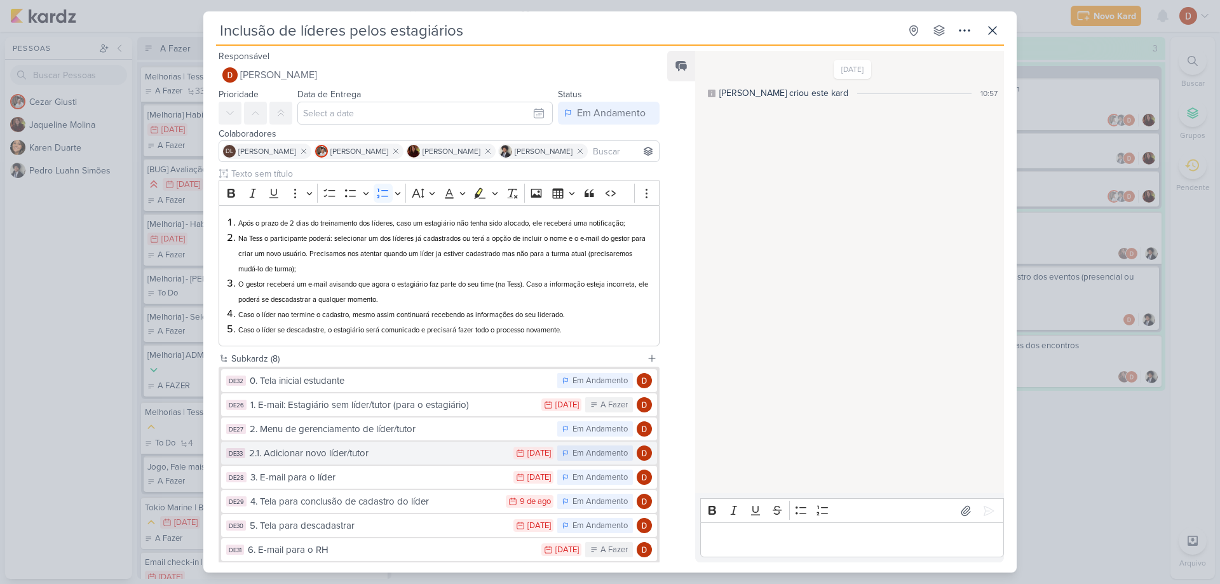
click at [321, 452] on div "2.1. Adicionar novo líder/tutor" at bounding box center [378, 453] width 258 height 15
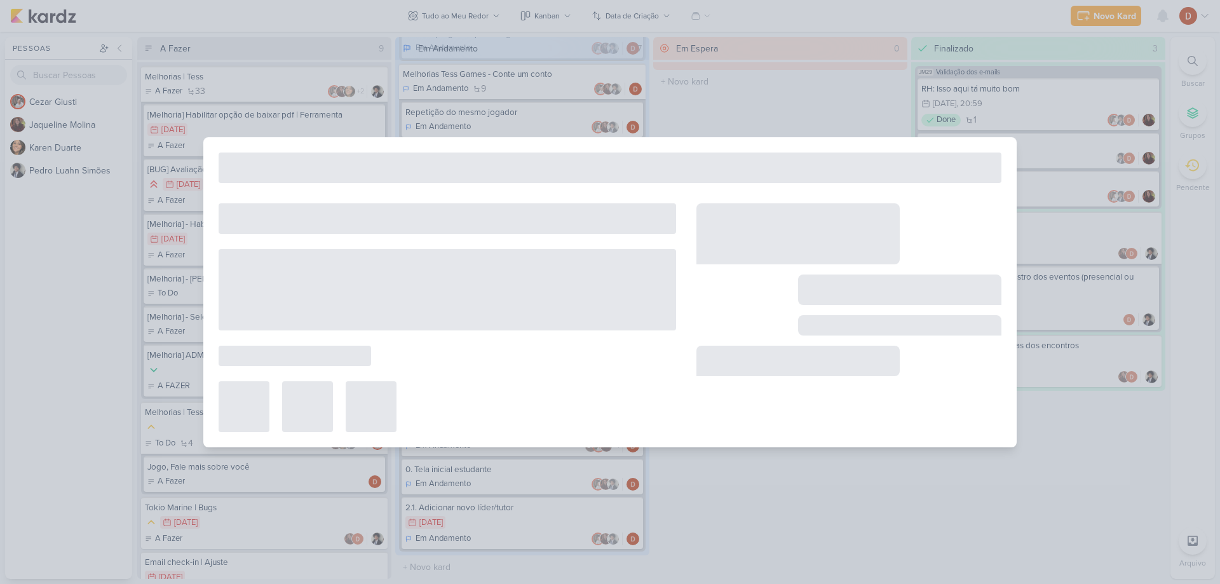
type input "2.1. Adicionar novo líder/tutor"
type input "[DATE] 23:59"
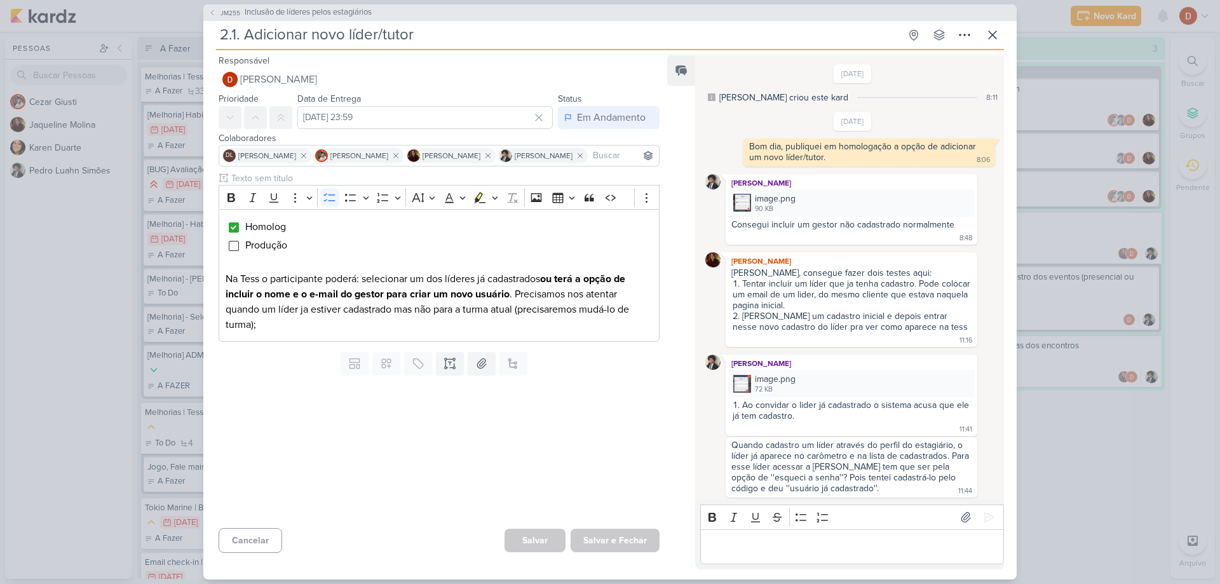
scroll to position [582, 0]
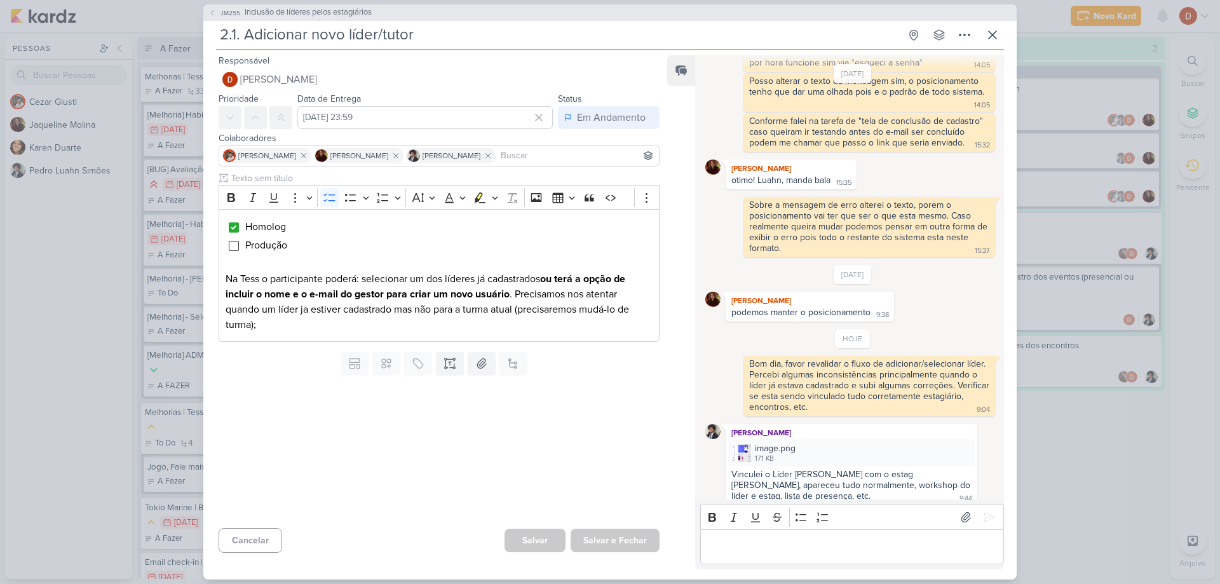
click at [788, 539] on p "Editor editing area: main" at bounding box center [852, 546] width 290 height 15
click at [982, 513] on icon at bounding box center [988, 517] width 13 height 13
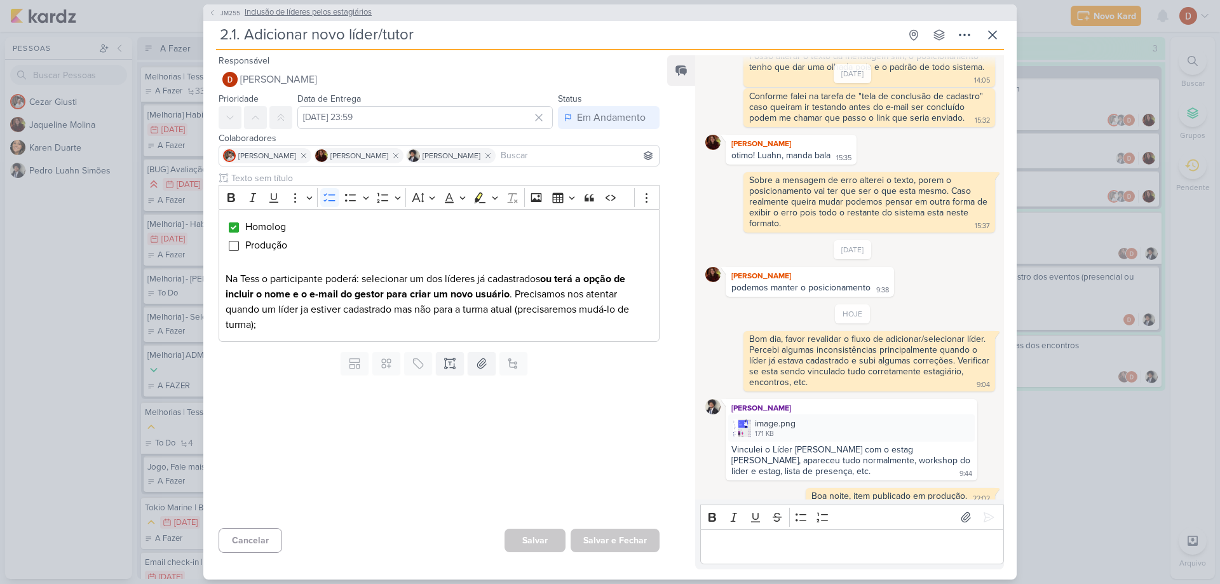
click at [216, 8] on button "JM255 Inclusão de líderes pelos estagiários" at bounding box center [289, 12] width 163 height 13
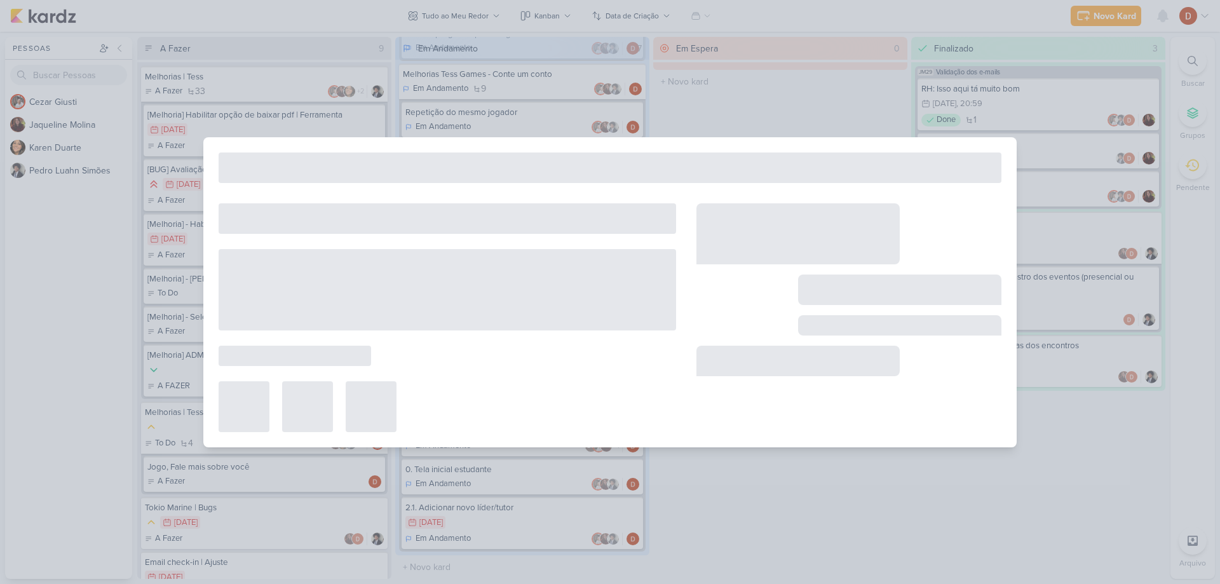
type input "Inclusão de líderes pelos estagiários"
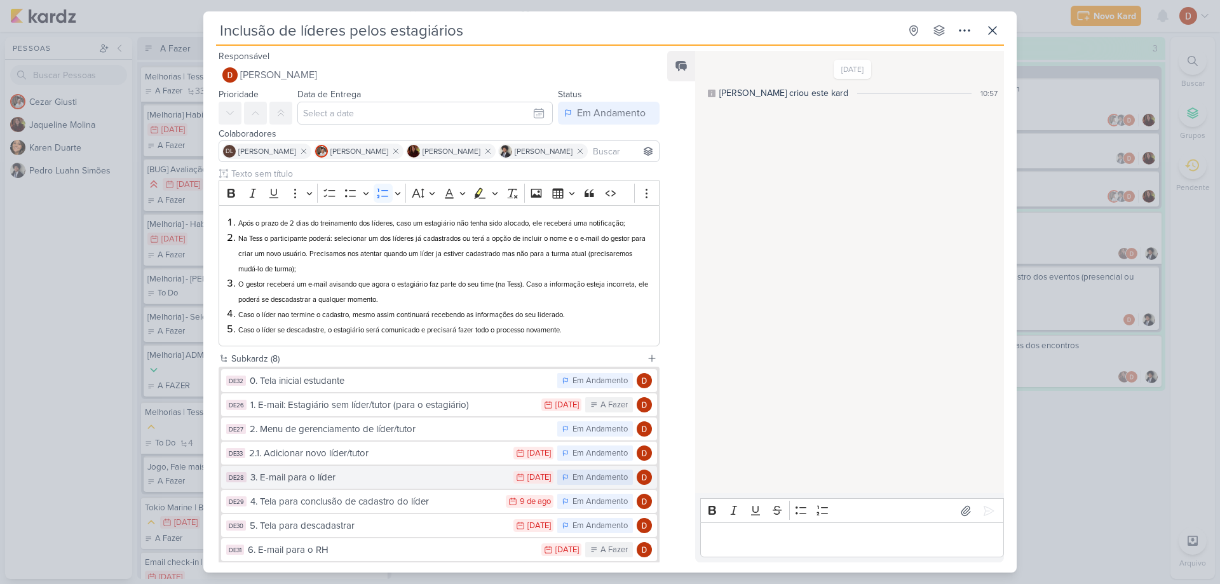
click at [308, 476] on div "3. E-mail para o líder" at bounding box center [378, 477] width 257 height 15
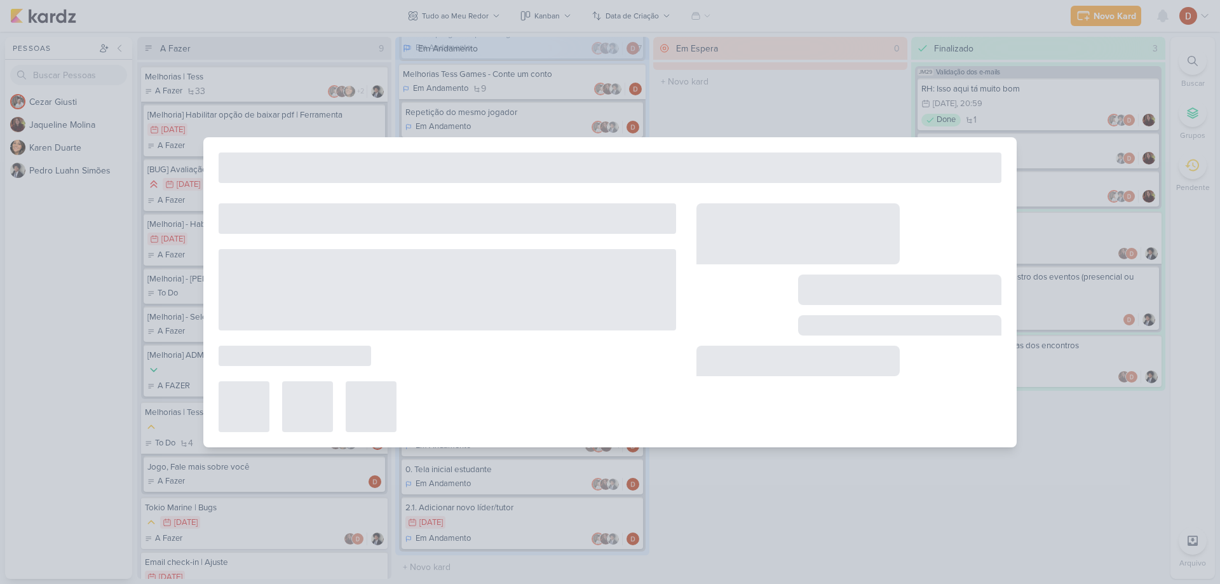
type input "3. E-mail para o líder"
type input "[DATE] 23:59"
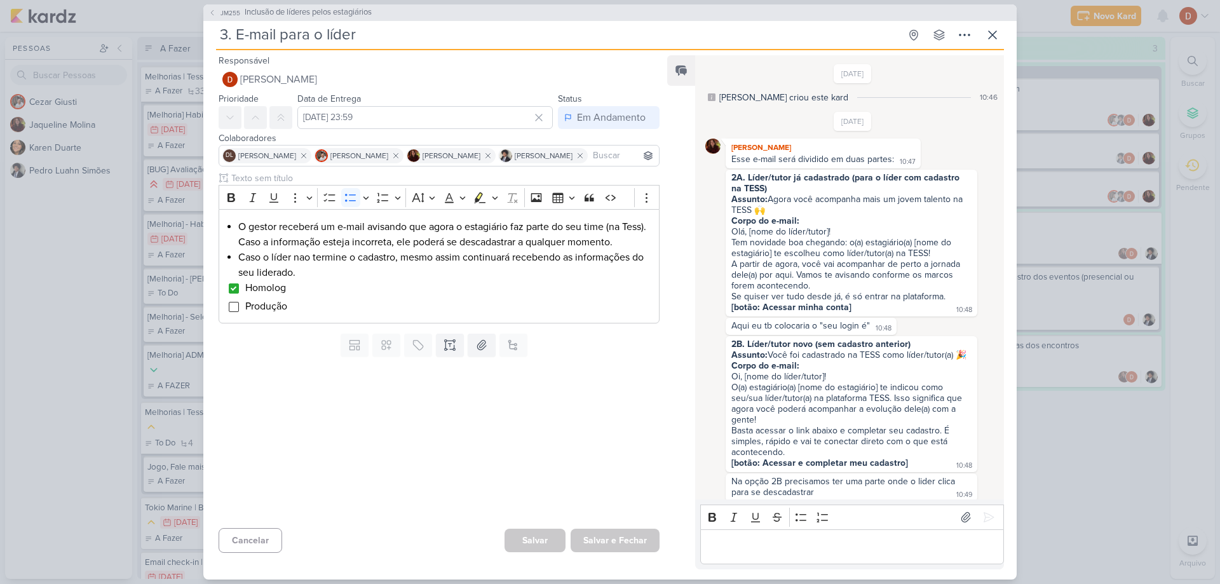
scroll to position [515, 0]
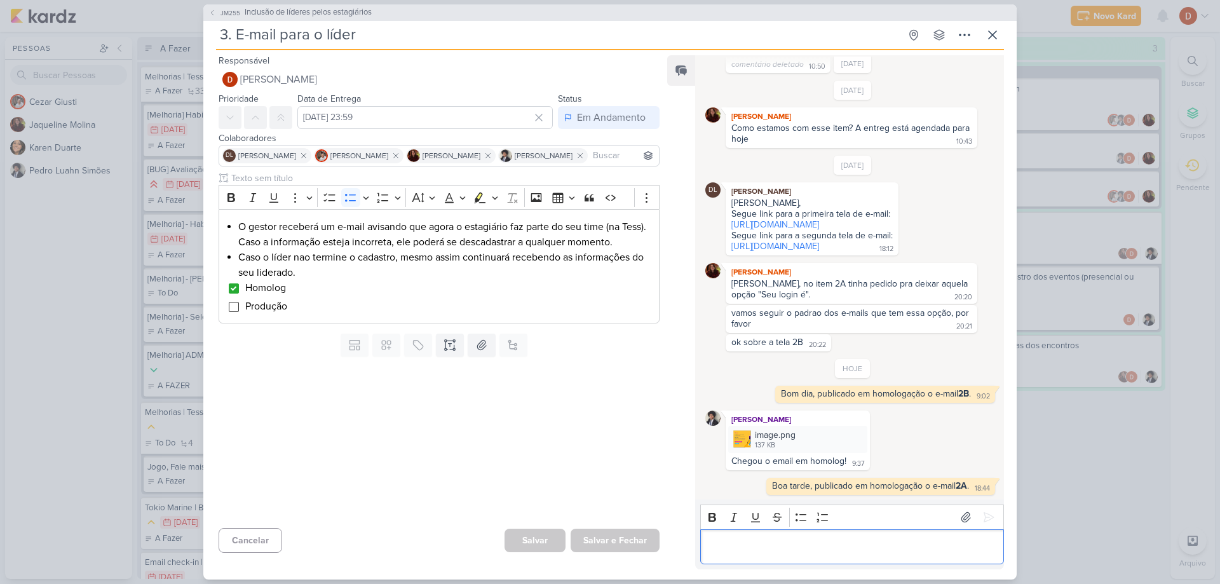
click at [823, 548] on p "Editor editing area: main" at bounding box center [852, 546] width 290 height 15
click at [982, 520] on icon at bounding box center [988, 517] width 13 height 13
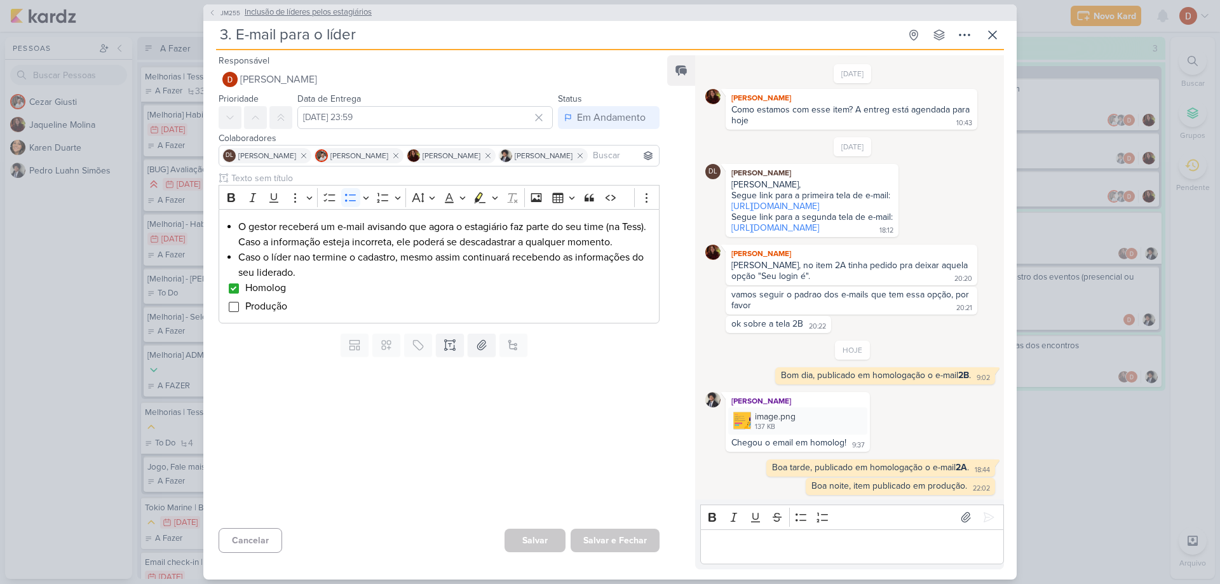
click at [211, 14] on icon at bounding box center [212, 13] width 8 height 8
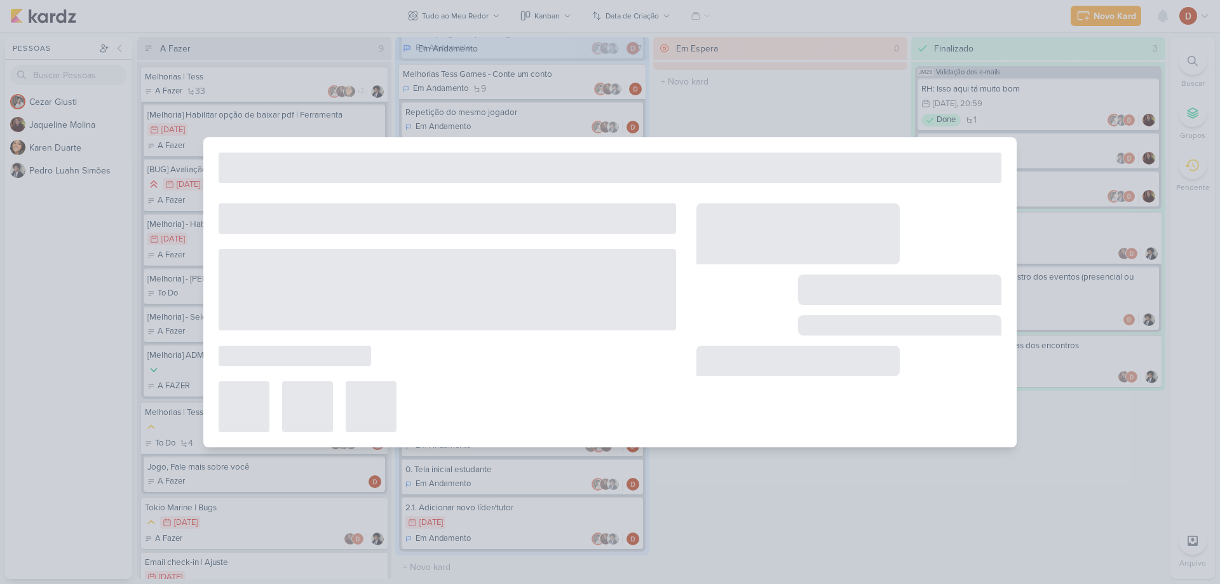
type input "Inclusão de líderes pelos estagiários"
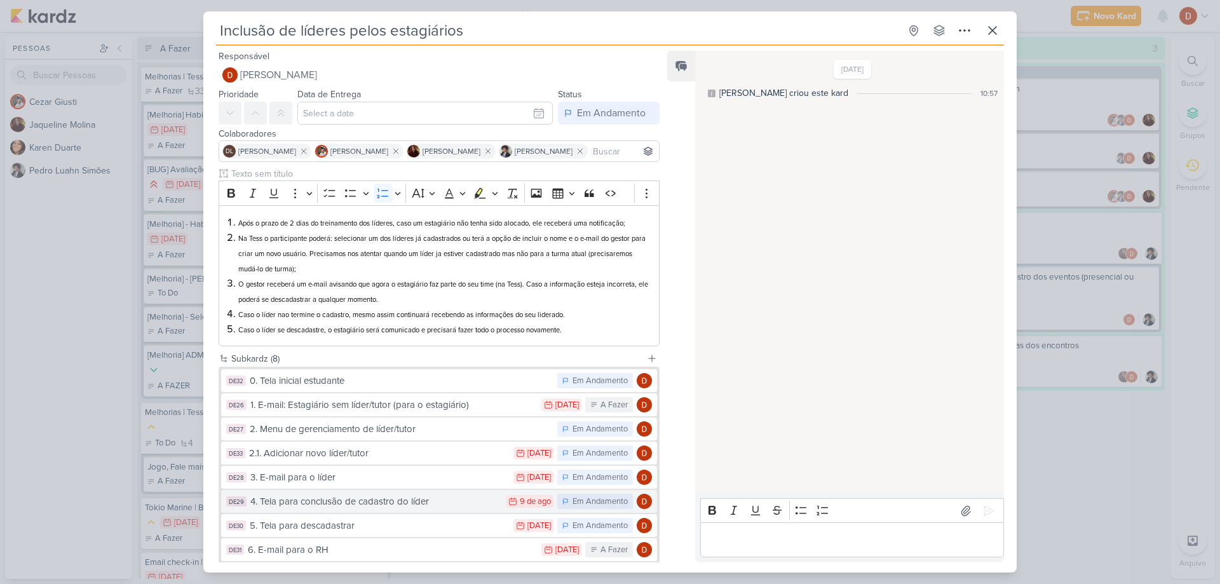
click at [330, 505] on div "4. Tela para conclusão de cadastro do líder" at bounding box center [374, 501] width 249 height 15
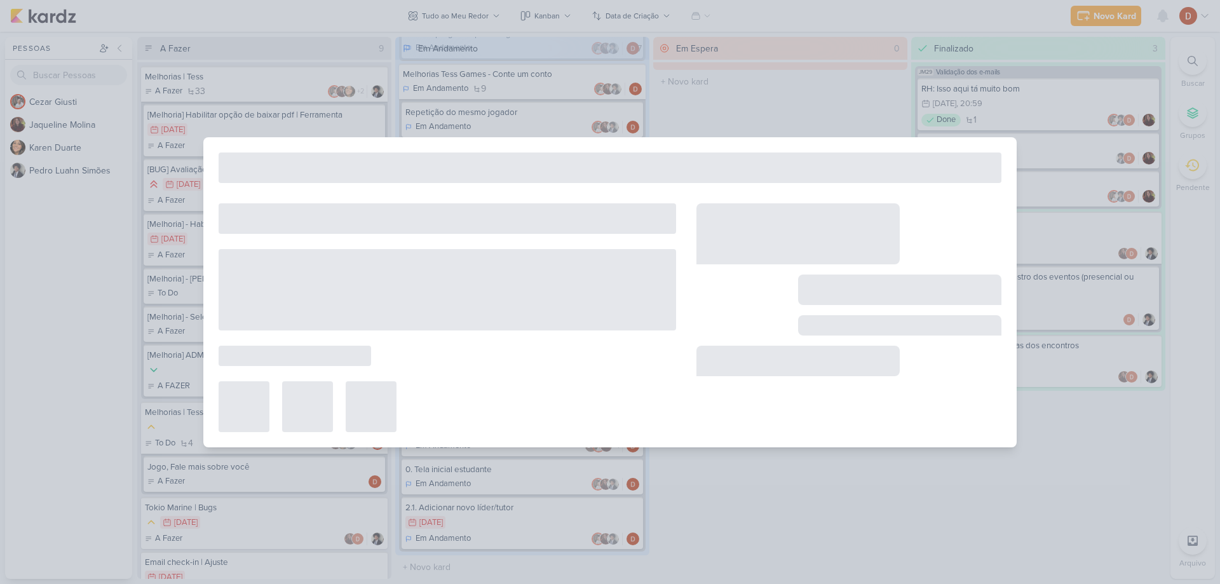
type input "4. Tela para conclusão de cadastro do líder"
type input "[DATE] 23:59"
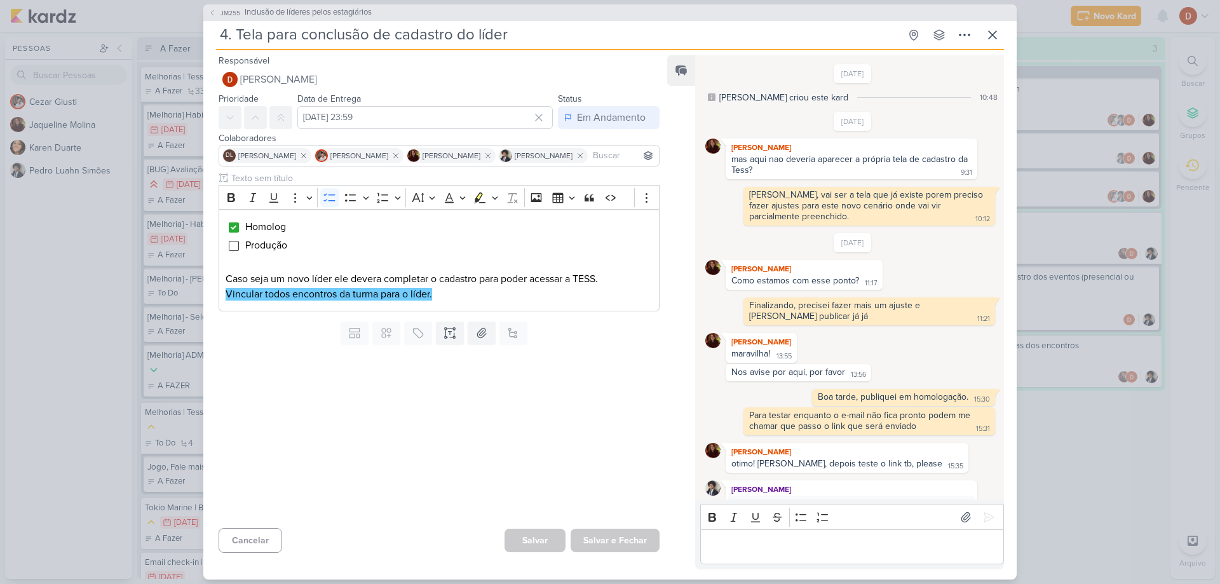
scroll to position [404, 0]
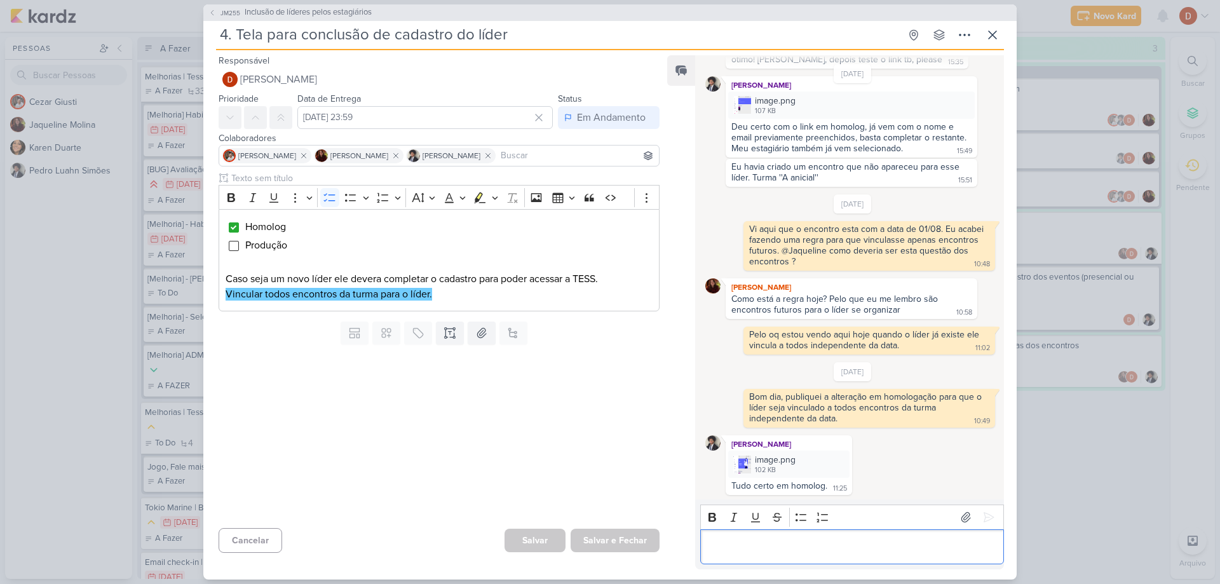
click at [787, 536] on div "Editor editing area: main" at bounding box center [852, 546] width 304 height 35
click at [985, 518] on icon at bounding box center [988, 517] width 13 height 13
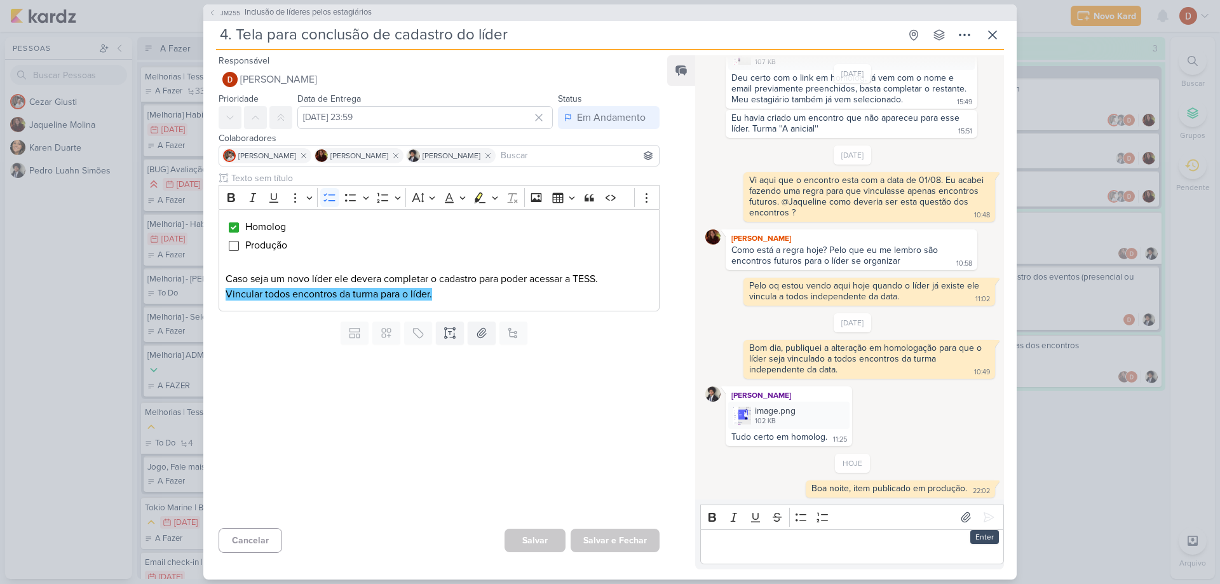
scroll to position [456, 0]
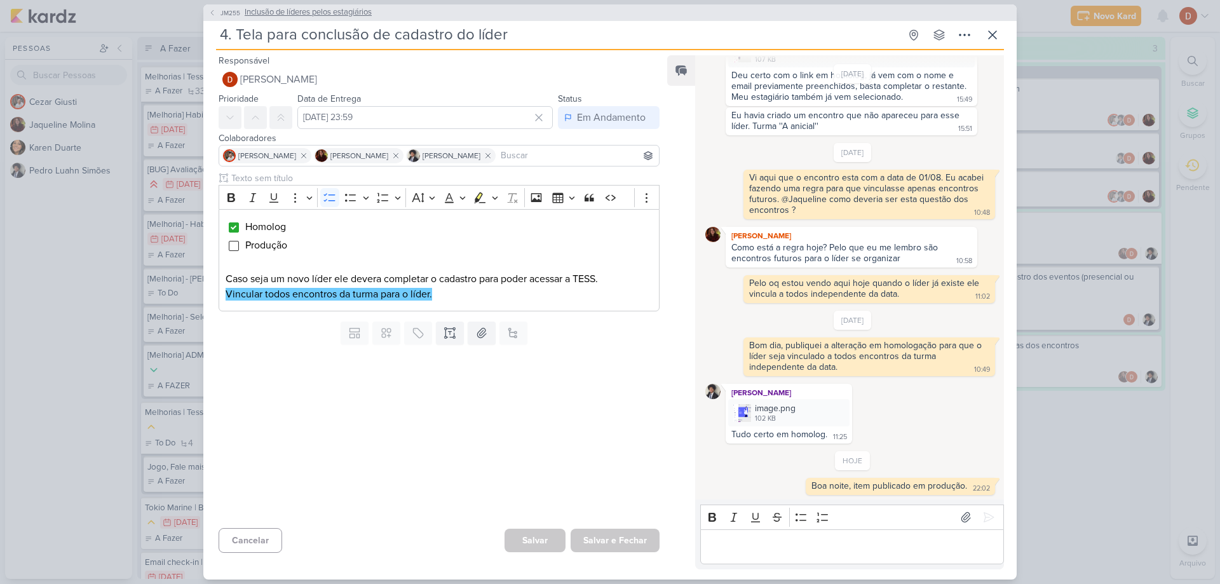
click at [218, 17] on button "JM255 Inclusão de líderes pelos estagiários" at bounding box center [289, 12] width 163 height 13
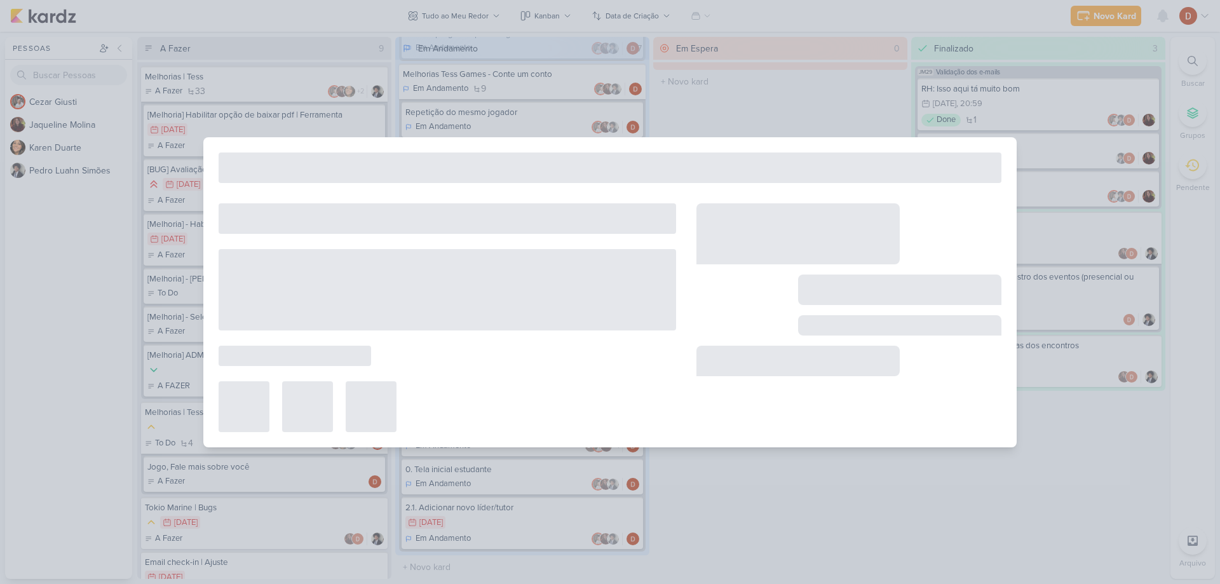
type input "Inclusão de líderes pelos estagiários"
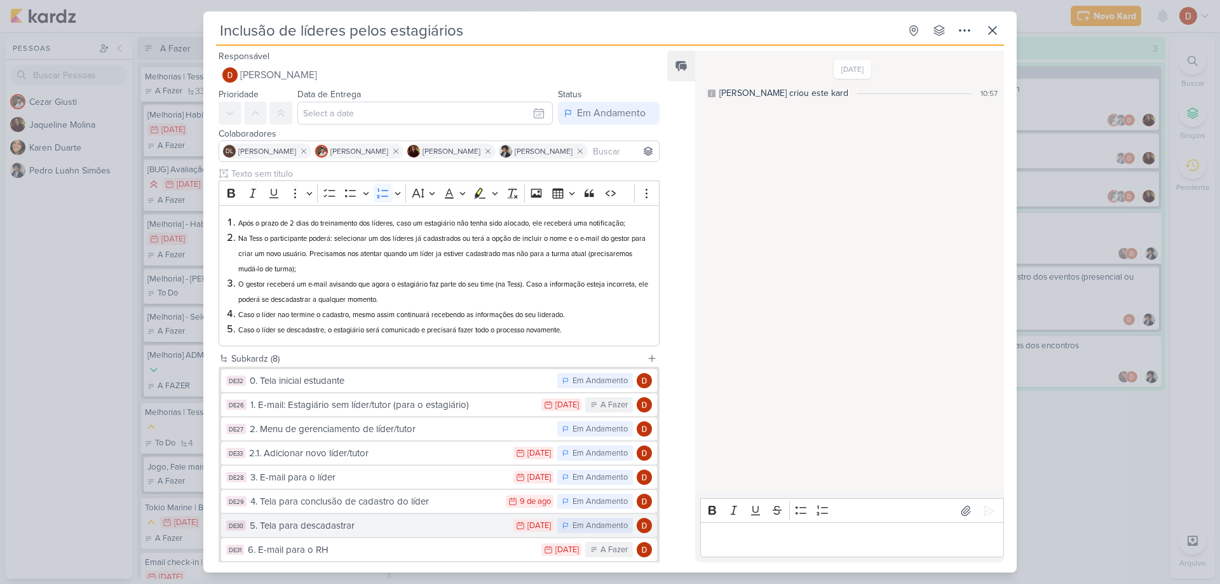
click at [315, 517] on button "DE30 5. Tela para descadastrar 1/8 [DATE] Em Andamento" at bounding box center [439, 525] width 436 height 23
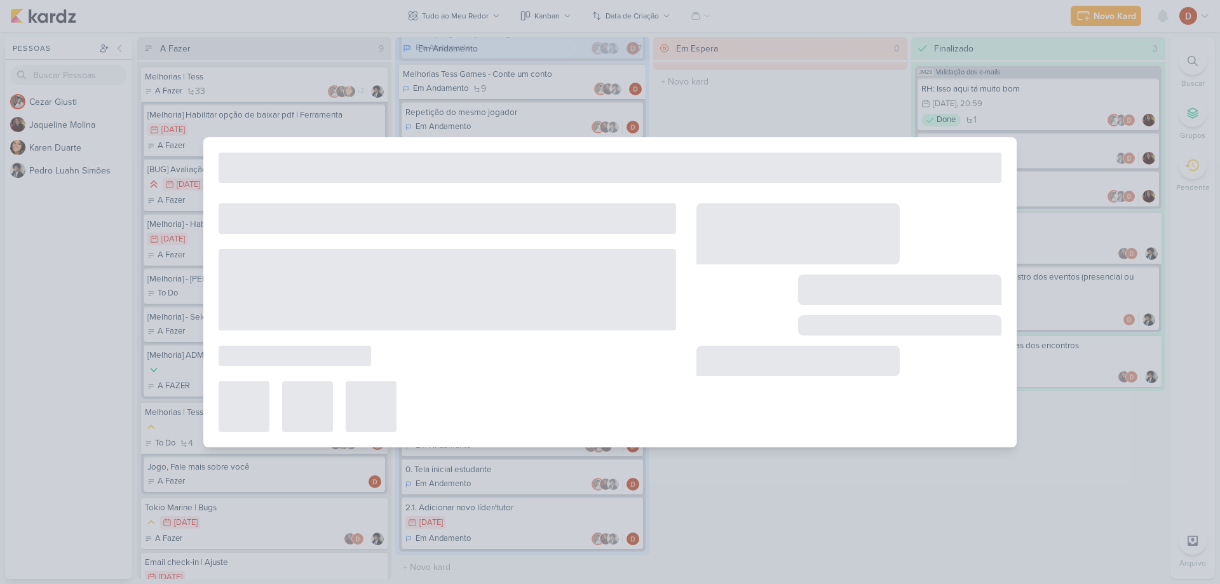
type input "5. Tela para descadastrar"
type input "[DATE] 23:59"
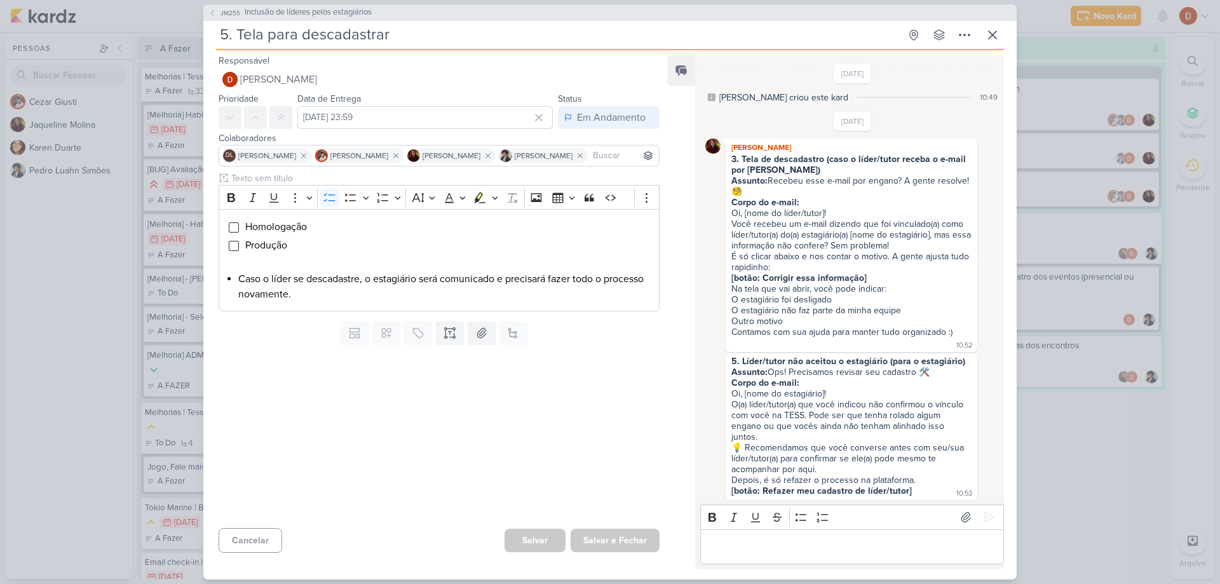
scroll to position [717, 0]
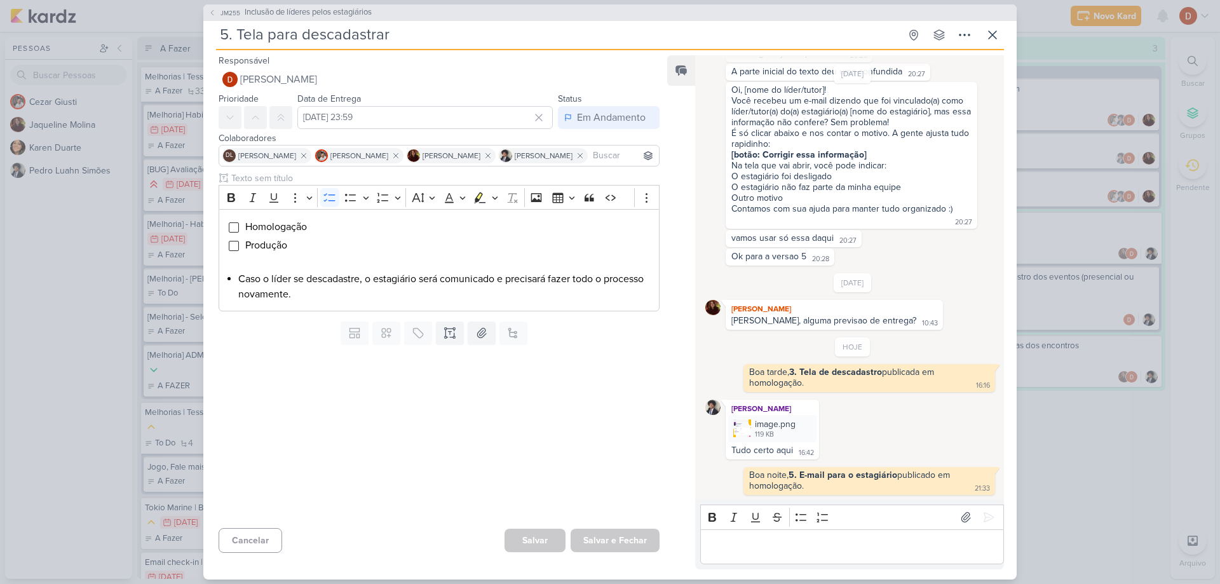
click at [806, 540] on p "Editor editing area: main" at bounding box center [852, 546] width 290 height 15
click at [984, 522] on icon at bounding box center [989, 518] width 10 height 10
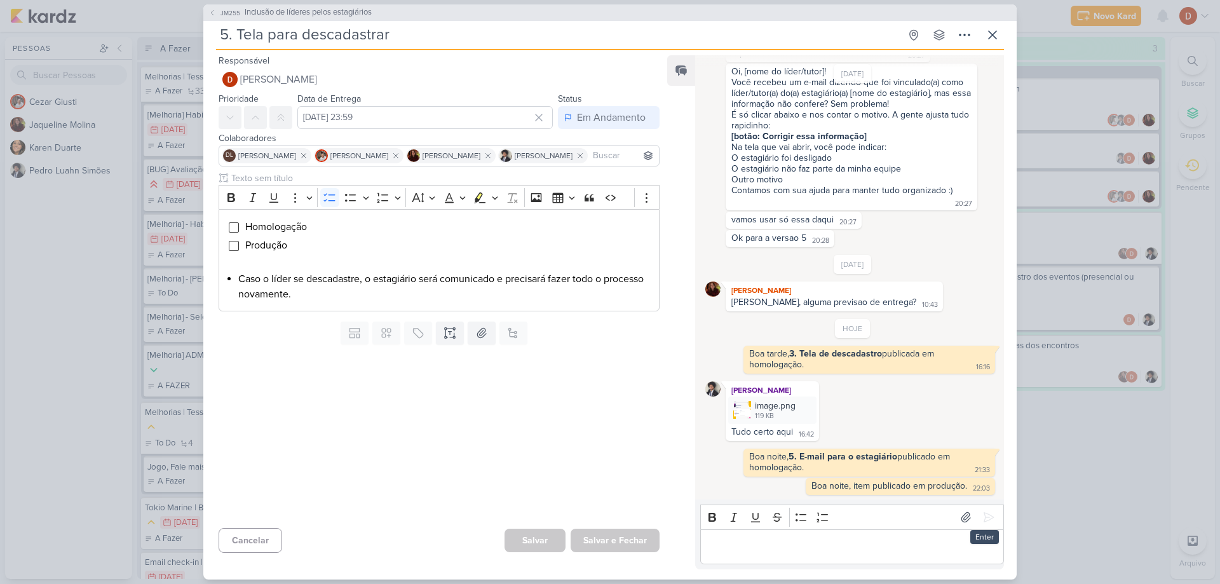
scroll to position [736, 0]
click at [217, 14] on button "JM255 Inclusão de líderes pelos estagiários" at bounding box center [289, 12] width 163 height 13
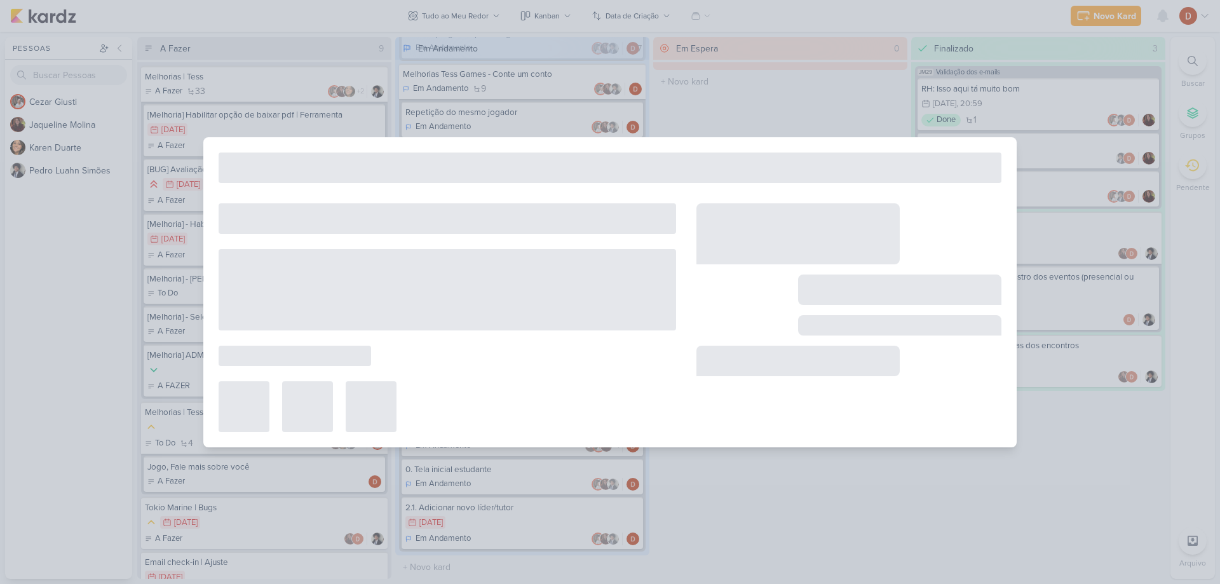
type input "Inclusão de líderes pelos estagiários"
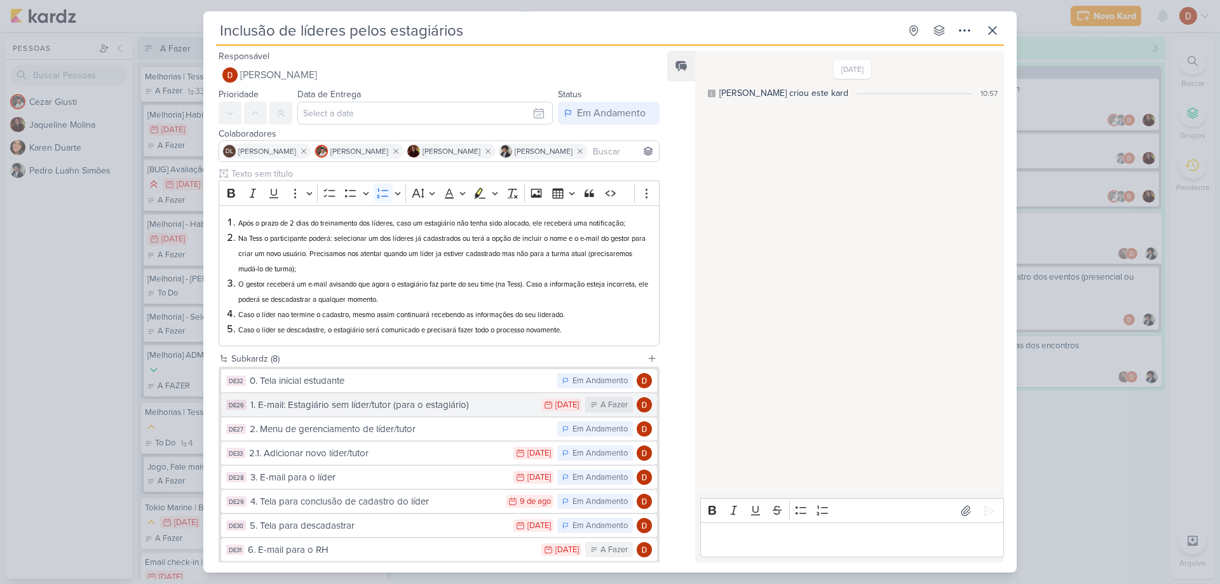
click at [334, 400] on div "1. E-mail: Estagiário sem líder/tutor (para o estagiário)" at bounding box center [392, 405] width 285 height 15
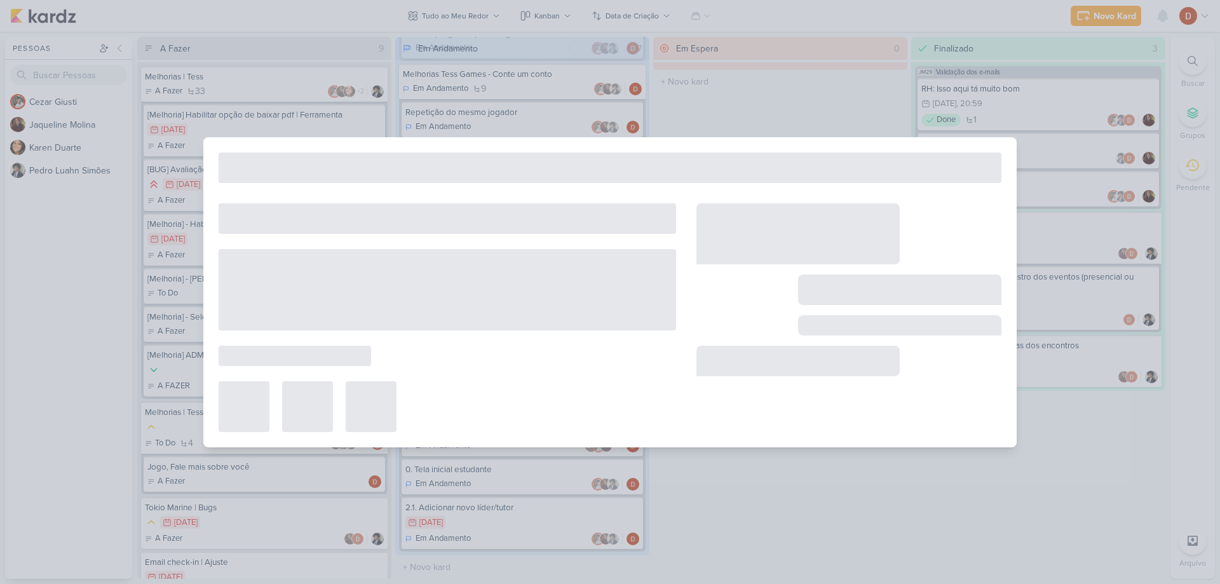
type input "1. E-mail: Estagiário sem líder/tutor (para o estagiário)"
type input "[DATE] 23:59"
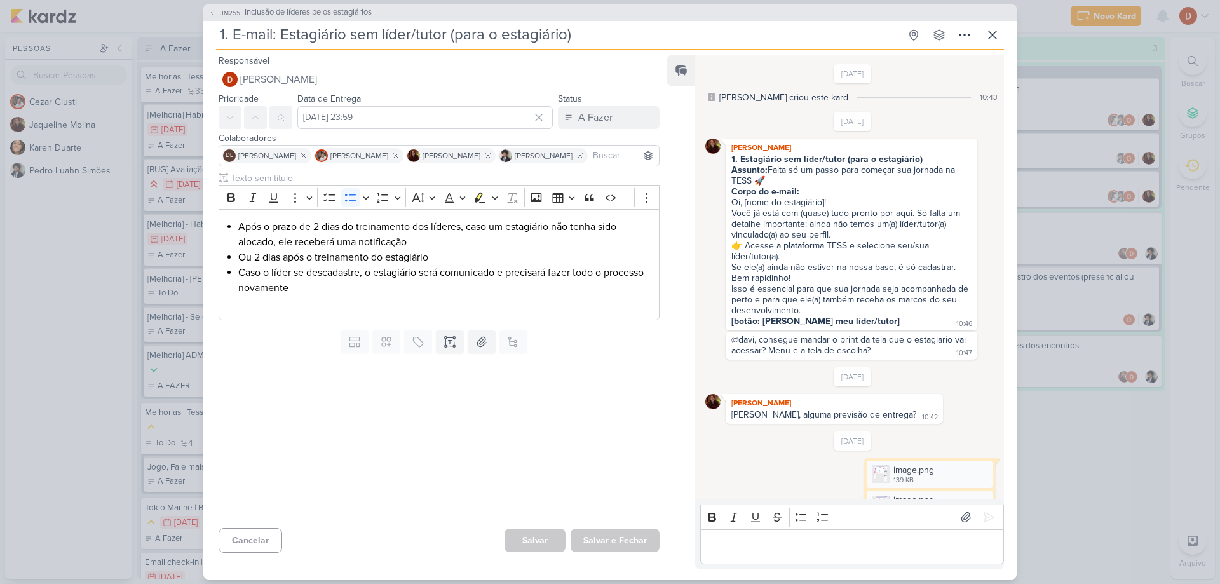
scroll to position [684, 0]
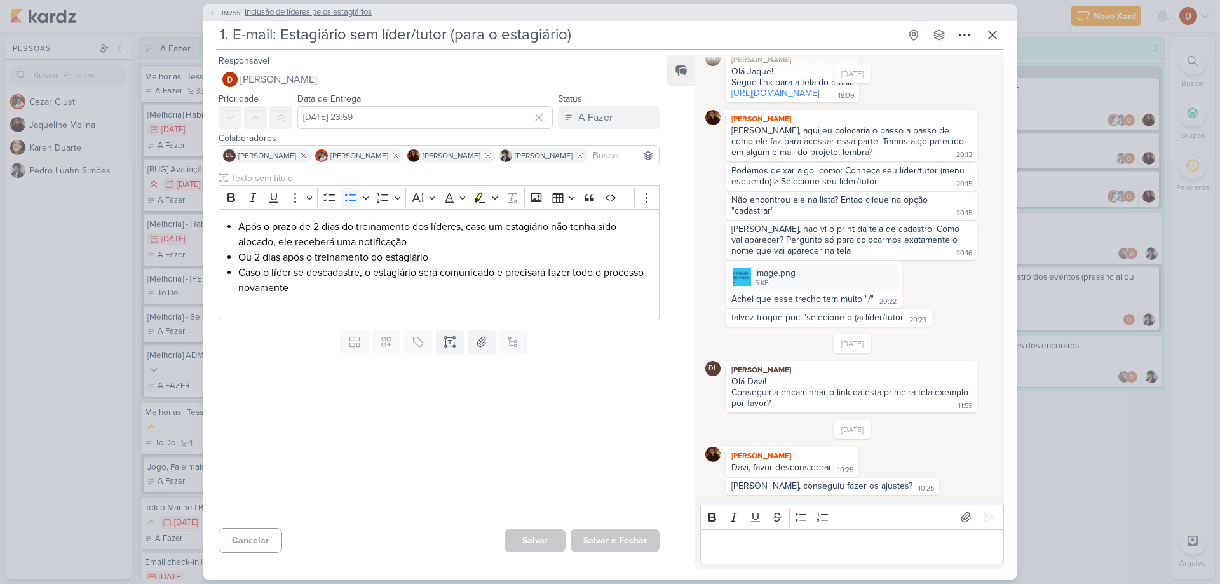
click at [213, 12] on icon at bounding box center [212, 13] width 8 height 8
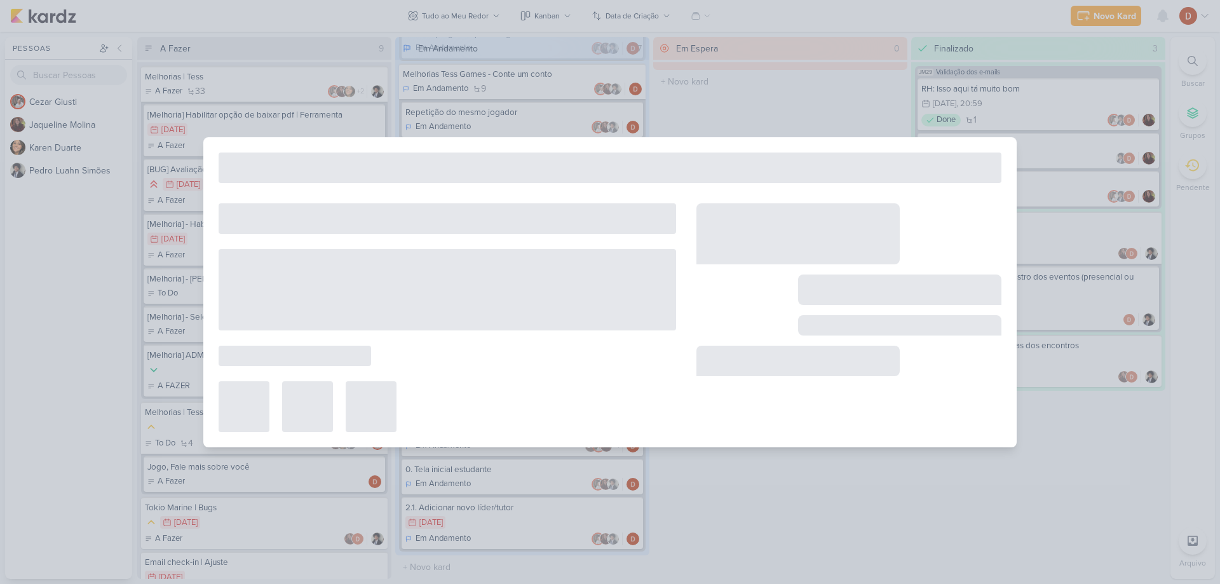
type input "Inclusão de líderes pelos estagiários"
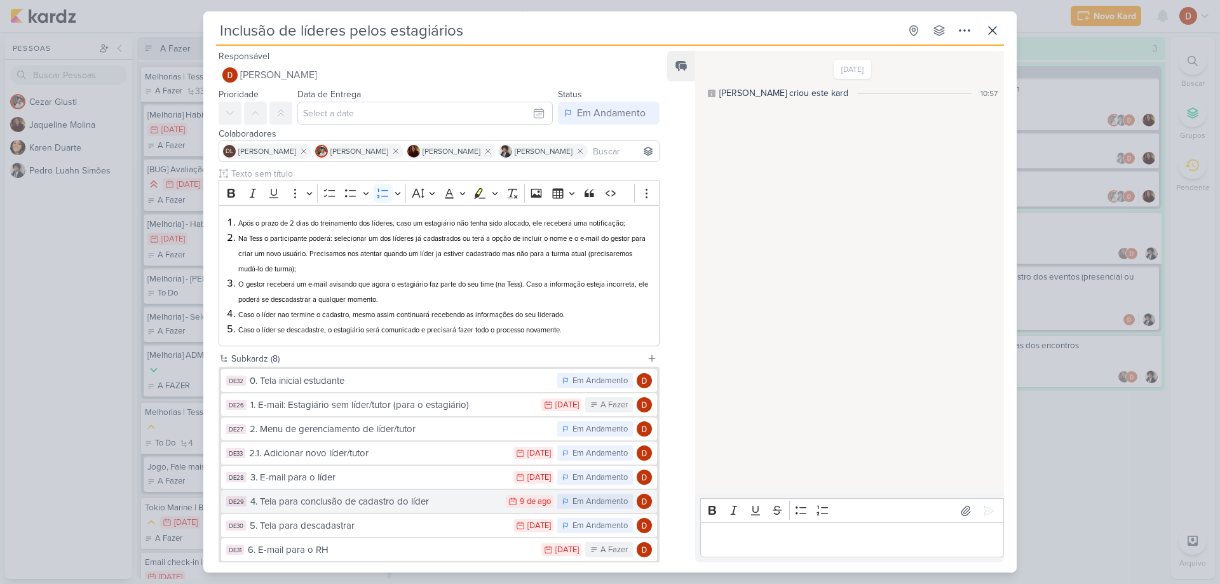
scroll to position [72, 0]
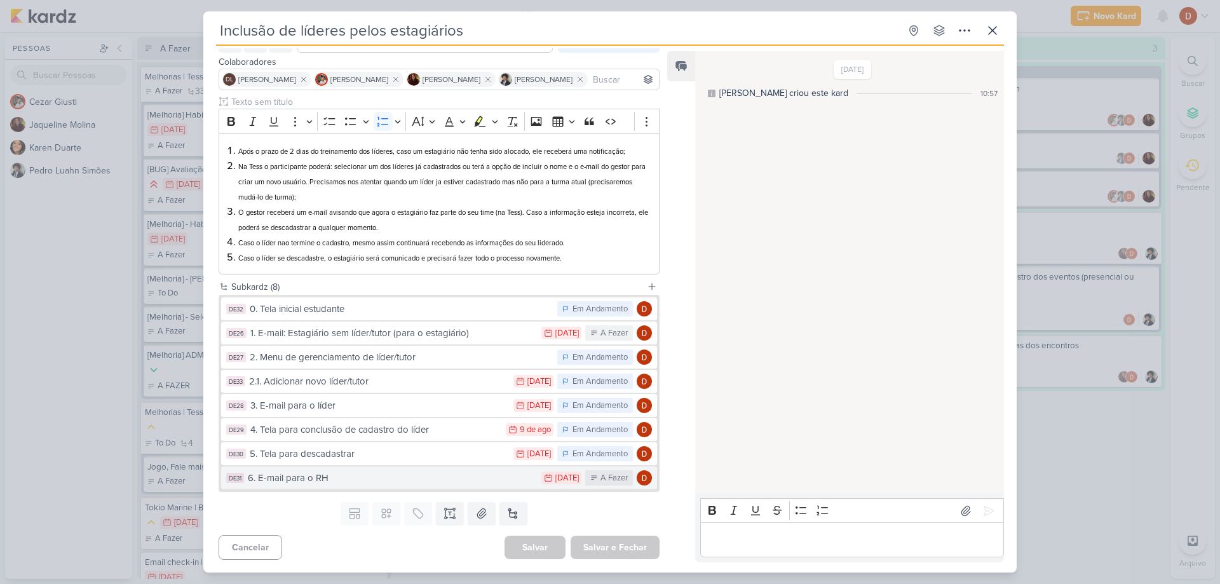
click at [395, 469] on button "DE31 6. E-mail para o RH 5/8 [DATE] A Fazer" at bounding box center [439, 477] width 436 height 23
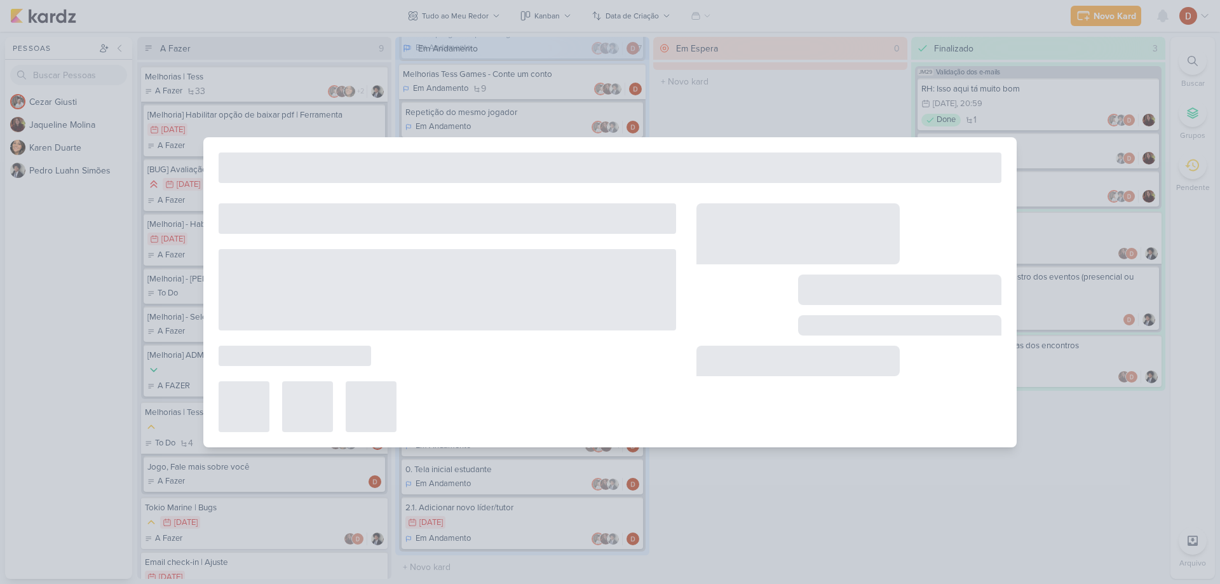
type input "6. E-mail para o RH"
type input "[DATE] 23:59"
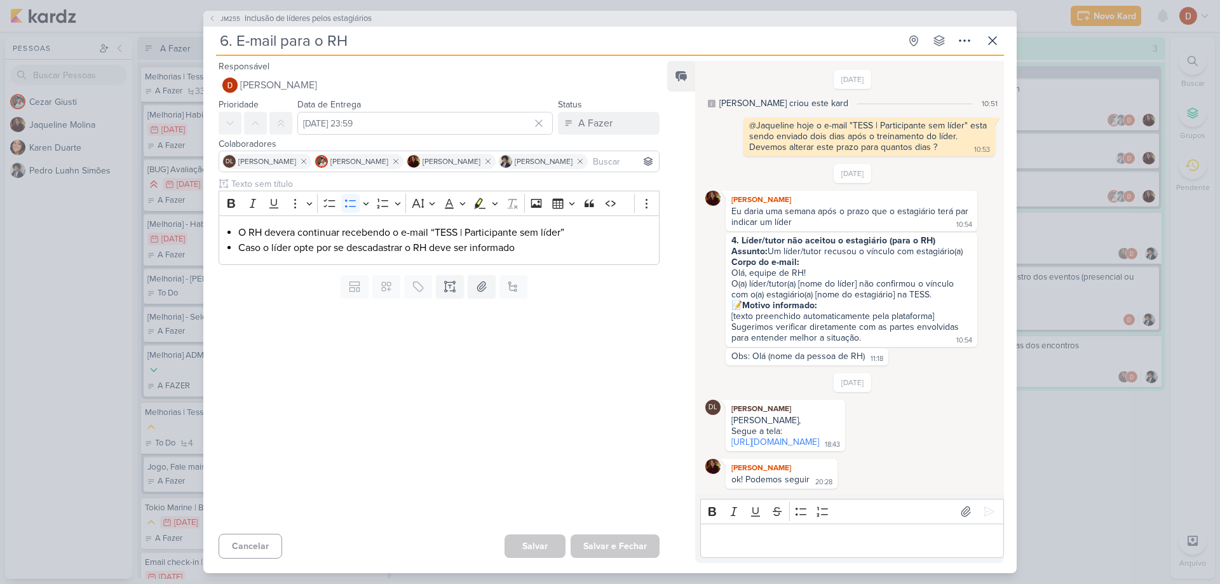
scroll to position [22, 0]
click at [221, 17] on span "JM255" at bounding box center [231, 19] width 24 height 10
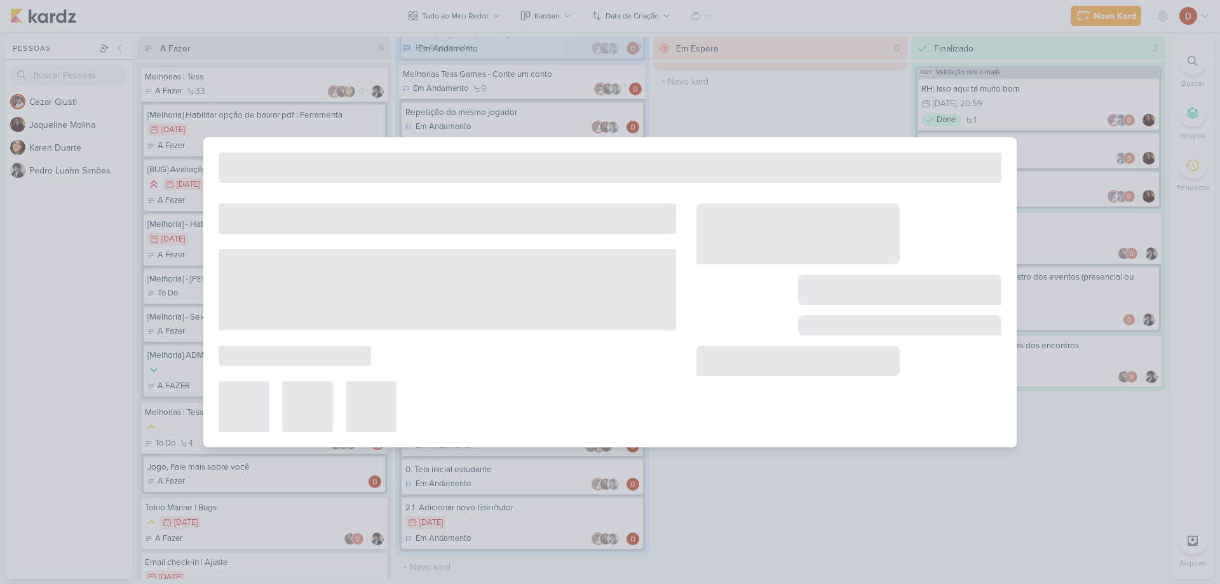
type input "Inclusão de líderes pelos estagiários"
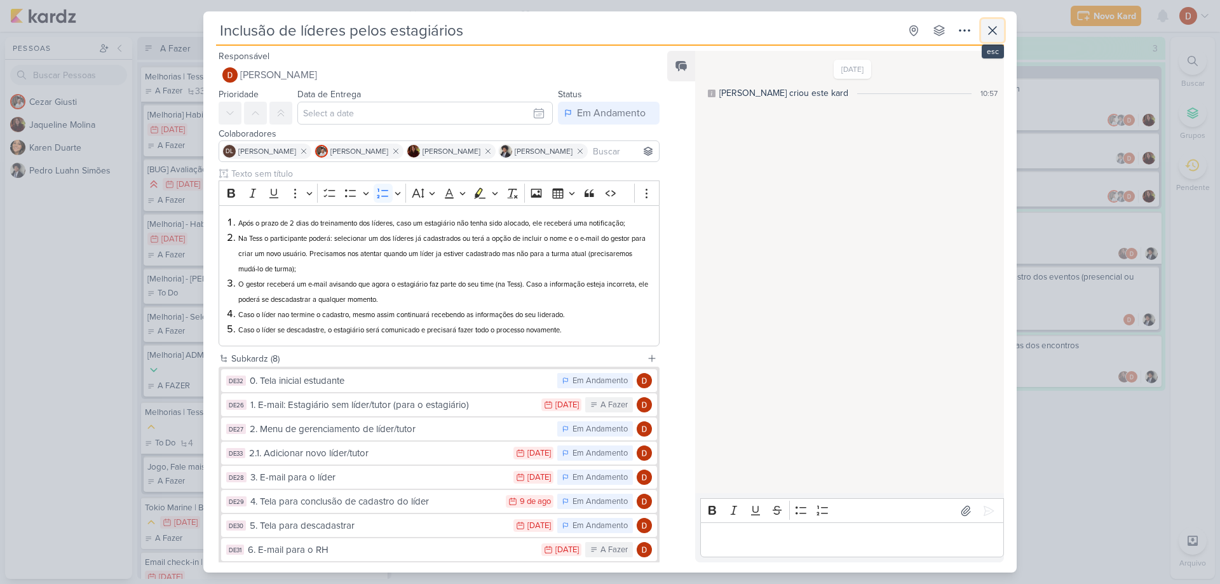
click at [985, 25] on icon at bounding box center [992, 30] width 15 height 15
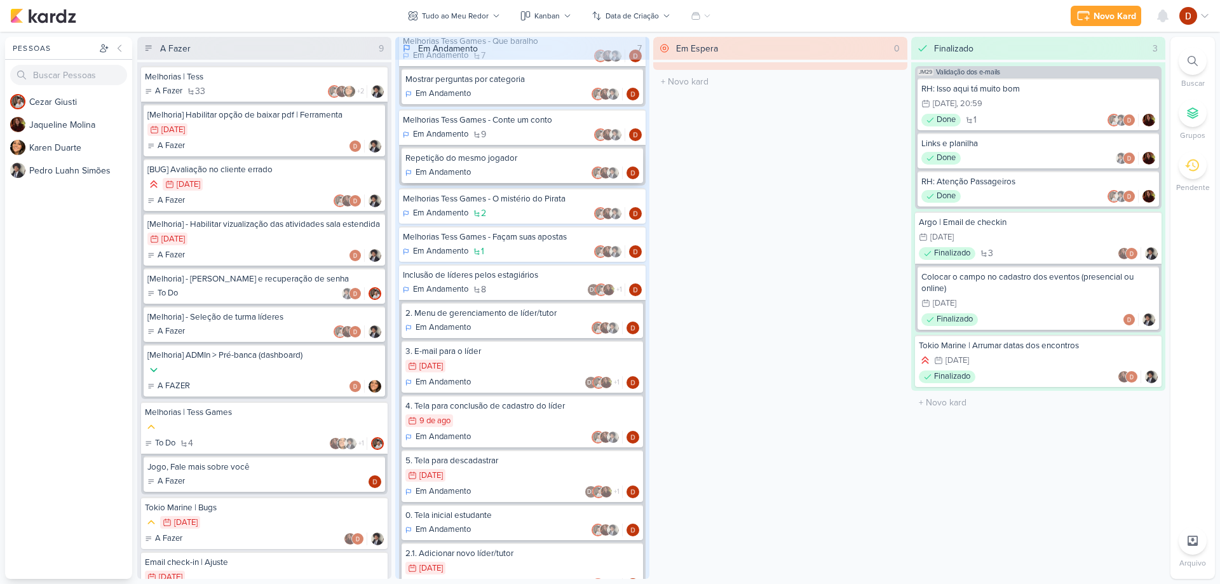
scroll to position [41, 0]
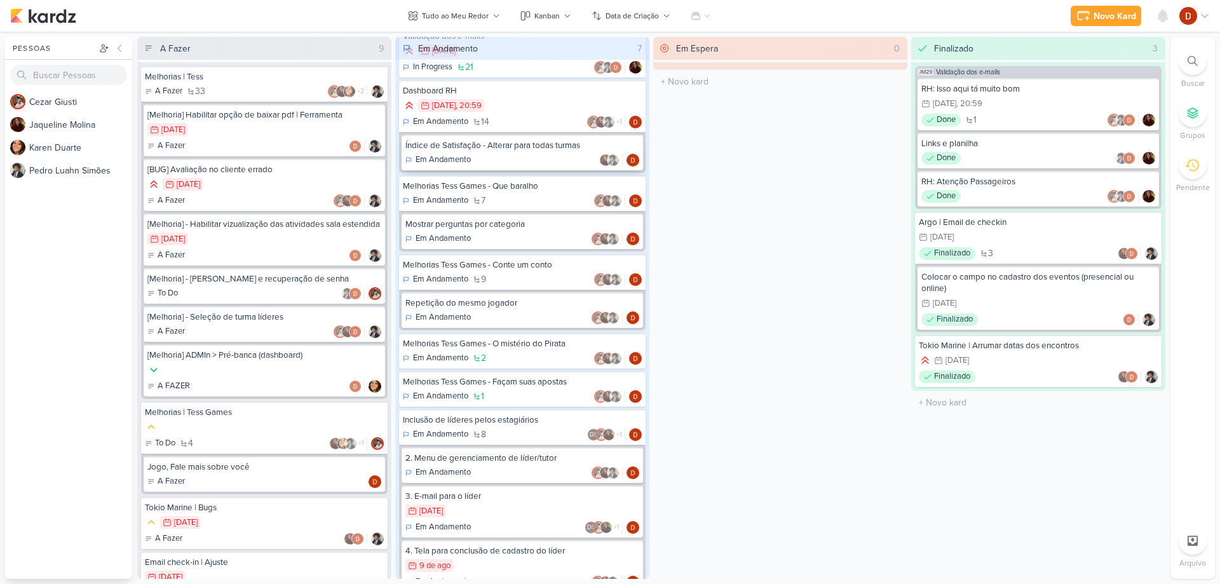
click at [489, 152] on div "Índice de Satisfação - Alterar para todas turmas Em Andamento" at bounding box center [522, 153] width 241 height 36
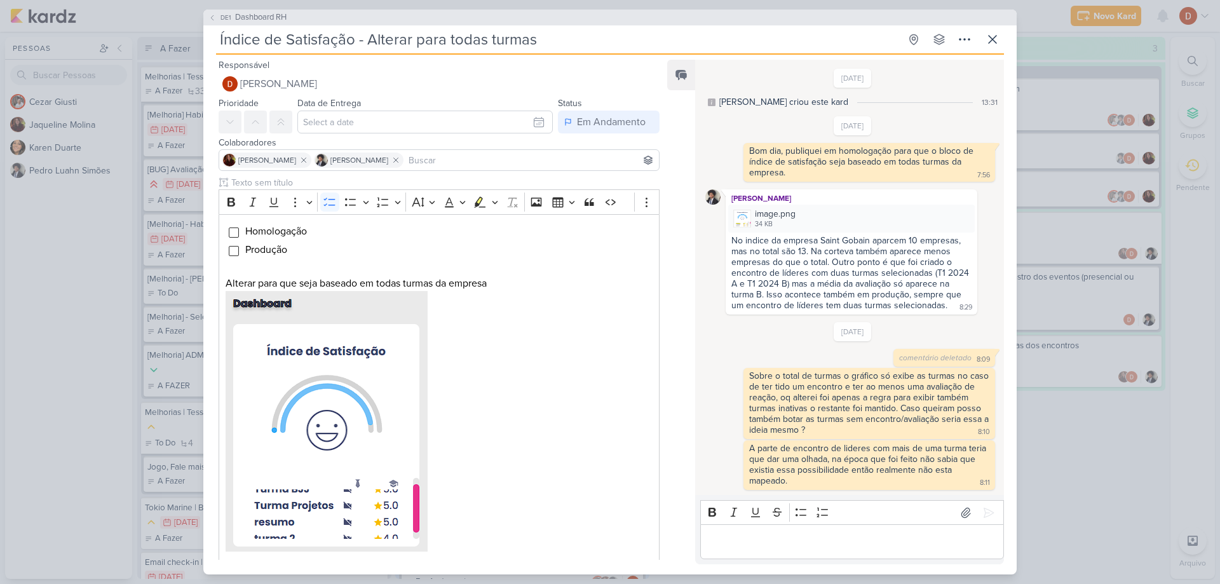
click at [780, 542] on p "Editor editing area: main" at bounding box center [852, 541] width 290 height 15
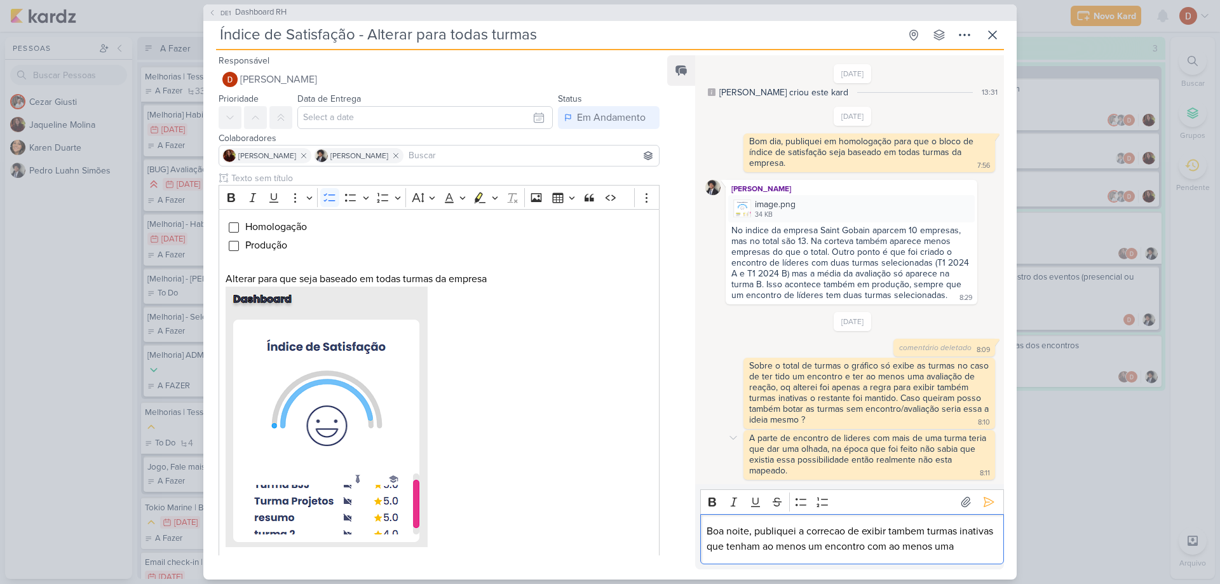
scroll to position [20, 0]
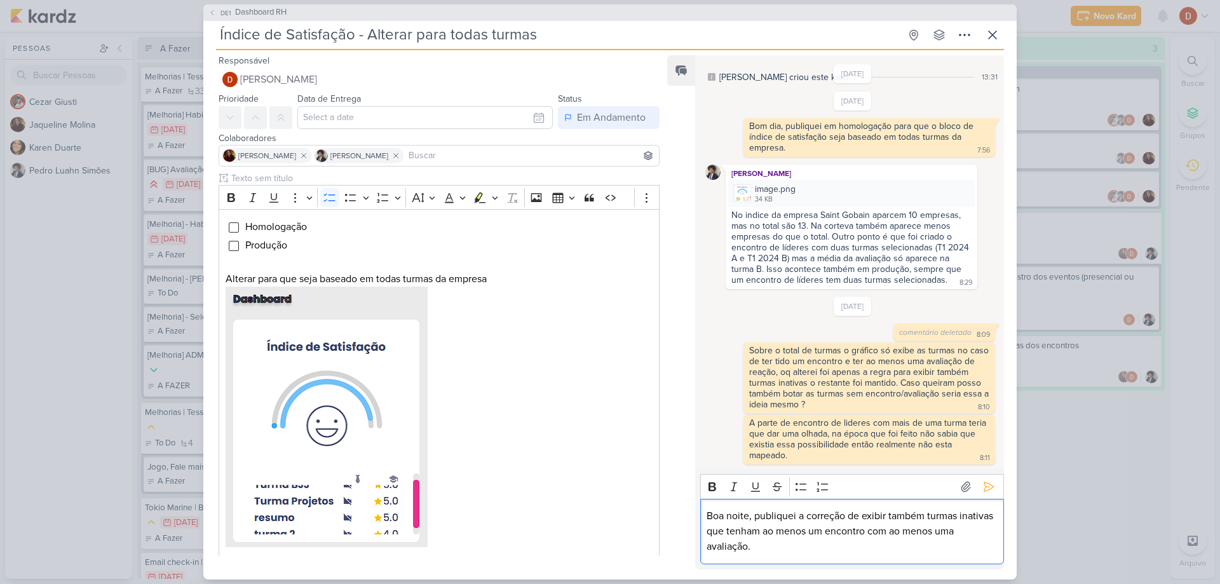
click at [769, 548] on p "Boa noite, publiquei a correção de exibir também turmas inativas que tenham ao …" at bounding box center [852, 531] width 290 height 46
click at [748, 545] on p "Boa noite, publiquei a correção de exibir também turmas inativas que tenham ao …" at bounding box center [852, 531] width 290 height 46
click at [797, 517] on p "Boa noite, publiquei a correção de exibir também turmas inativas que tenham ao …" at bounding box center [852, 531] width 290 height 46
click at [827, 553] on p "Boa noite, publiquei em produção a correção de exibir também turmas inativas qu…" at bounding box center [852, 531] width 290 height 46
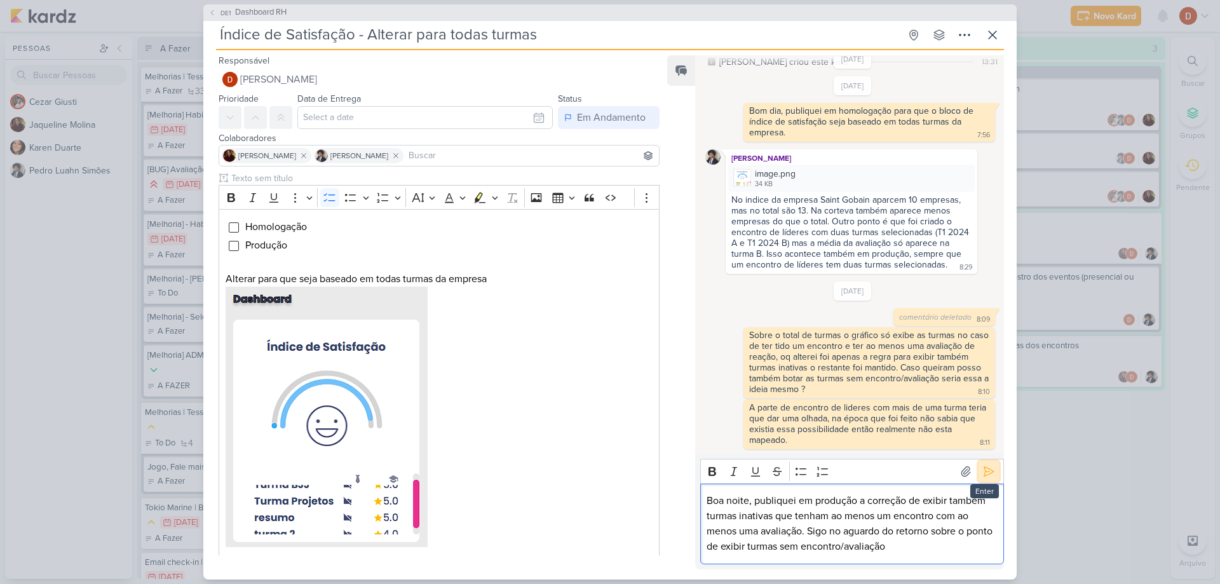
click at [990, 465] on button at bounding box center [988, 471] width 20 height 20
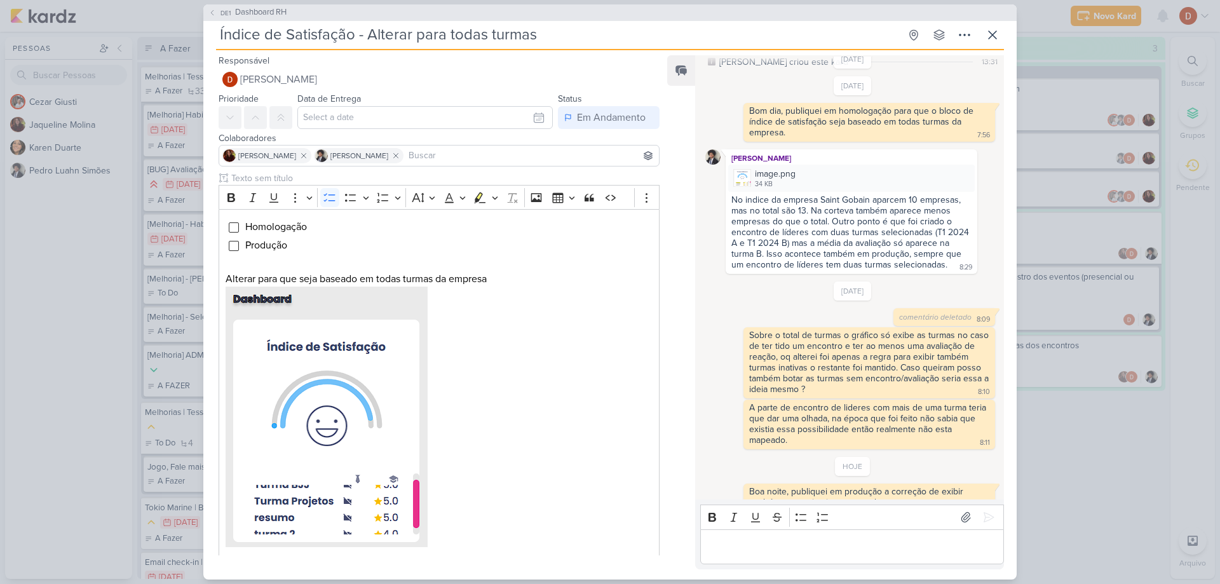
scroll to position [85, 0]
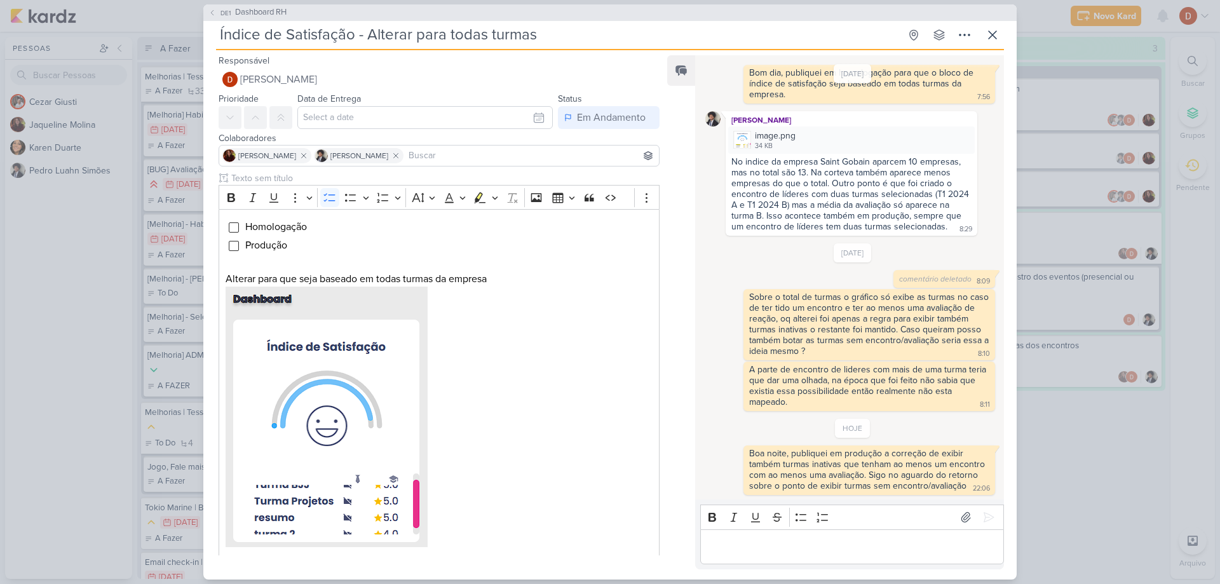
drag, startPoint x: 852, startPoint y: 570, endPoint x: 849, endPoint y: 551, distance: 19.2
click at [851, 567] on div "Responsável [PERSON_NAME] Nenhum contato encontrado create new contact Novo Con…" at bounding box center [609, 314] width 813 height 529
click at [849, 551] on p "Editor editing area: main" at bounding box center [852, 546] width 290 height 15
click at [809, 544] on p "Sobre o ponto de multi turmas será tratado em outro momento" at bounding box center [852, 546] width 290 height 15
click at [812, 547] on p "Sobre o ponto de multi turmas será tratado em outro momento" at bounding box center [852, 546] width 290 height 15
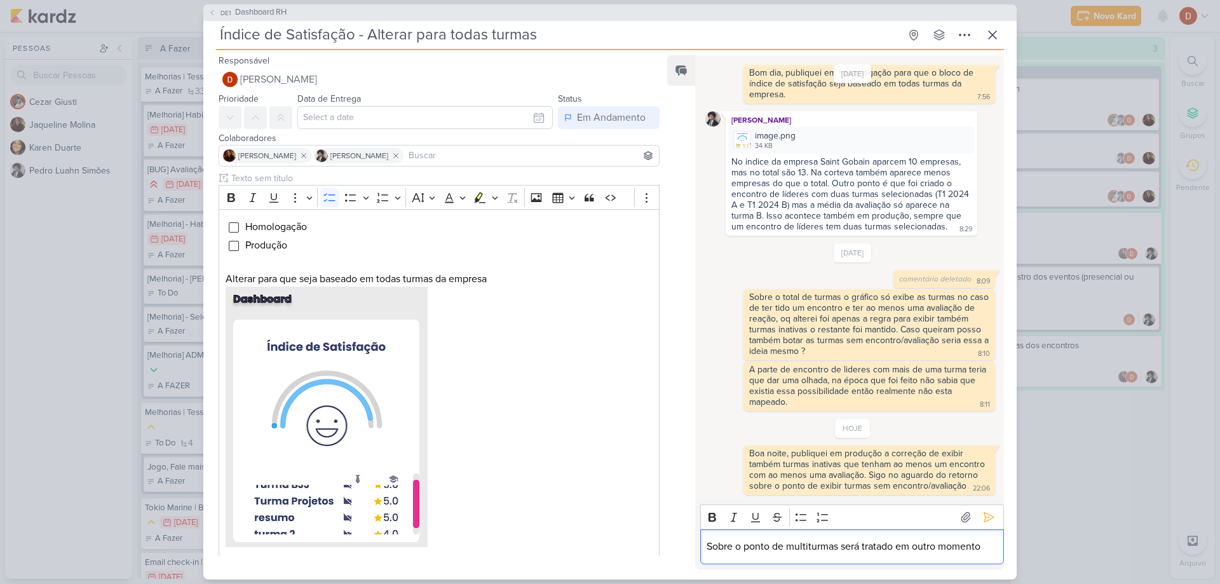
click at [831, 559] on div "Sobre o ponto de multiturmas será tratado em outro momento" at bounding box center [852, 546] width 304 height 35
click at [968, 541] on p "Sobre o ponto de multiturmas será tratado em outro momento" at bounding box center [852, 546] width 290 height 15
click at [990, 542] on p "Sobre o ponto de multiturmas será tratado em outro momento" at bounding box center [852, 546] width 290 height 15
drag, startPoint x: 989, startPoint y: 512, endPoint x: 829, endPoint y: 555, distance: 165.7
click at [897, 550] on div "Rich Text Editor Bold Italic Underline Strikethrough Bulleted List Numbered Lis…" at bounding box center [852, 533] width 304 height 59
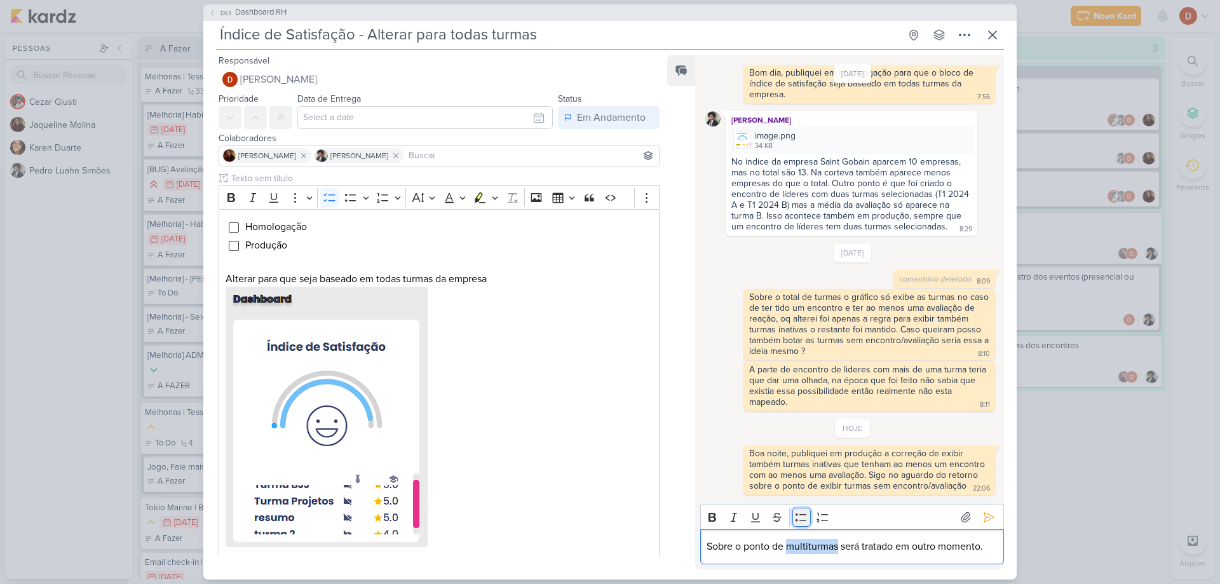
drag, startPoint x: 816, startPoint y: 550, endPoint x: 798, endPoint y: 522, distance: 33.0
click at [798, 522] on icon "Editor toolbar" at bounding box center [801, 517] width 13 height 13
click at [804, 511] on icon "Editor toolbar" at bounding box center [801, 517] width 13 height 13
click at [810, 536] on div "Sobre o ponto de multiturmas será tratado em outro momento." at bounding box center [852, 546] width 304 height 35
click at [809, 544] on p "Sobre o ponto de multiturmas será tratado em outro momento." at bounding box center [852, 546] width 290 height 15
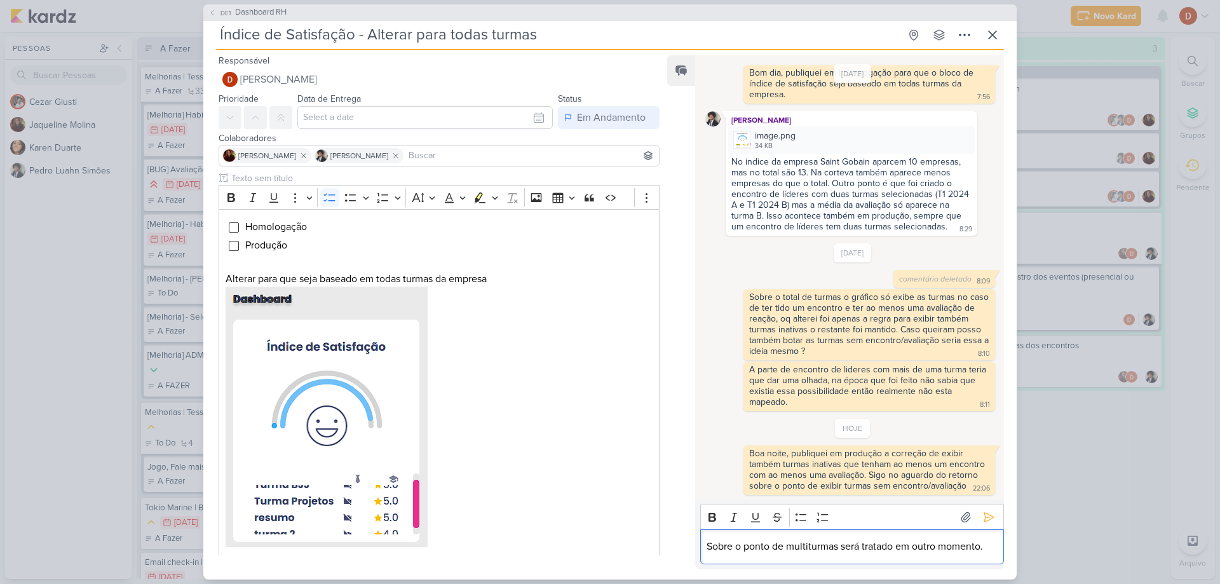
click at [807, 547] on p "Sobre o ponto de multiturmas será tratado em outro momento." at bounding box center [852, 546] width 290 height 15
click at [809, 547] on p "Sobre o ponto de multiturmas será tratado em outro momento." at bounding box center [852, 546] width 290 height 15
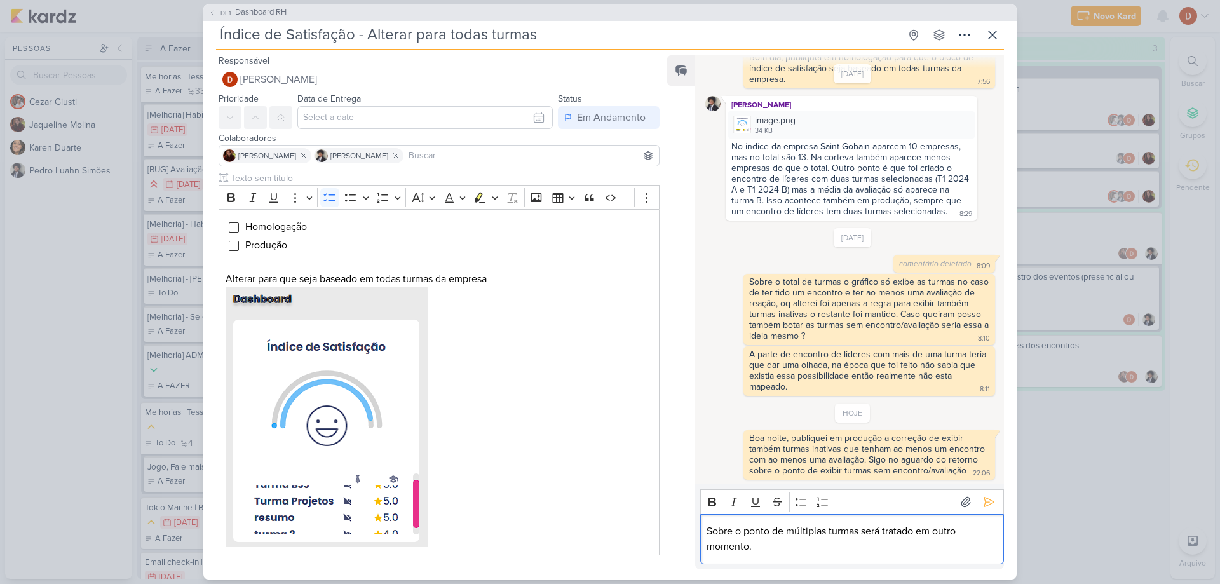
click at [773, 553] on p "Sobre o ponto de múltiplas turmas será tratado em outro momento." at bounding box center [852, 539] width 290 height 30
click at [984, 505] on icon at bounding box center [989, 502] width 10 height 10
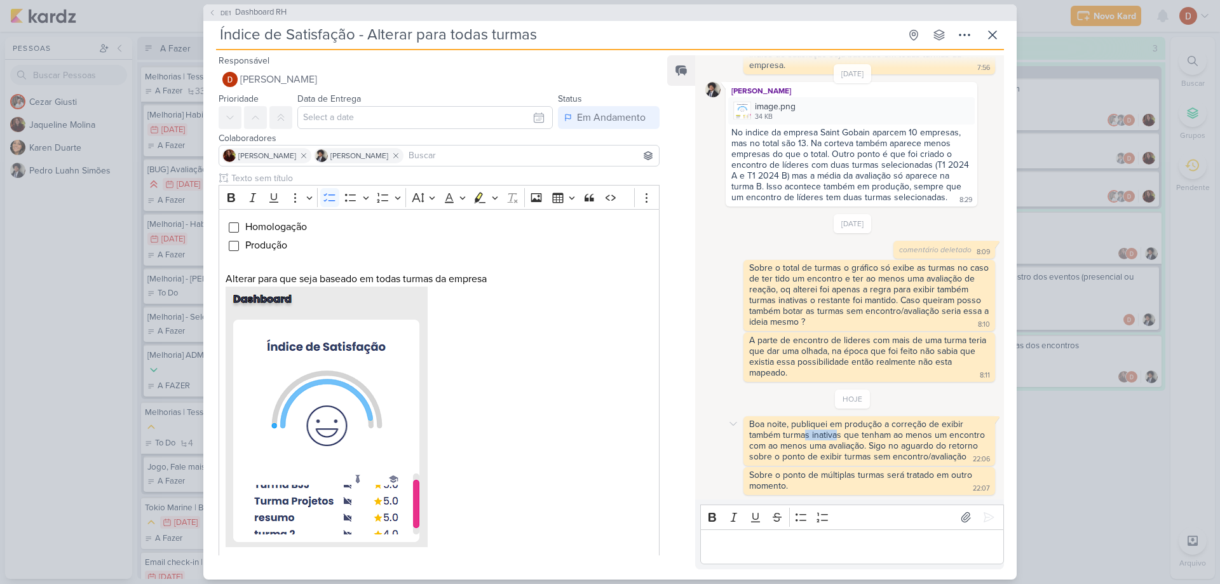
drag, startPoint x: 804, startPoint y: 422, endPoint x: 837, endPoint y: 419, distance: 33.2
click at [837, 419] on div "Boa noite, publiquei em produção a correção de exibir também turmas inativas qu…" at bounding box center [868, 440] width 238 height 43
drag, startPoint x: 827, startPoint y: 412, endPoint x: 832, endPoint y: 432, distance: 21.0
click at [832, 432] on div "Boa noite, publiquei em produção a correção de exibir também turmas inativas qu…" at bounding box center [868, 440] width 238 height 43
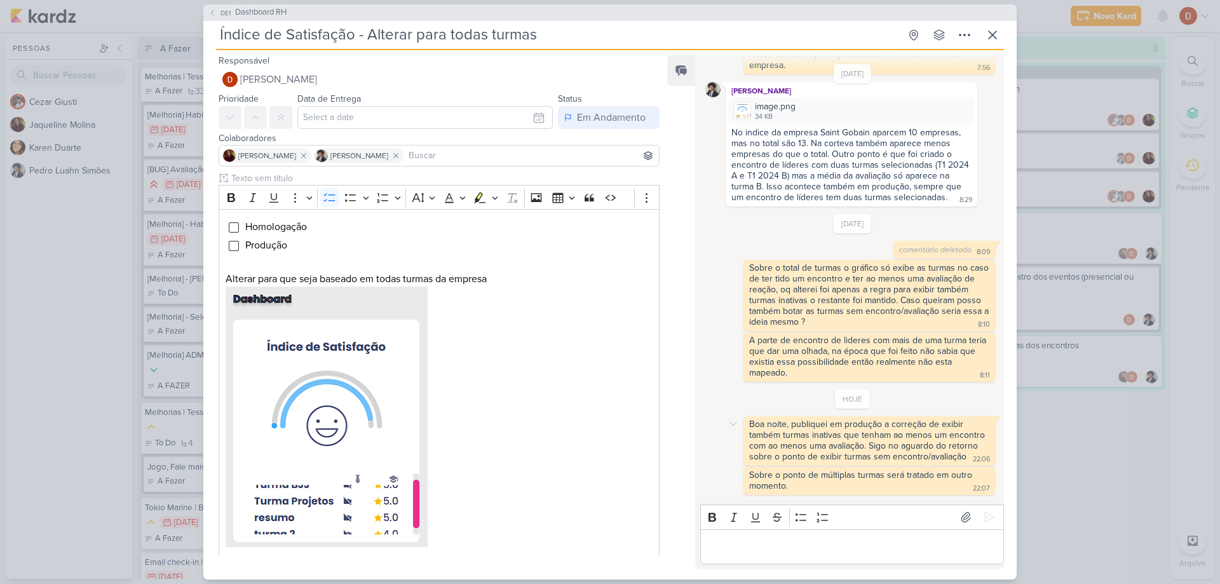
click at [835, 433] on div "Boa noite, publiquei em produção a correção de exibir também turmas inativas qu…" at bounding box center [868, 440] width 238 height 43
drag, startPoint x: 834, startPoint y: 446, endPoint x: 829, endPoint y: 423, distance: 23.4
click at [829, 423] on div "Boa noite, publiquei em produção a correção de exibir também turmas inativas qu…" at bounding box center [868, 440] width 238 height 43
click at [827, 444] on div "Boa noite, publiquei em produção a correção de exibir também turmas inativas qu…" at bounding box center [868, 440] width 238 height 43
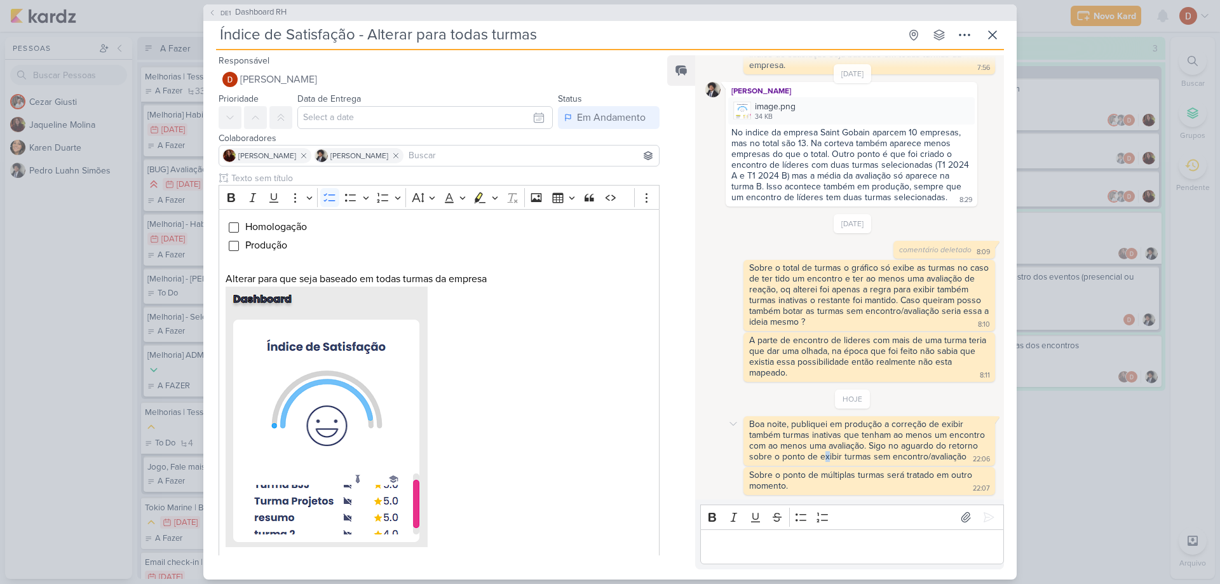
click at [827, 444] on div "Boa noite, publiquei em produção a correção de exibir também turmas inativas qu…" at bounding box center [868, 440] width 238 height 43
drag, startPoint x: 813, startPoint y: 485, endPoint x: 797, endPoint y: 475, distance: 18.3
click at [797, 475] on div "Sobre o ponto de múltiplas turmas será tratado em outro momento. 22:07" at bounding box center [869, 481] width 247 height 23
click at [797, 475] on div "Sobre o ponto de múltiplas turmas será tratado em outro momento." at bounding box center [862, 481] width 226 height 22
click at [787, 549] on p "Editor editing area: main" at bounding box center [852, 546] width 290 height 15
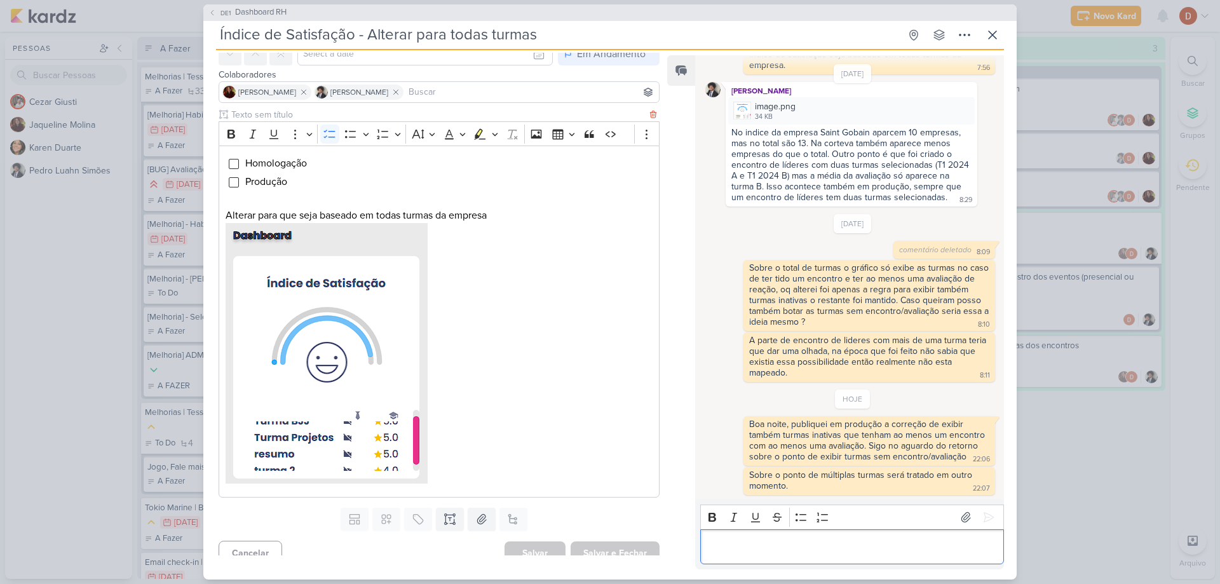
scroll to position [0, 0]
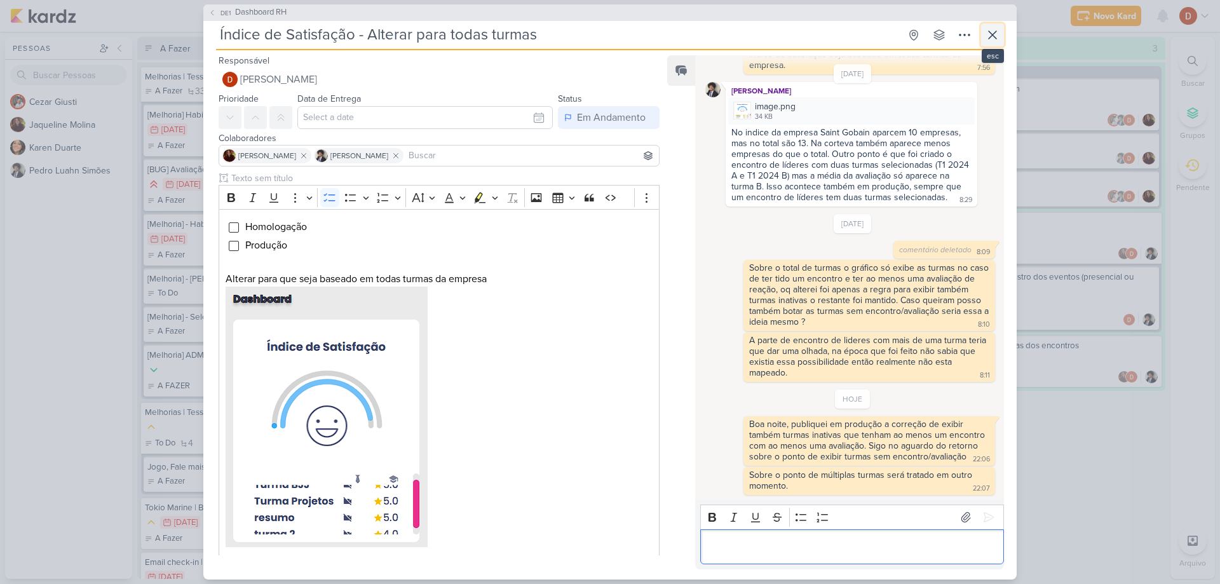
click at [991, 36] on icon at bounding box center [993, 35] width 8 height 8
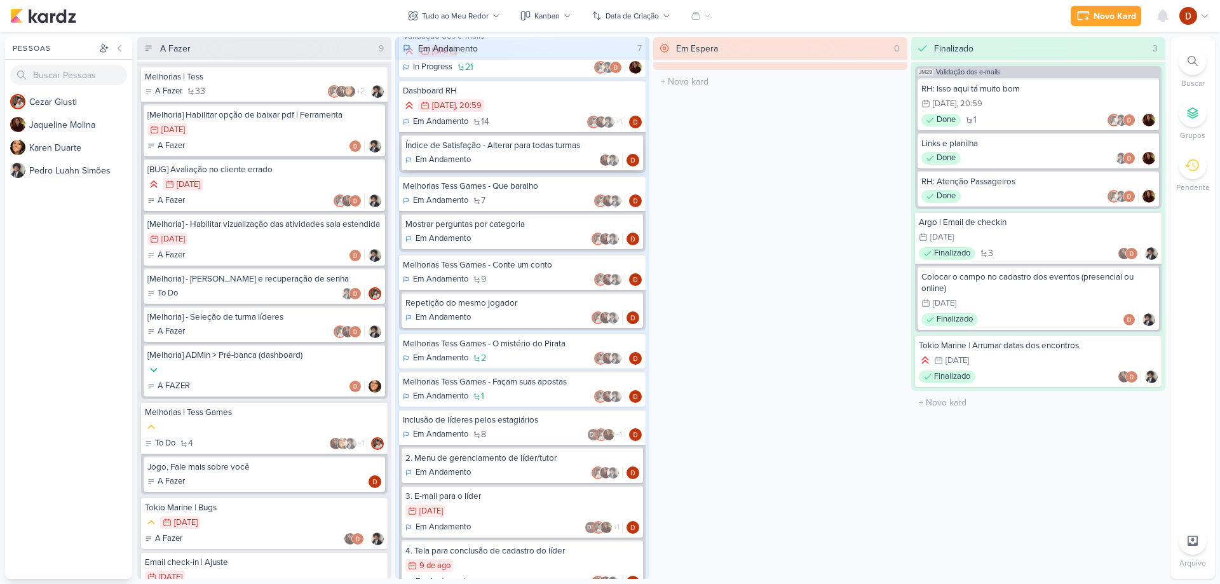
click at [500, 141] on div "Índice de Satisfação - Alterar para todas turmas" at bounding box center [522, 145] width 234 height 11
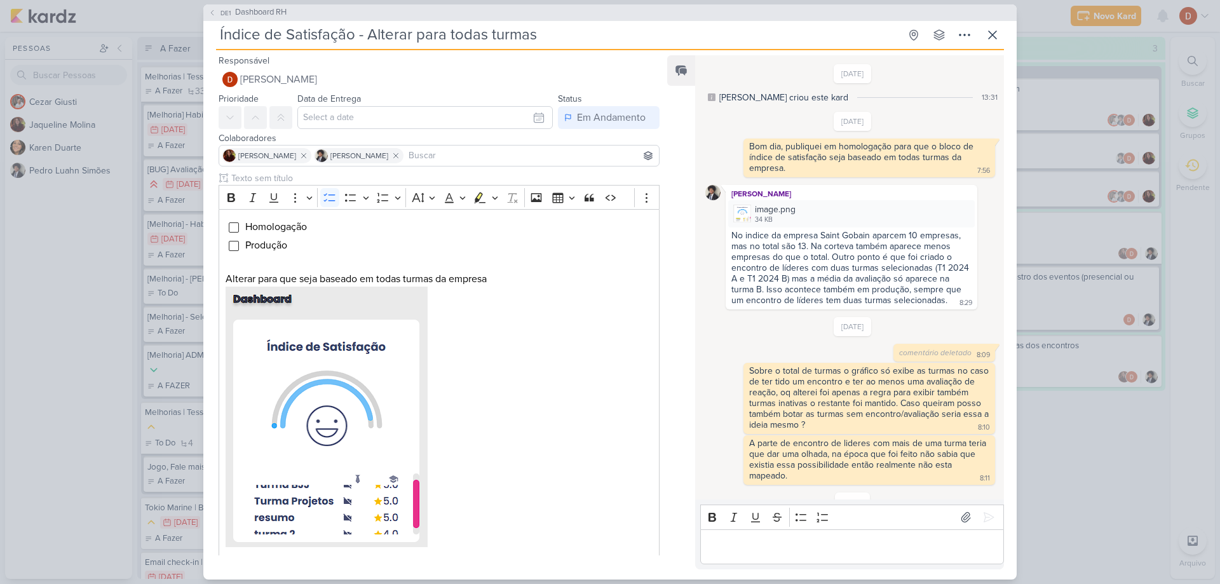
scroll to position [114, 0]
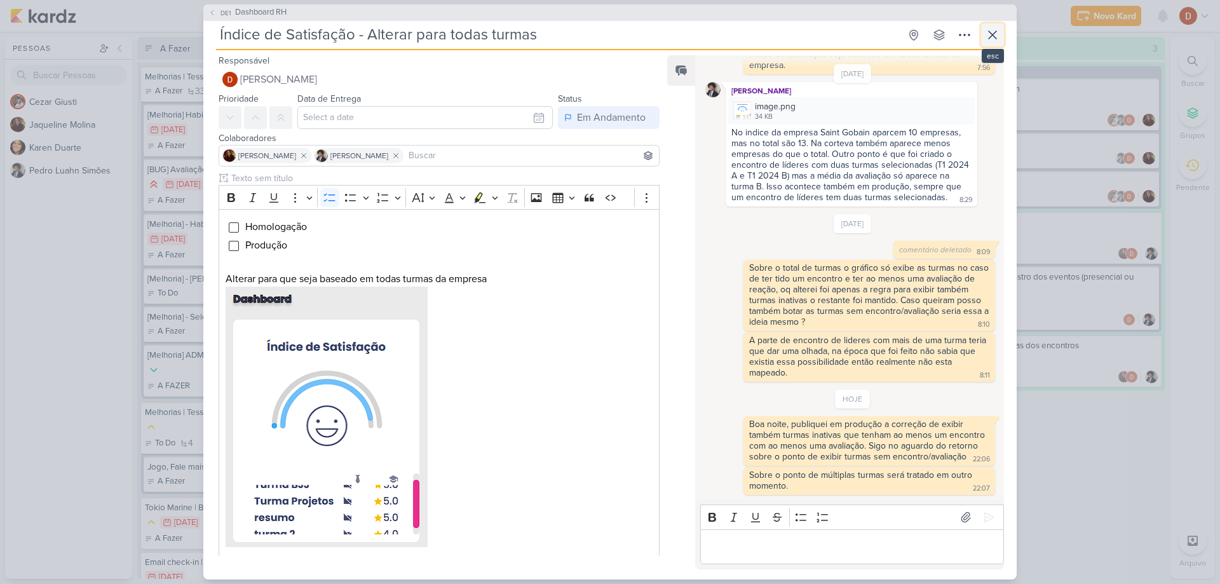
click at [988, 45] on button at bounding box center [992, 35] width 23 height 23
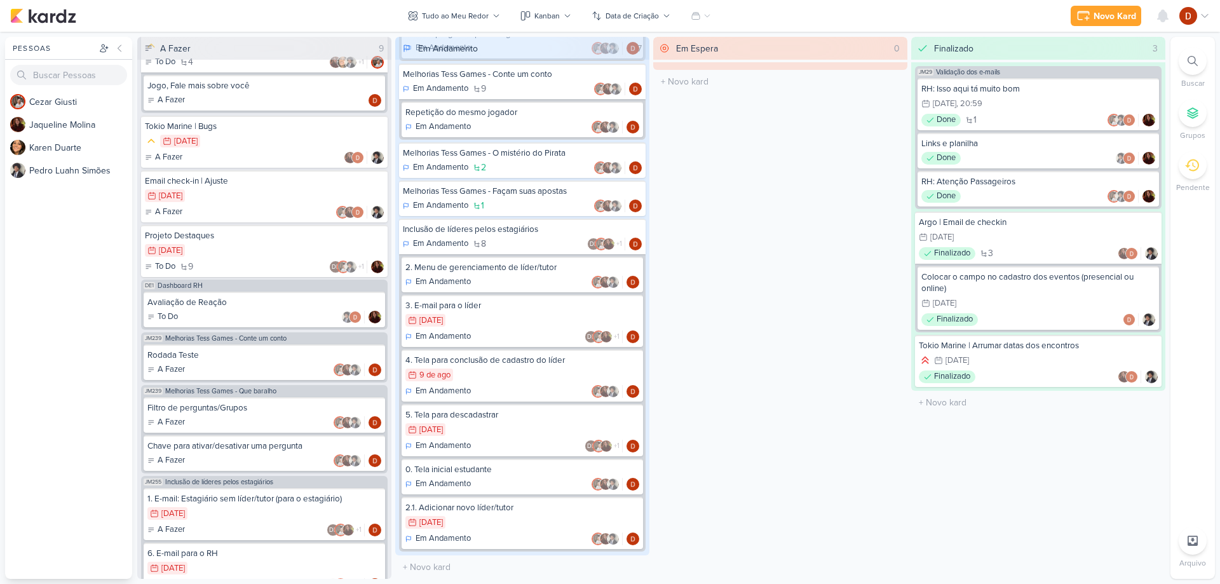
scroll to position [438, 0]
